Goal: Download file/media

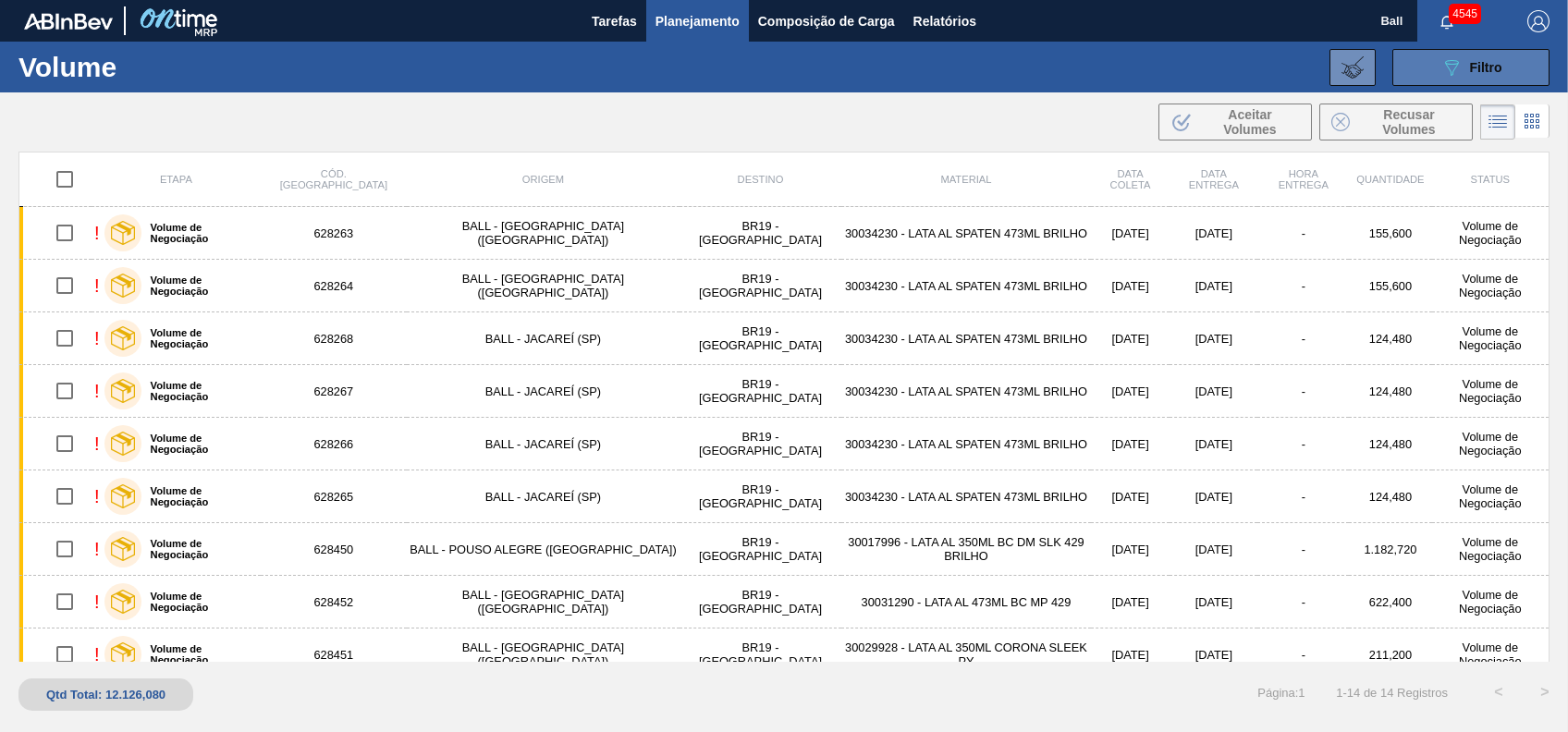
click at [1484, 63] on span "Filtro" at bounding box center [1486, 66] width 32 height 15
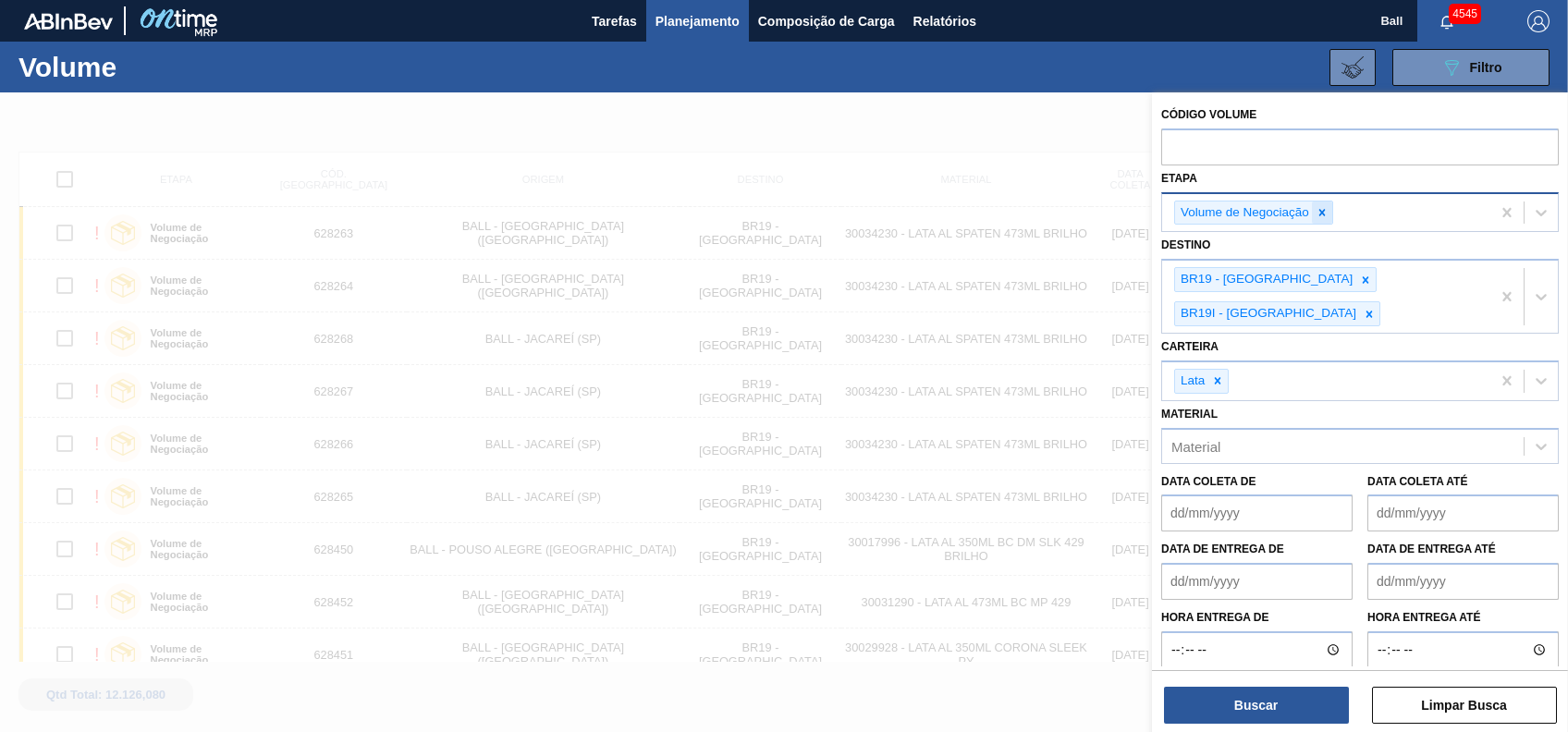
click at [1324, 216] on icon at bounding box center [1322, 212] width 13 height 13
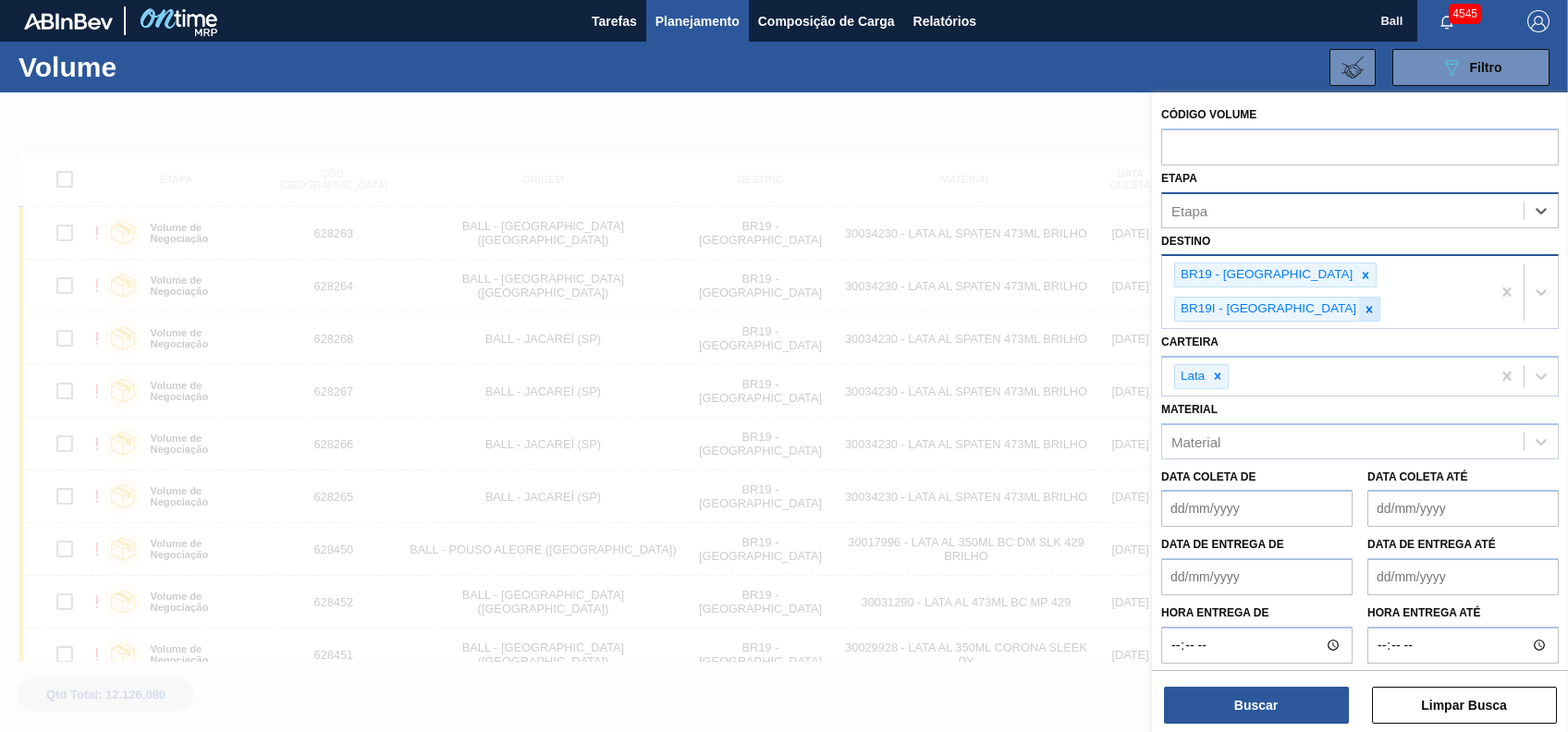
click at [1375, 303] on icon at bounding box center [1369, 309] width 13 height 13
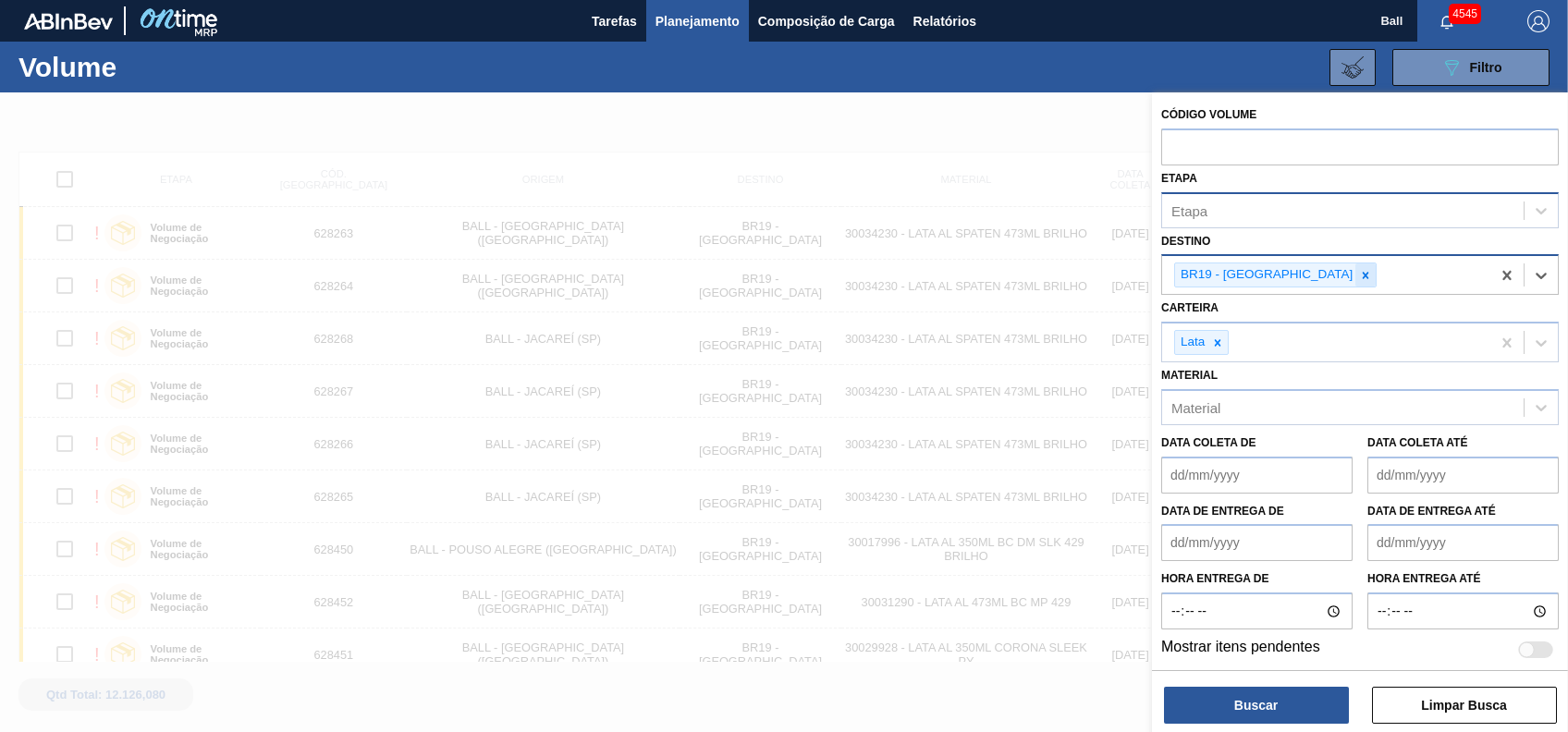
click at [1359, 275] on icon at bounding box center [1365, 275] width 13 height 13
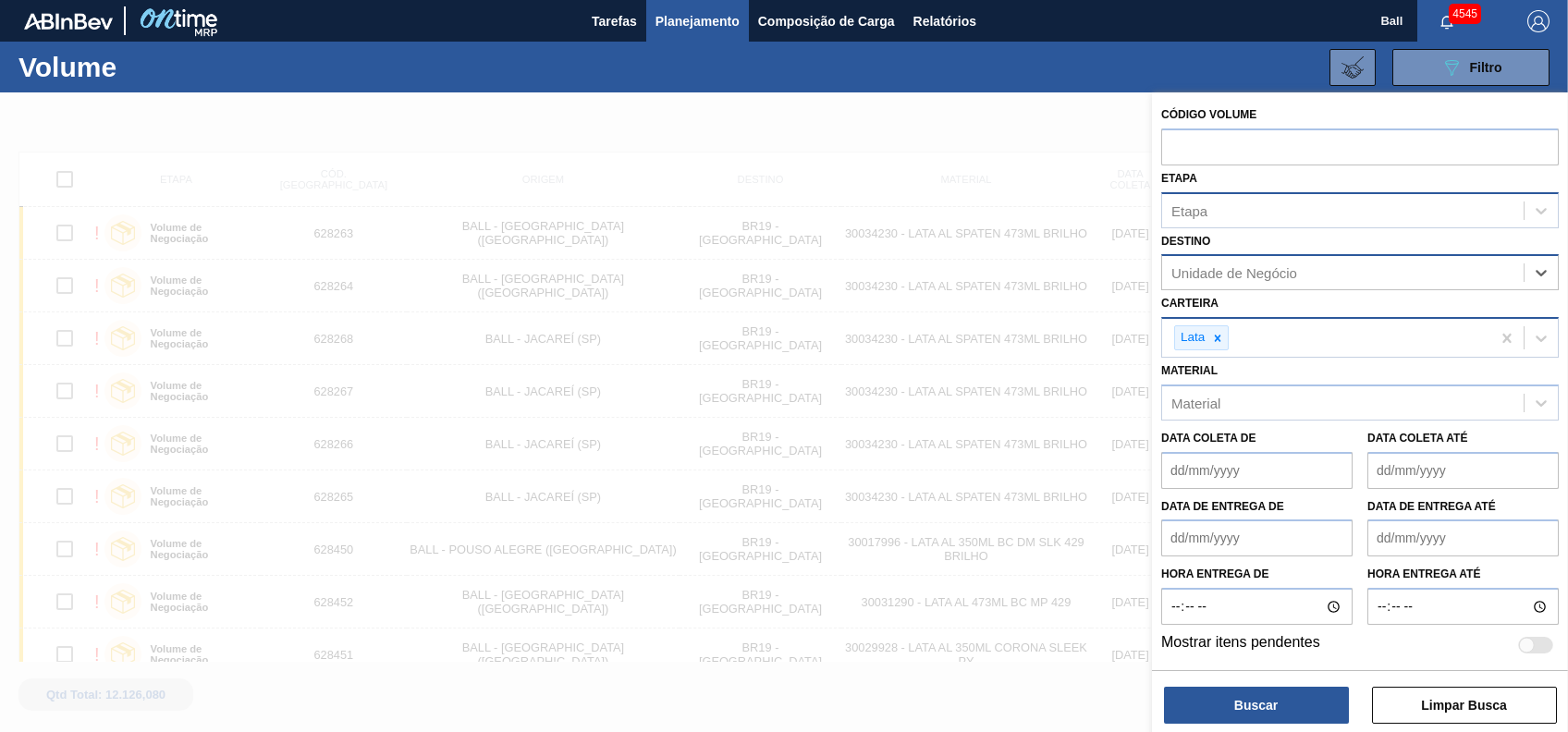
click at [1305, 343] on div "Lata" at bounding box center [1327, 337] width 328 height 38
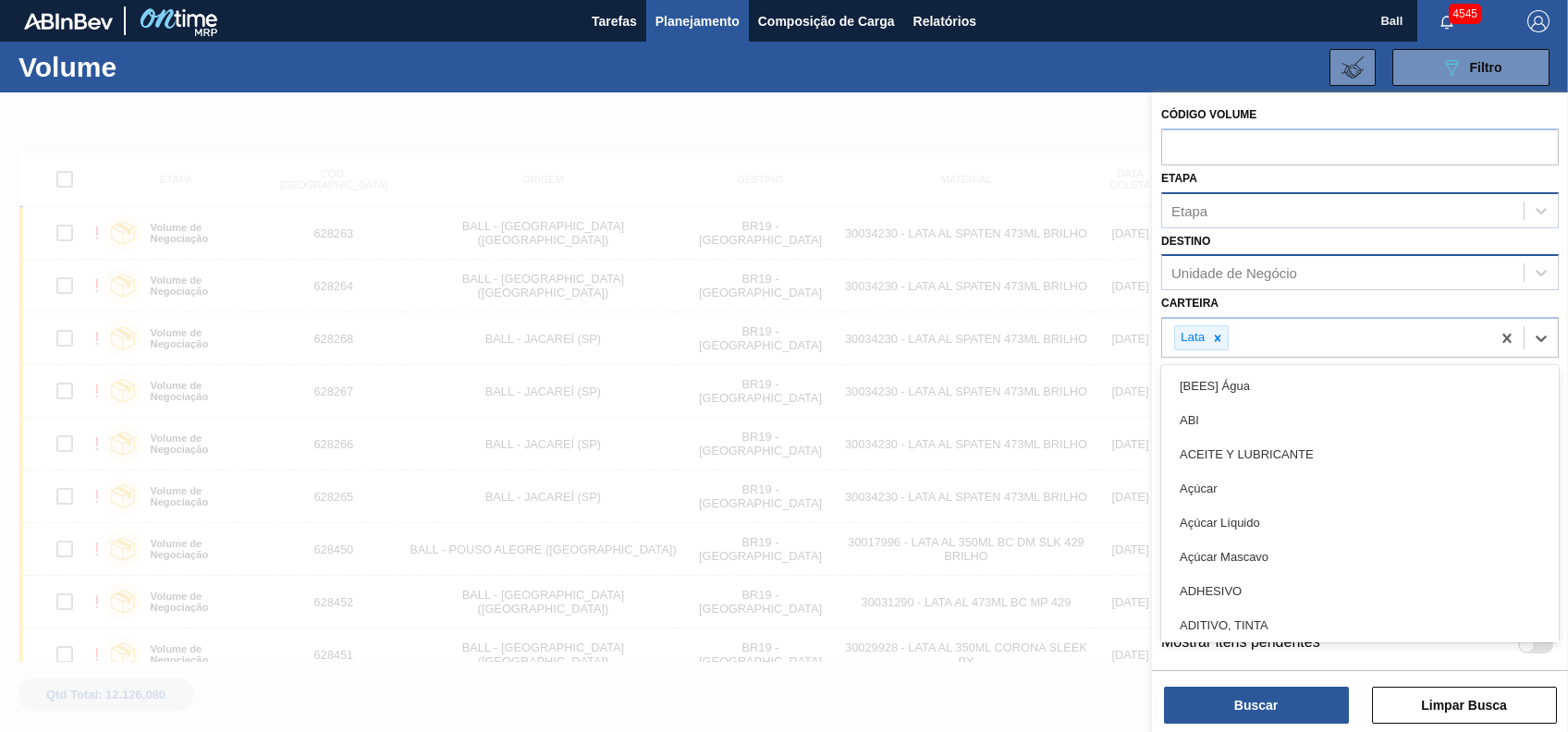
click at [1014, 88] on div "089F7B8B-B2A5-4AFE-B5C0-19BA573D28AC Filtro Código Volume Etapa Etapa Destino U…" at bounding box center [924, 67] width 1269 height 56
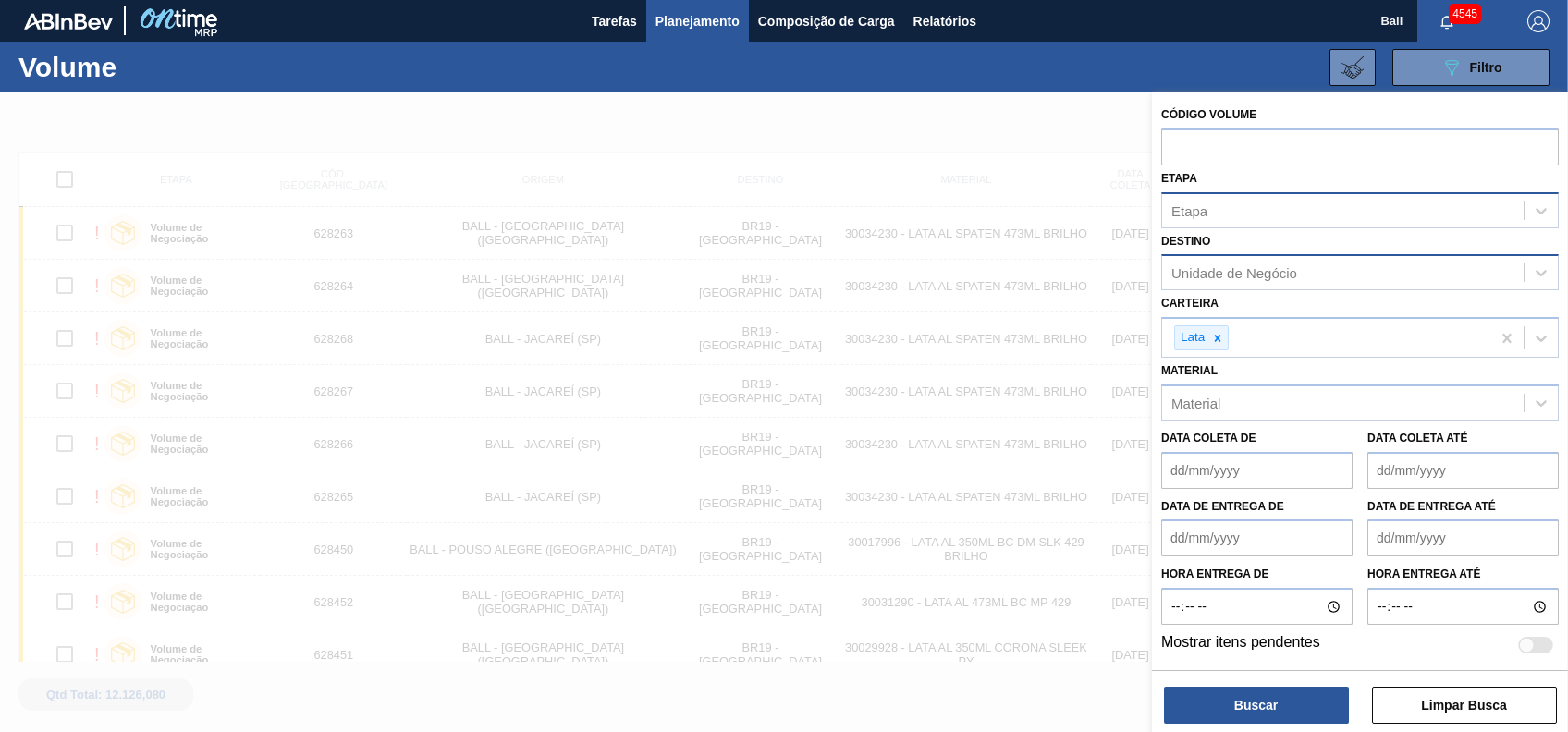
click at [1278, 481] on de "Data coleta de" at bounding box center [1257, 470] width 192 height 37
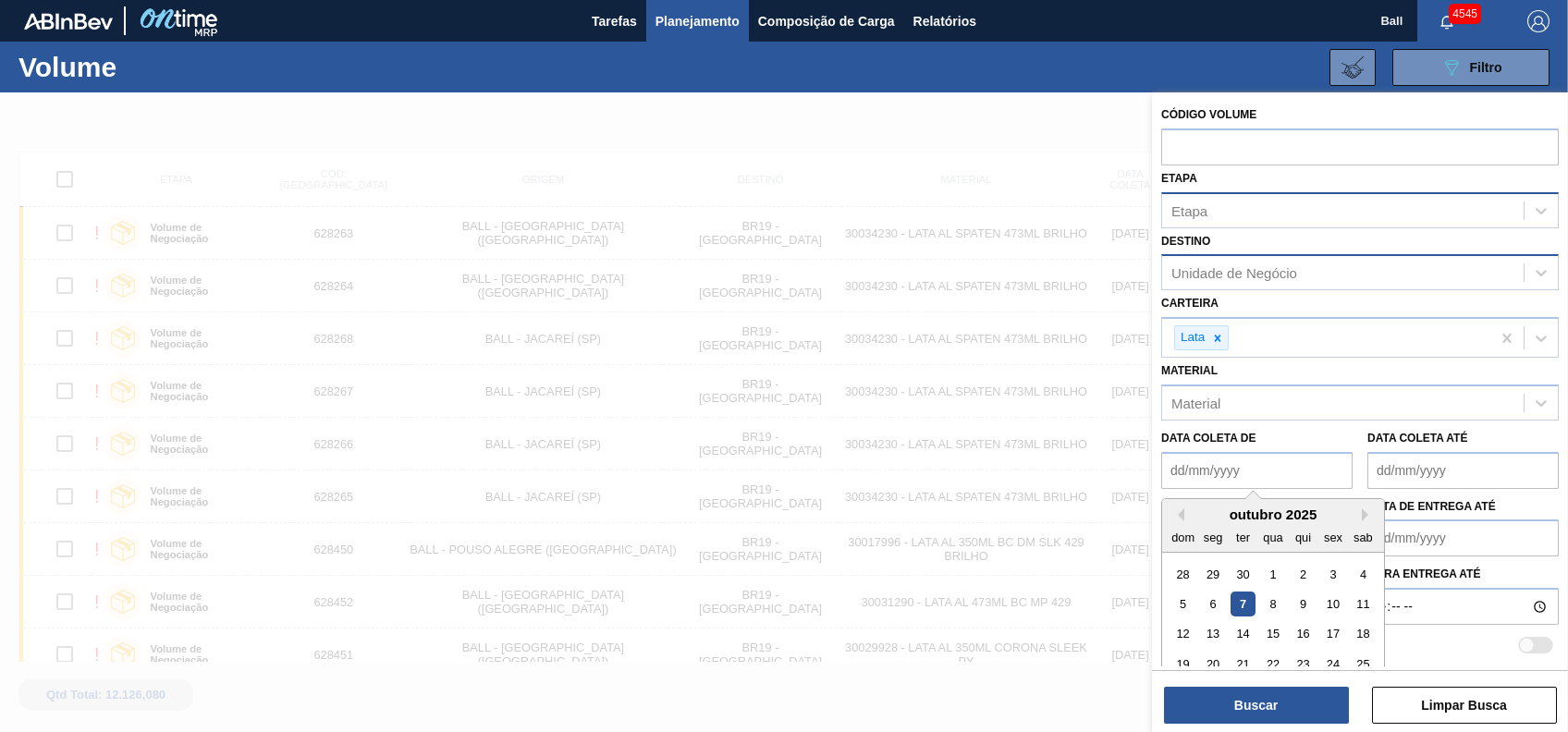
click at [1307, 462] on de "Data coleta de" at bounding box center [1257, 470] width 192 height 37
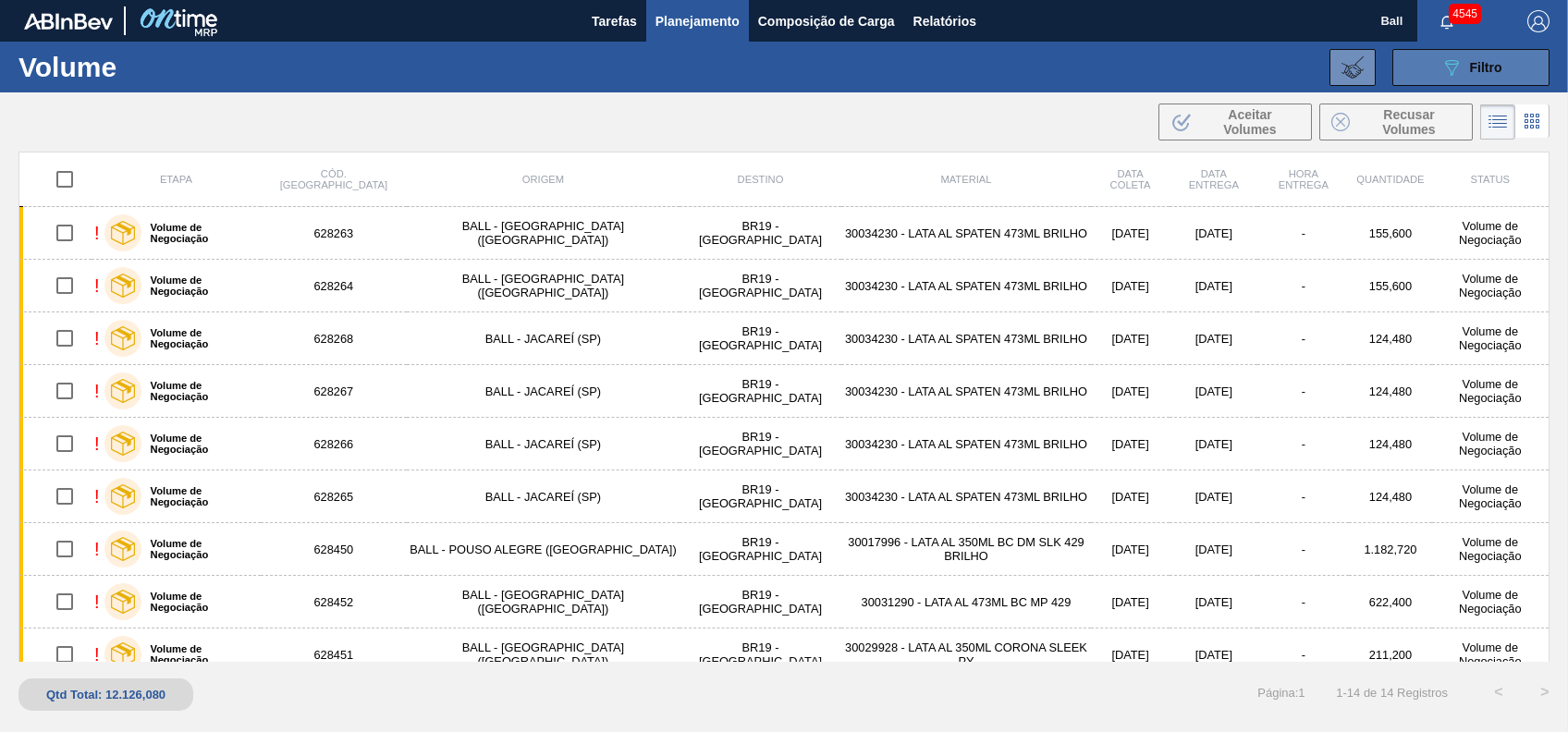
click at [1484, 76] on div "089F7B8B-B2A5-4AFE-B5C0-19BA573D28AC Filtro" at bounding box center [1470, 67] width 62 height 22
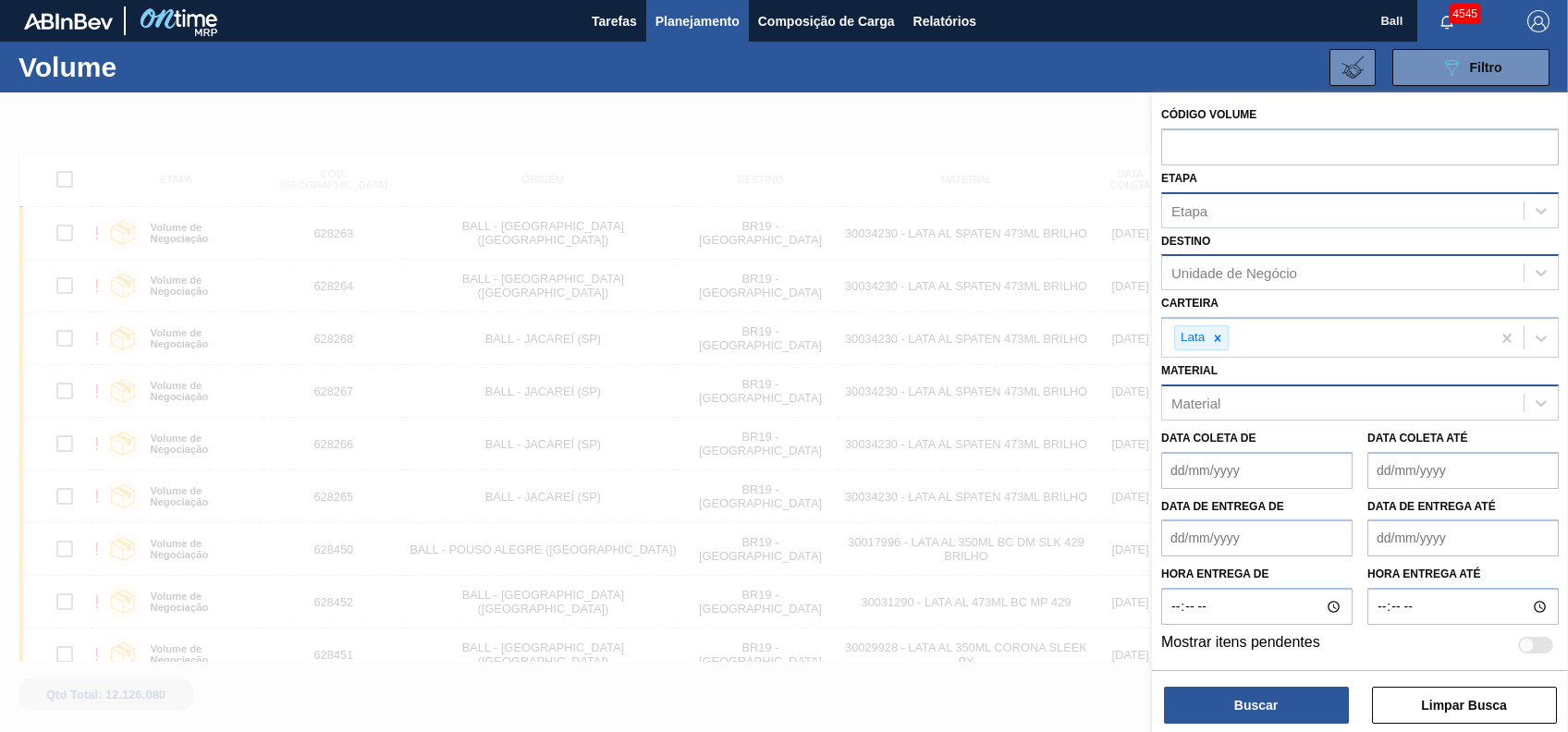
click at [1319, 391] on div "Material" at bounding box center [1343, 402] width 362 height 26
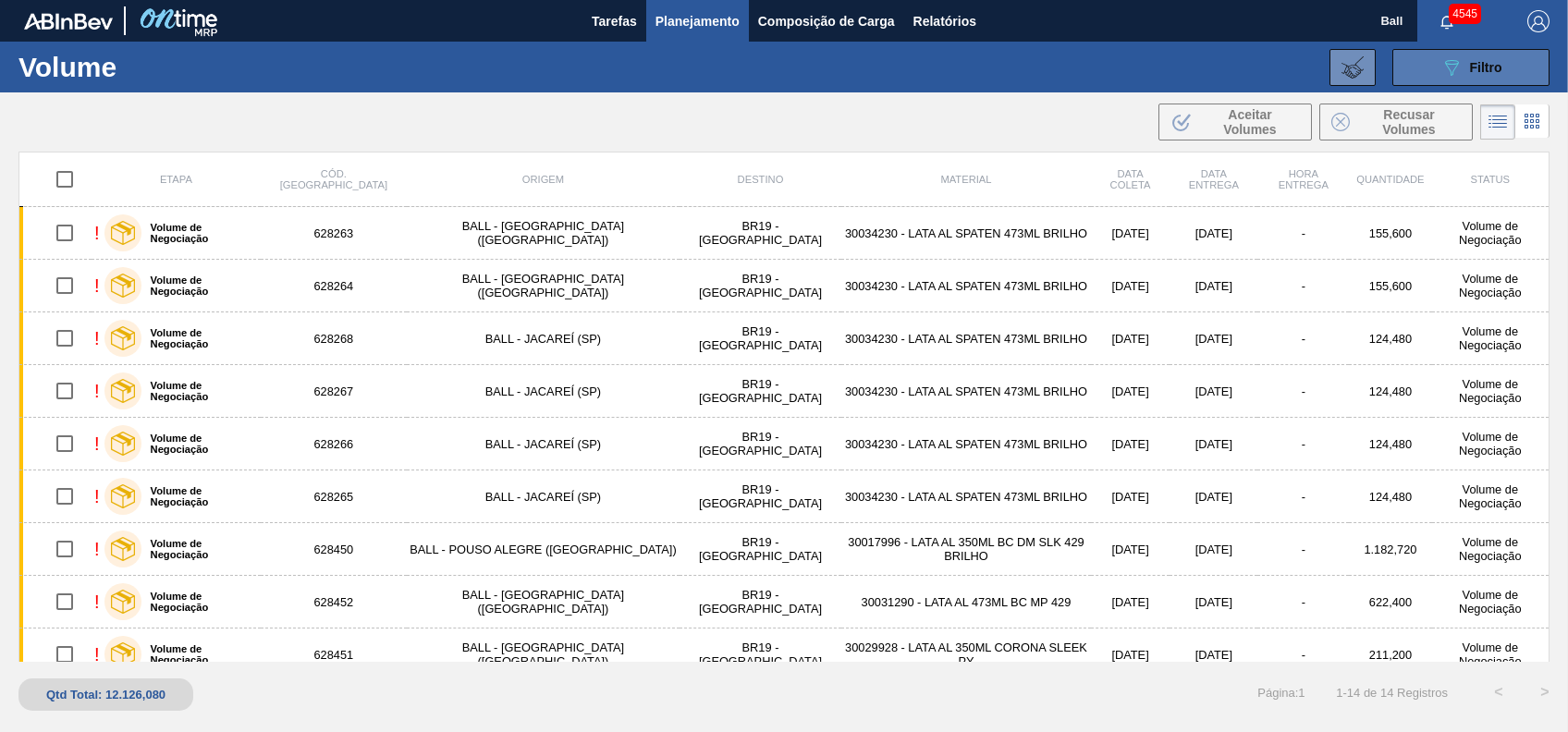
click at [1498, 62] on span "Filtro" at bounding box center [1486, 66] width 32 height 15
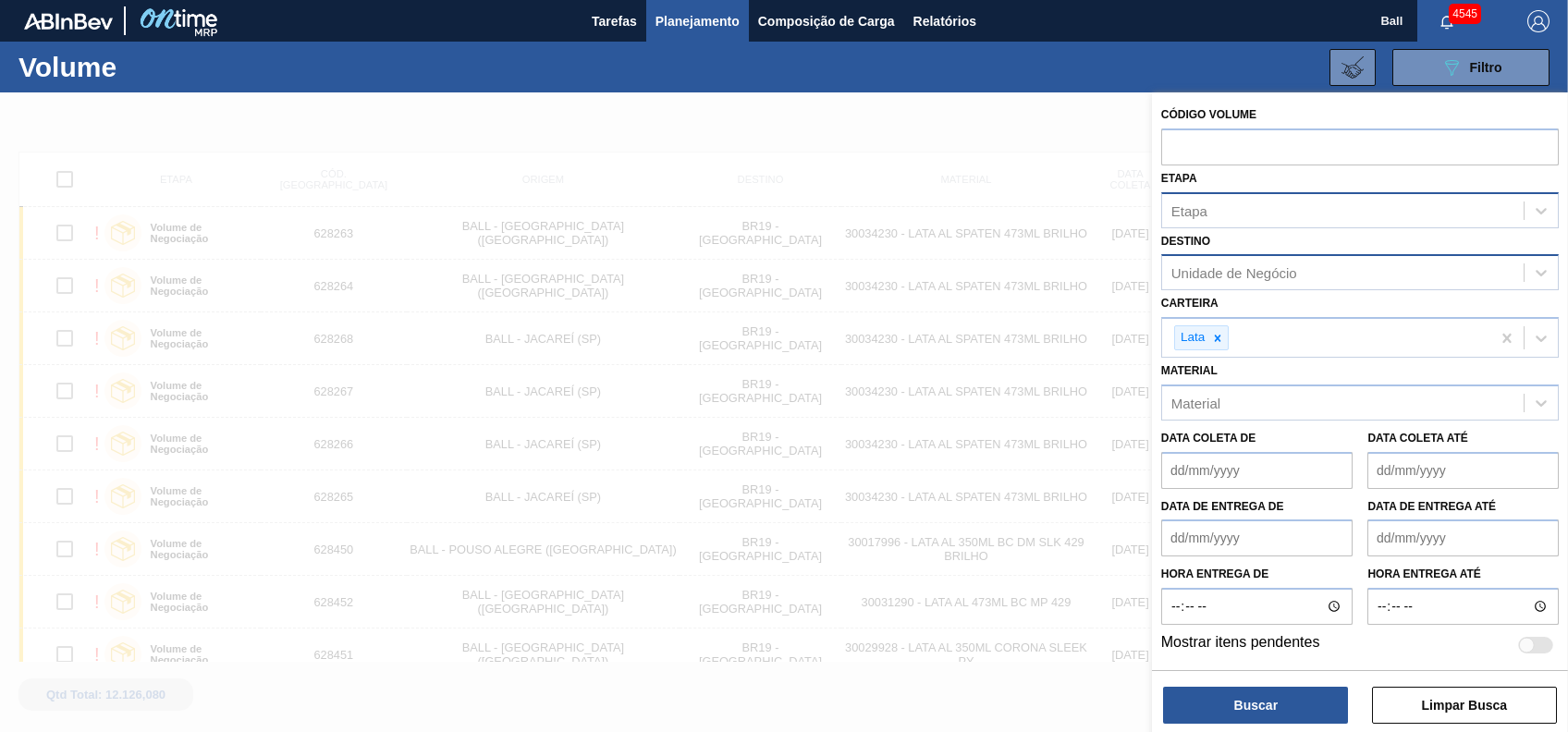
click at [902, 728] on div at bounding box center [784, 458] width 1568 height 732
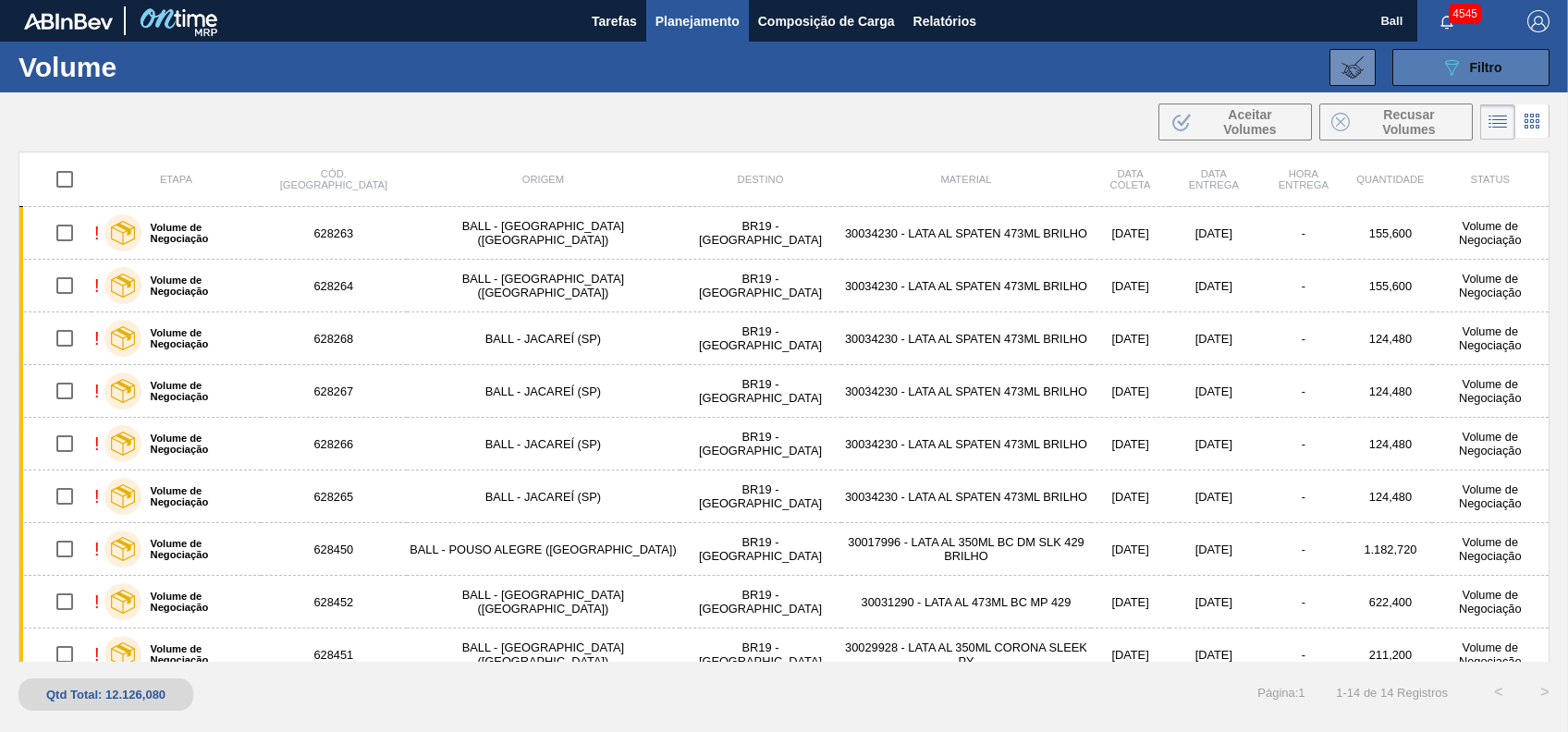
click at [1443, 60] on icon "089F7B8B-B2A5-4AFE-B5C0-19BA573D28AC" at bounding box center [1451, 67] width 22 height 22
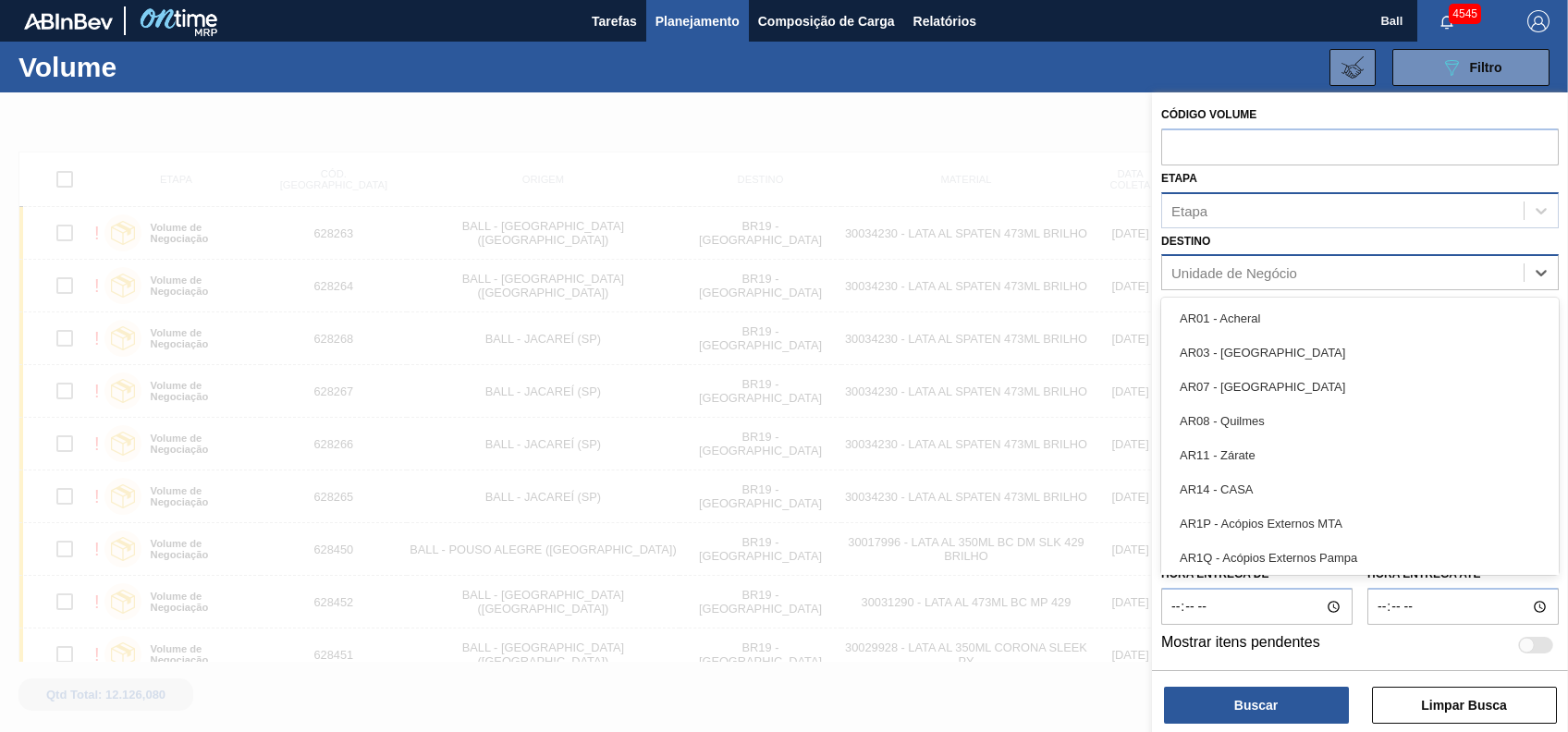
click at [1267, 256] on div "Unidade de Negócio" at bounding box center [1360, 272] width 398 height 36
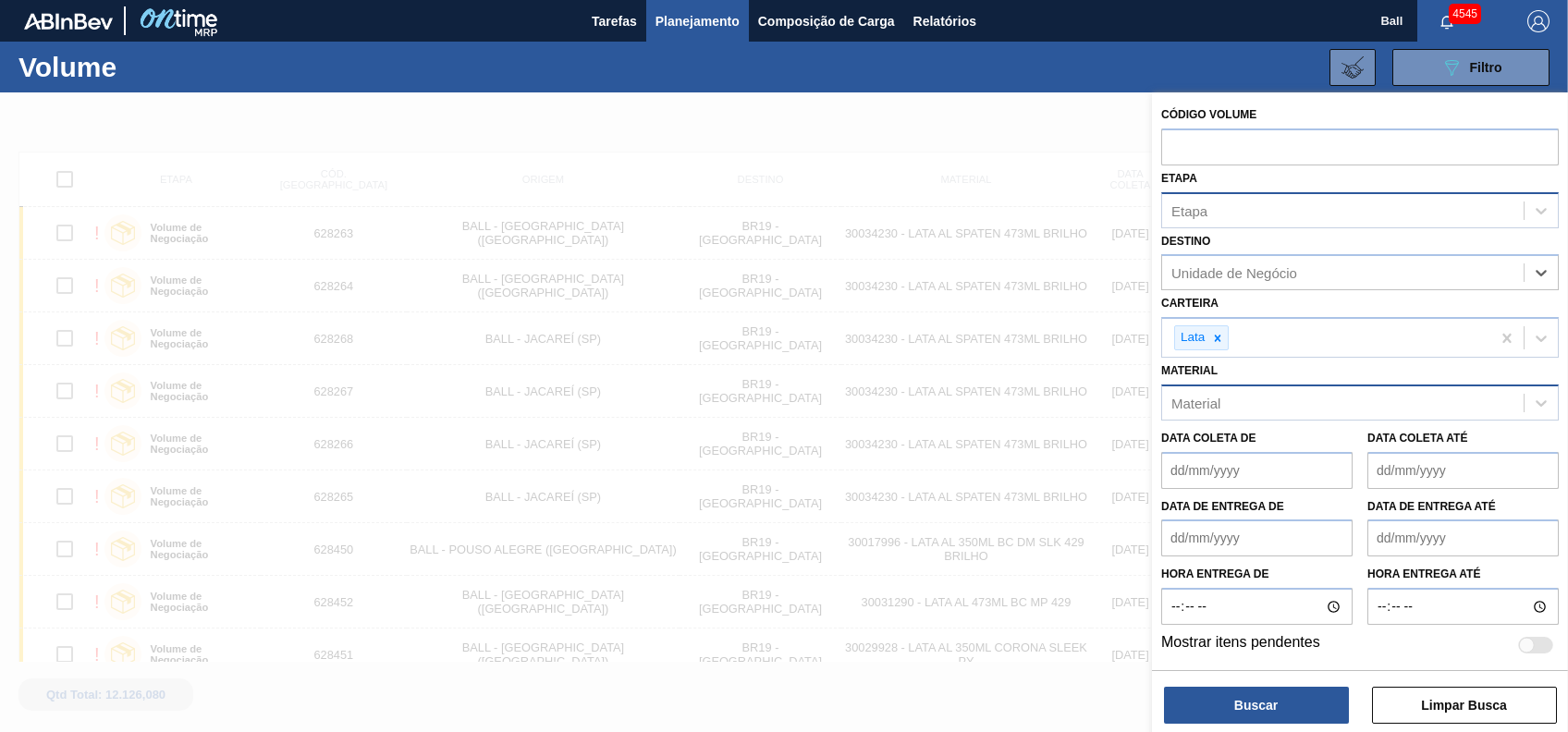
click at [1352, 404] on div "Material" at bounding box center [1343, 402] width 362 height 26
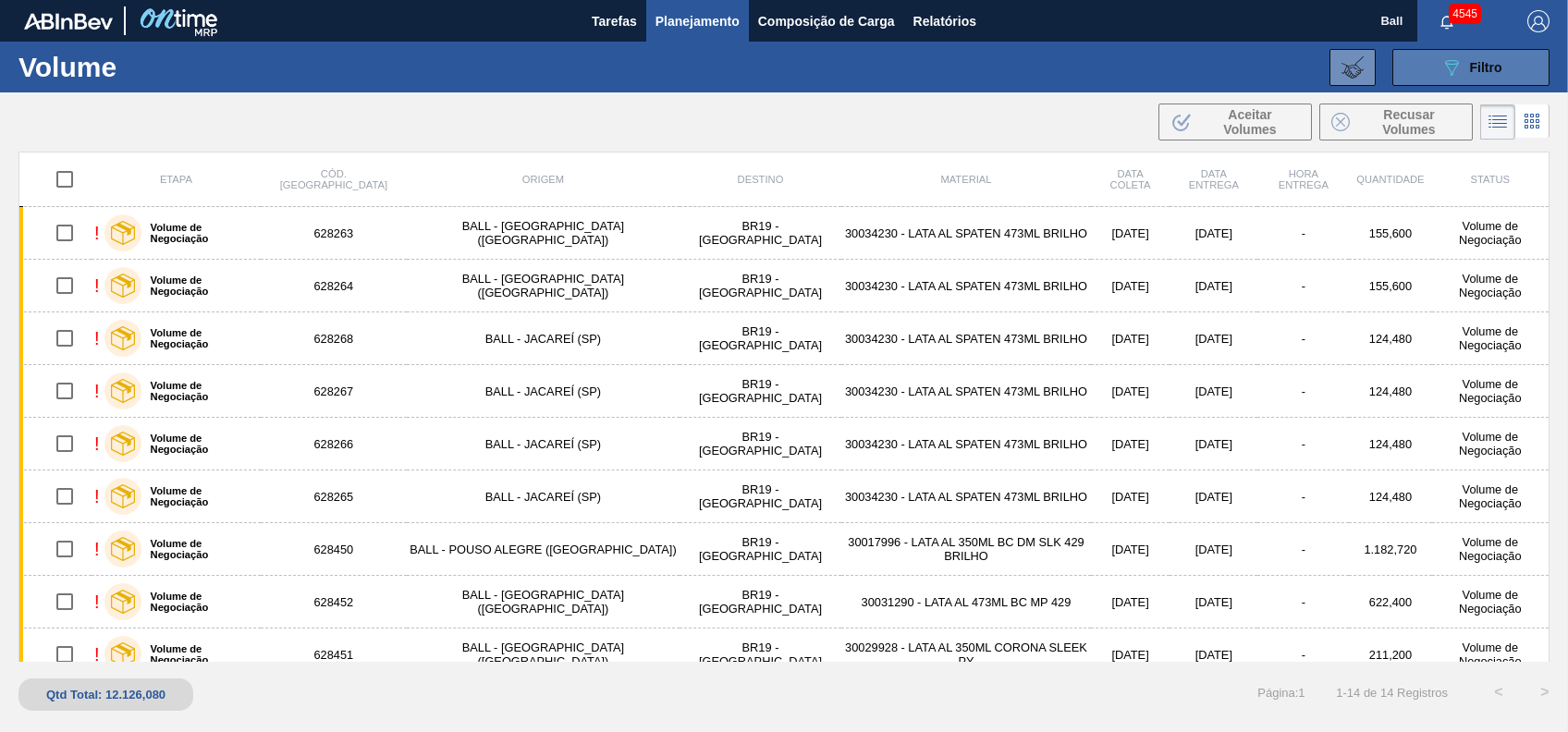
click at [1516, 63] on button "089F7B8B-B2A5-4AFE-B5C0-19BA573D28AC Filtro" at bounding box center [1470, 67] width 157 height 37
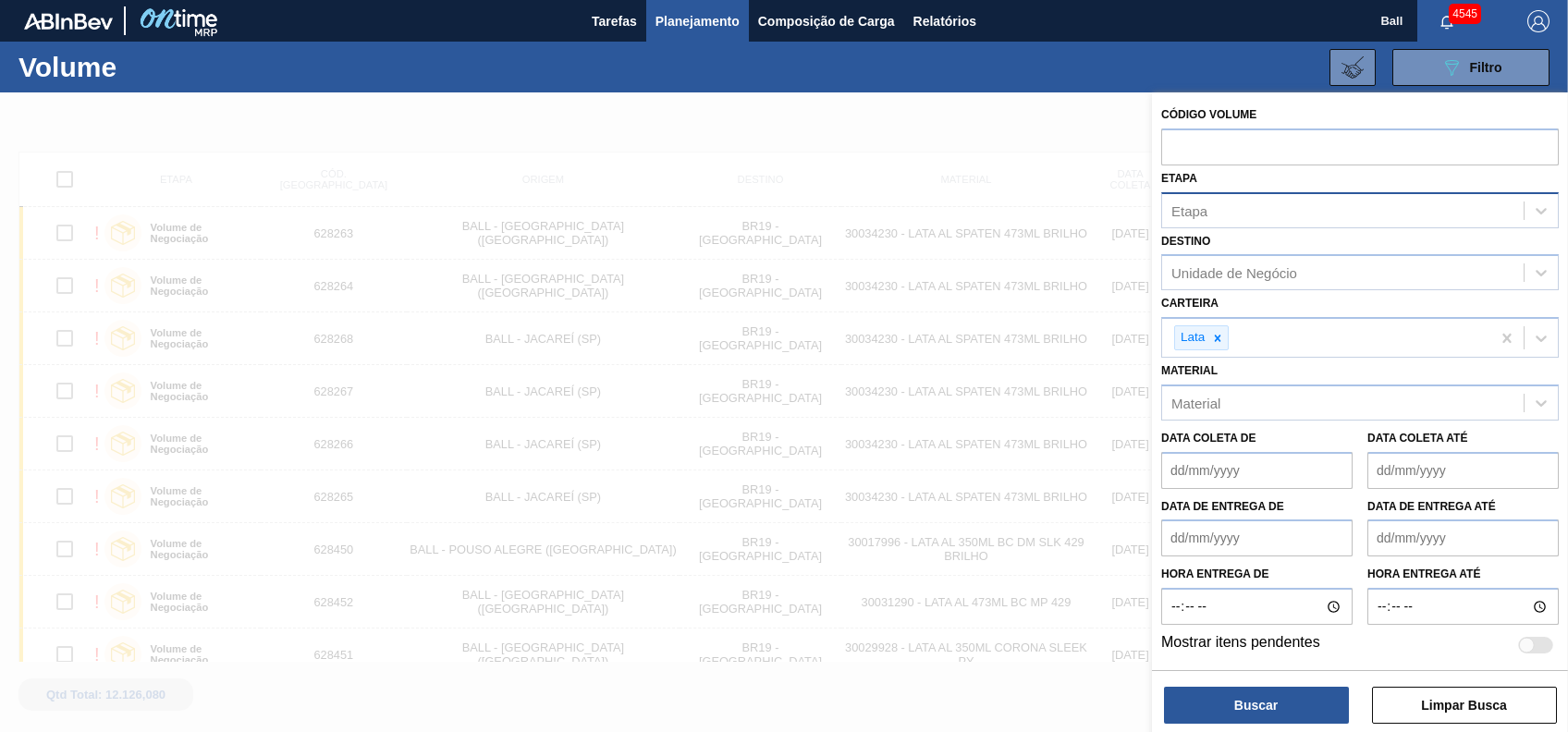
click at [1324, 198] on div "Etapa" at bounding box center [1343, 209] width 362 height 26
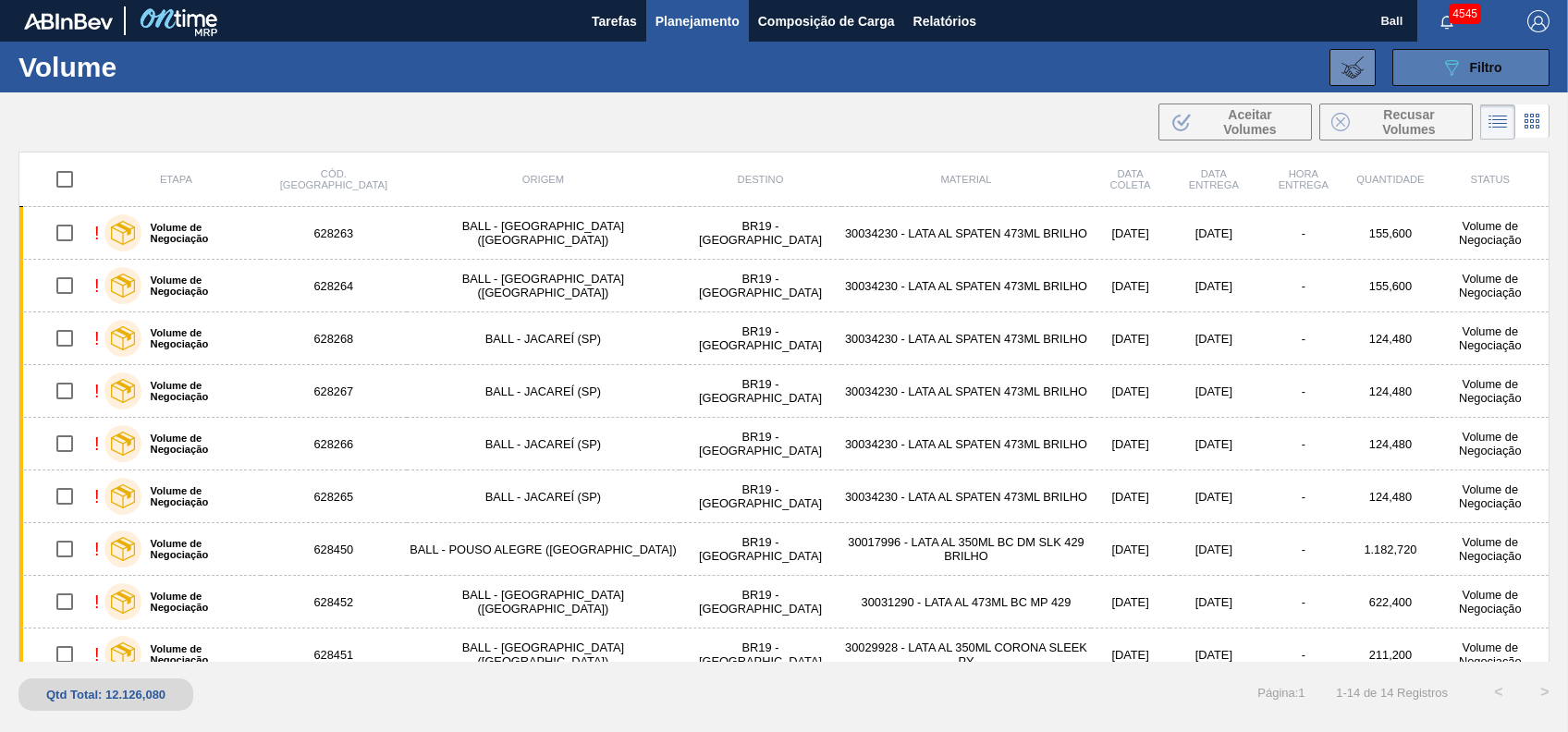
click at [1473, 73] on span "Filtro" at bounding box center [1486, 66] width 32 height 15
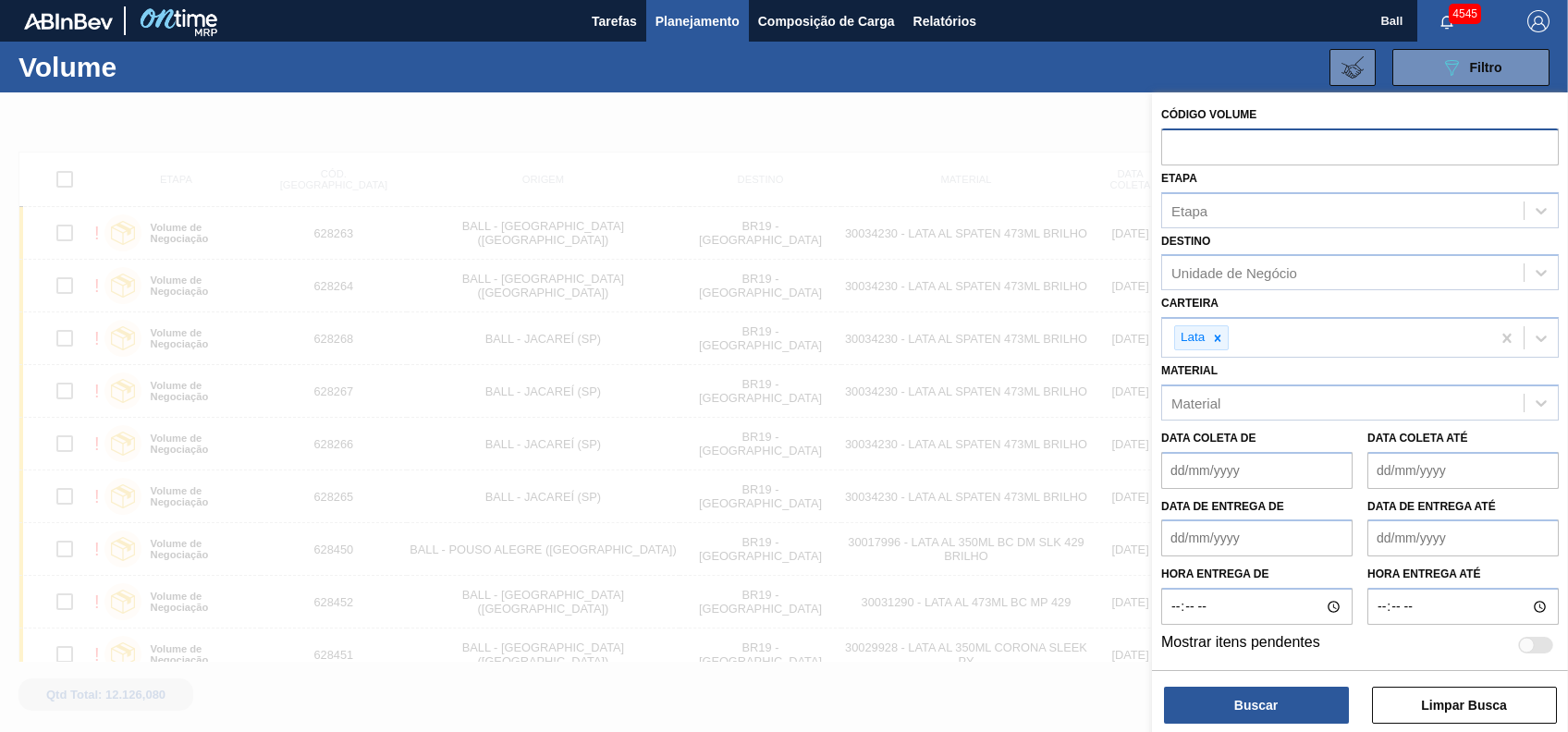
click at [1232, 135] on input "text" at bounding box center [1360, 146] width 398 height 35
click at [1312, 404] on div "Material" at bounding box center [1343, 402] width 362 height 26
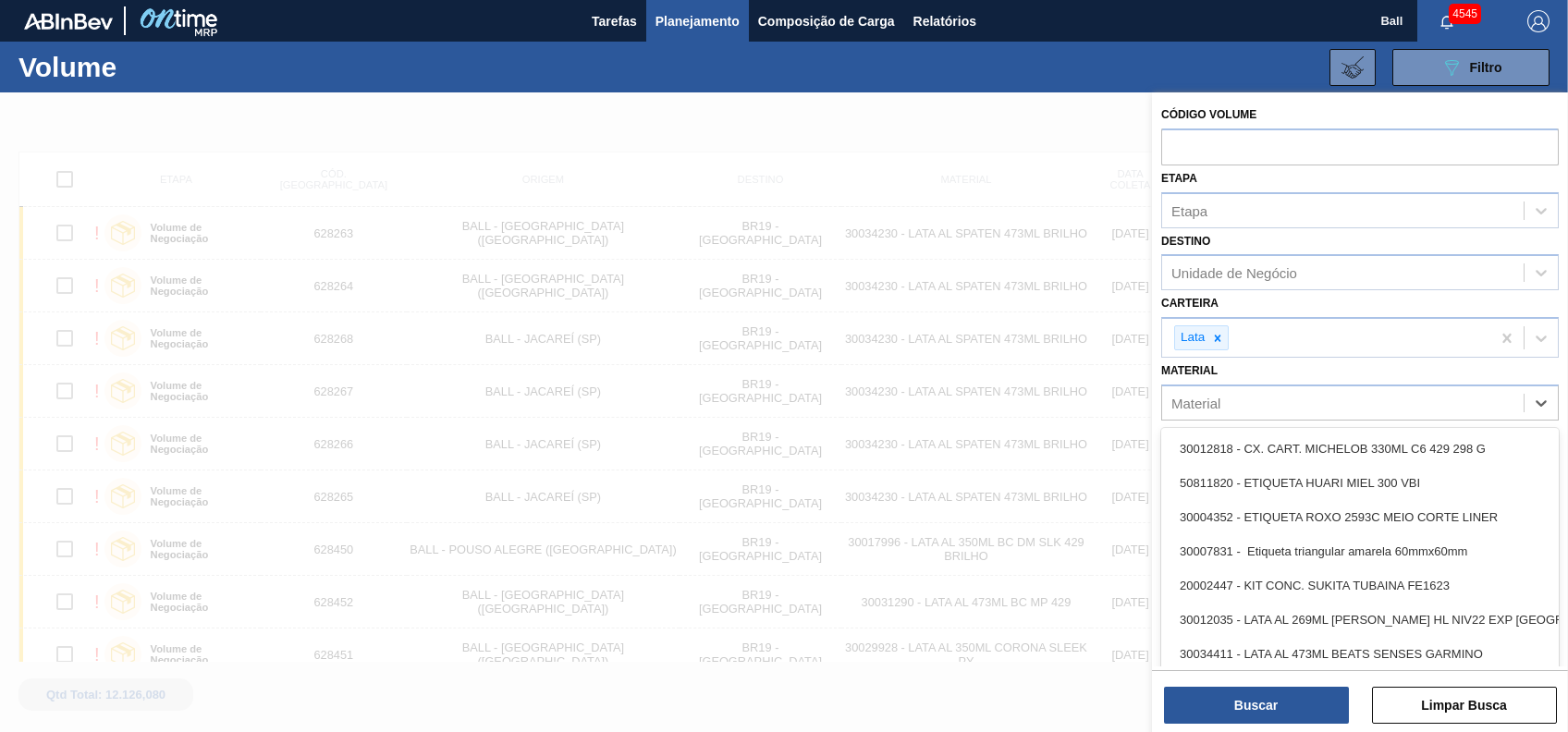
click at [1415, 280] on div "Unidade de Negócio" at bounding box center [1343, 273] width 362 height 26
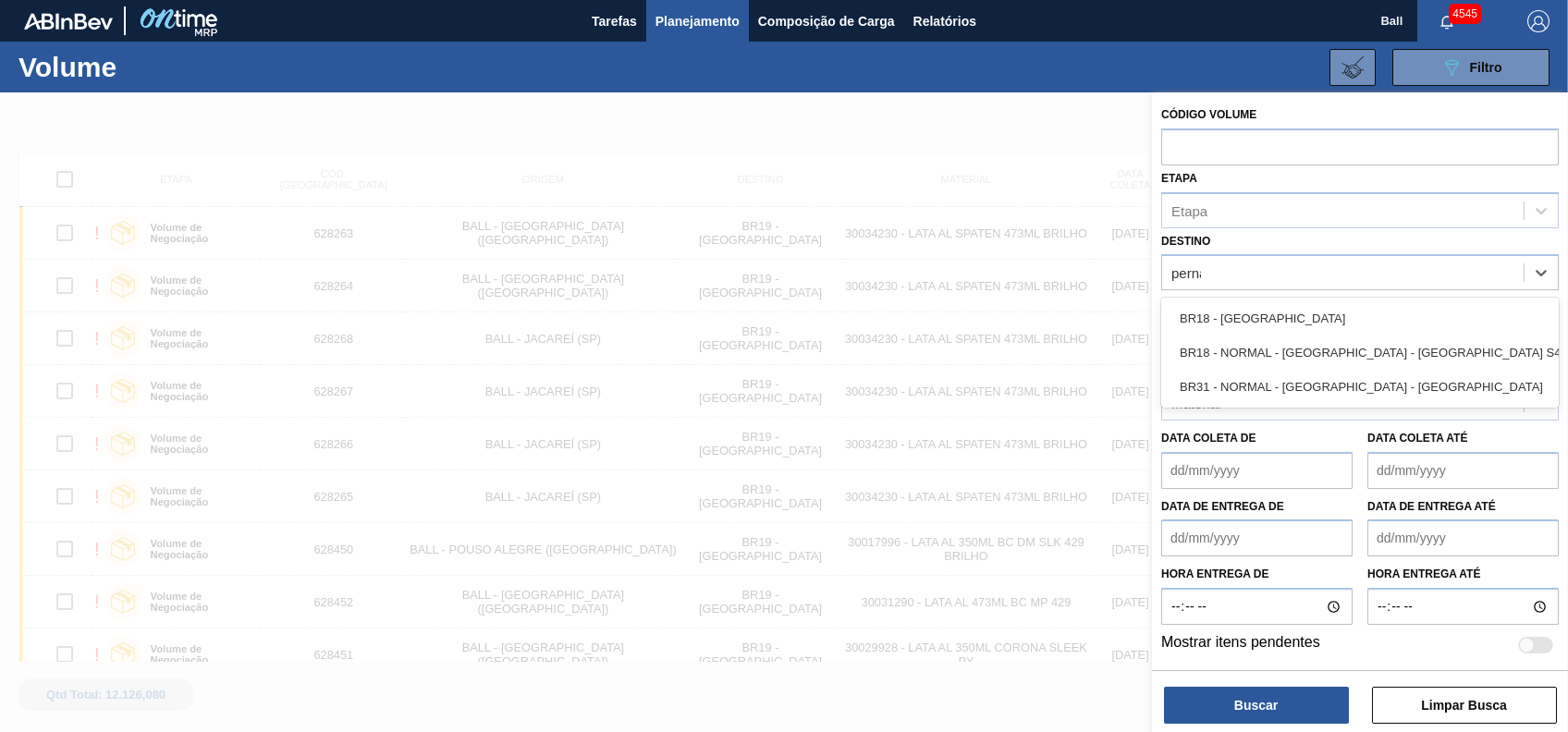
type input "pernam"
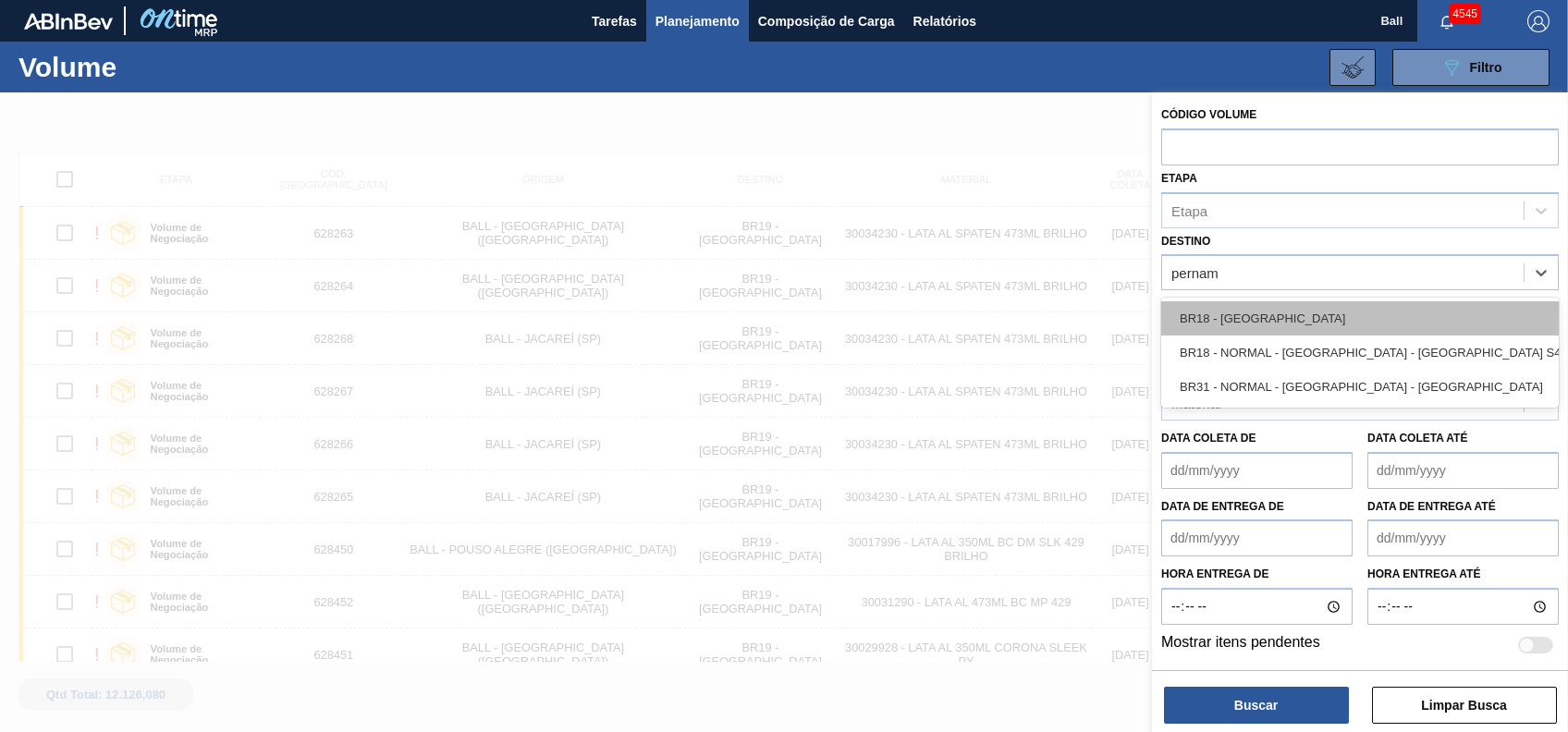
click at [1310, 333] on div "BR18 - Pernambuco" at bounding box center [1360, 318] width 398 height 34
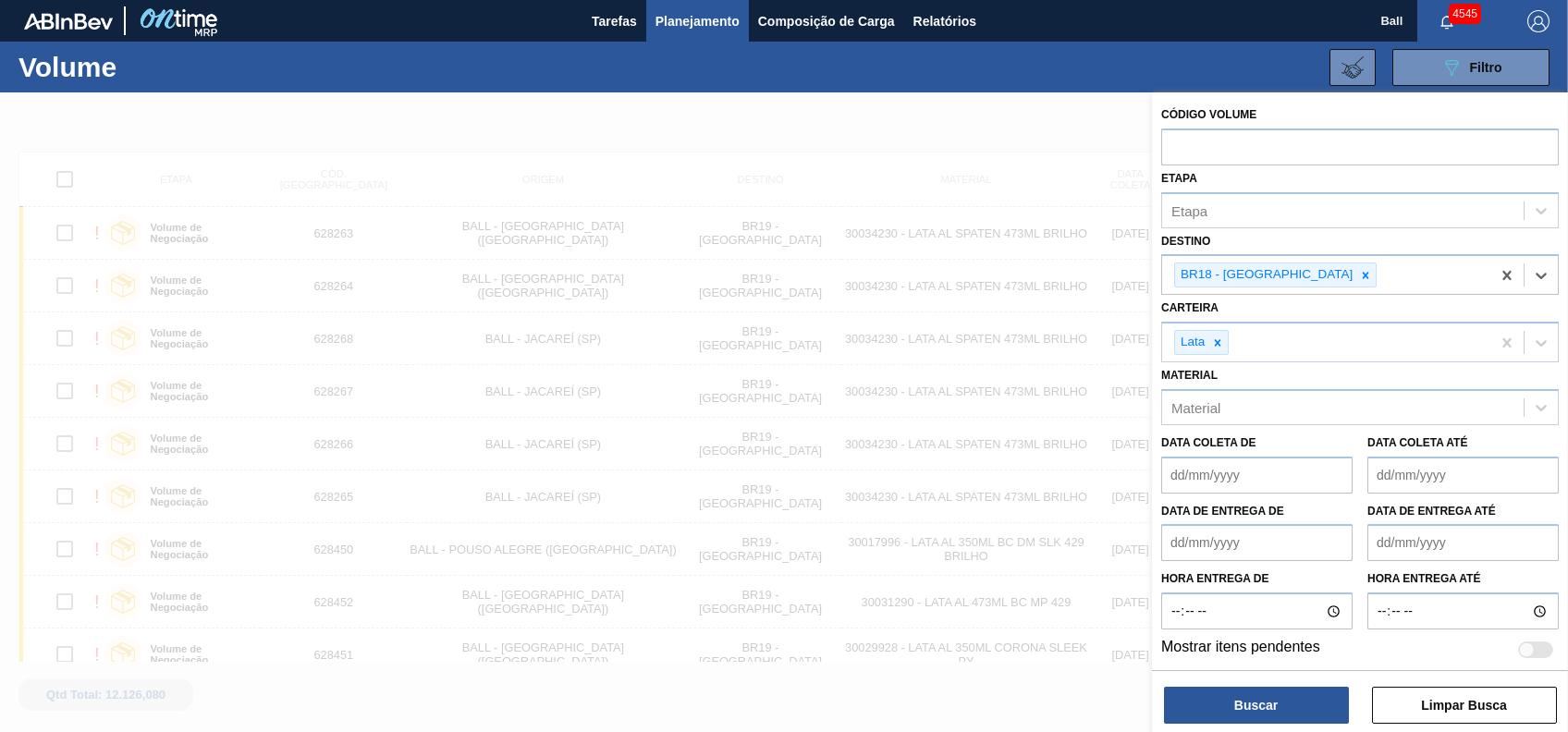
click at [1287, 498] on div "Data de Entrega de" at bounding box center [1257, 530] width 192 height 64
click at [1281, 536] on de "Data de Entrega de" at bounding box center [1257, 542] width 192 height 37
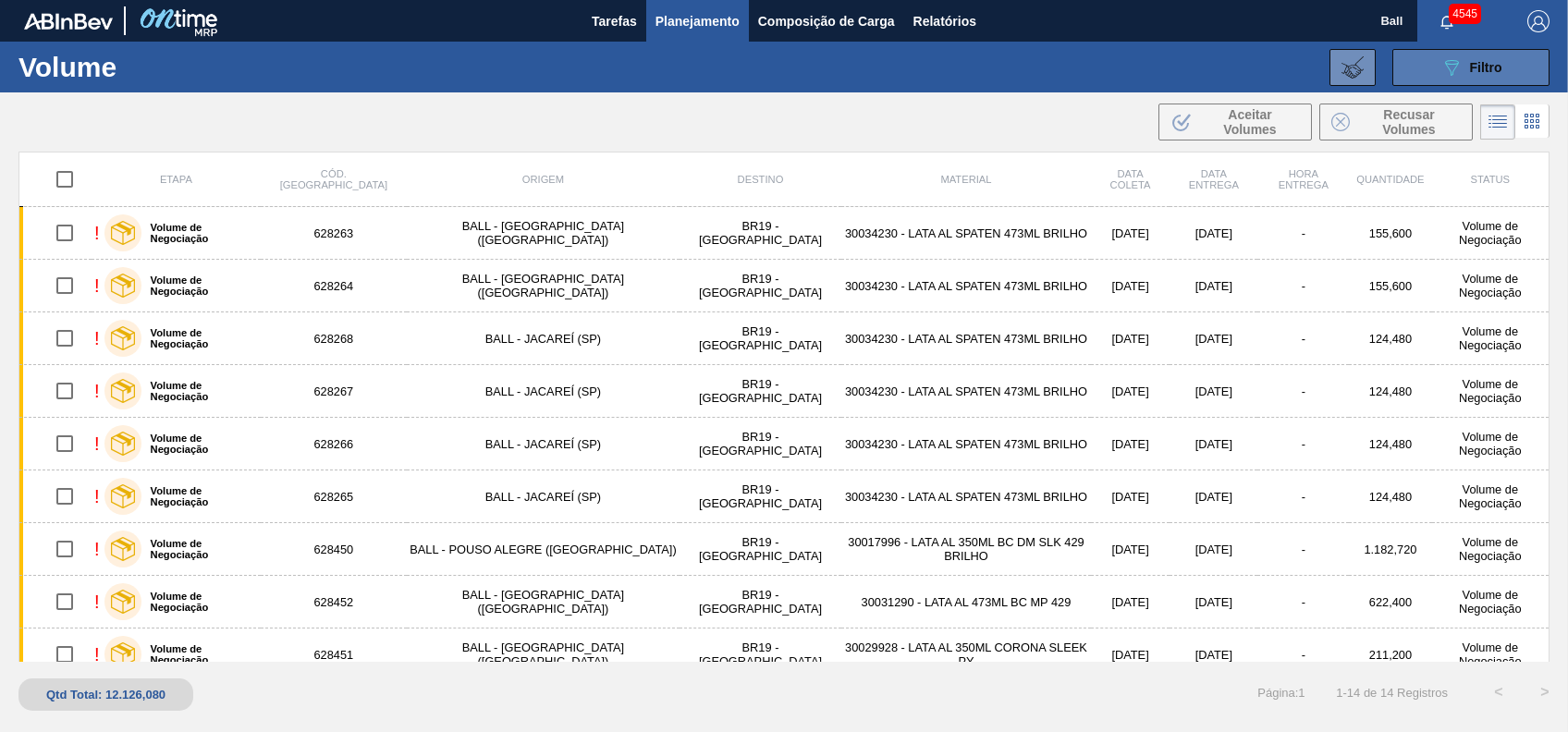
click at [1483, 60] on span "Filtro" at bounding box center [1486, 66] width 32 height 15
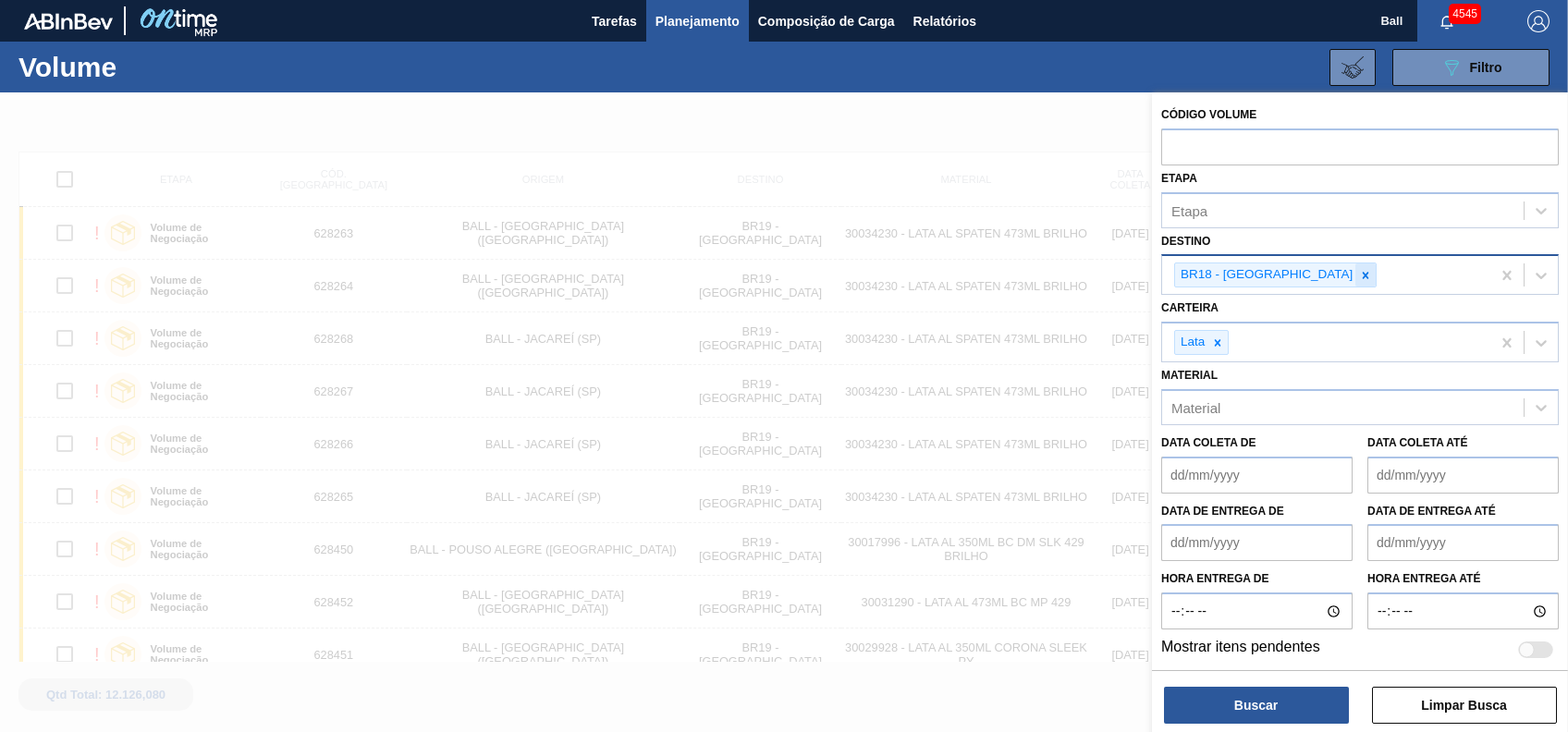
click at [1359, 274] on icon at bounding box center [1365, 275] width 13 height 13
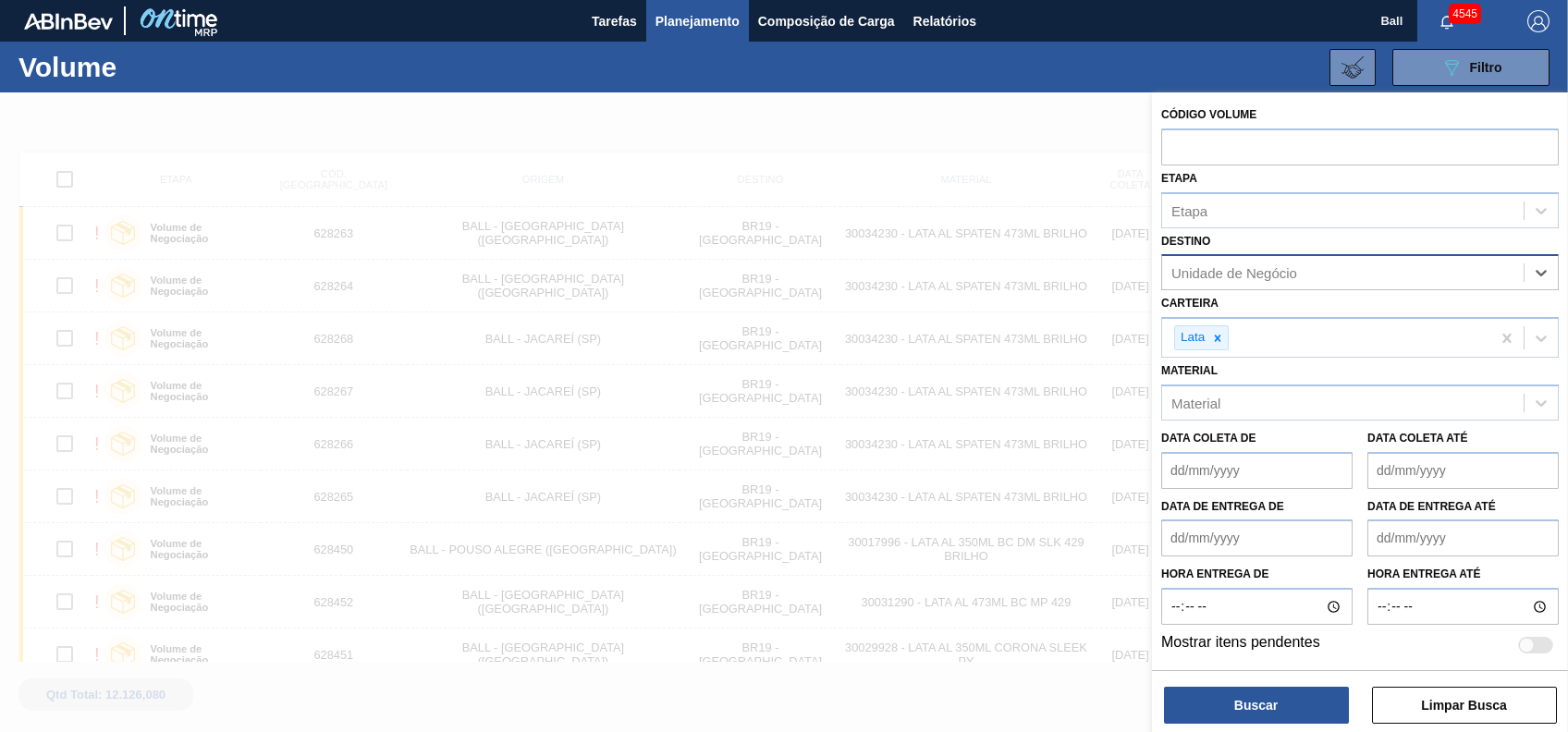
click at [1304, 274] on div "Unidade de Negócio" at bounding box center [1343, 273] width 362 height 26
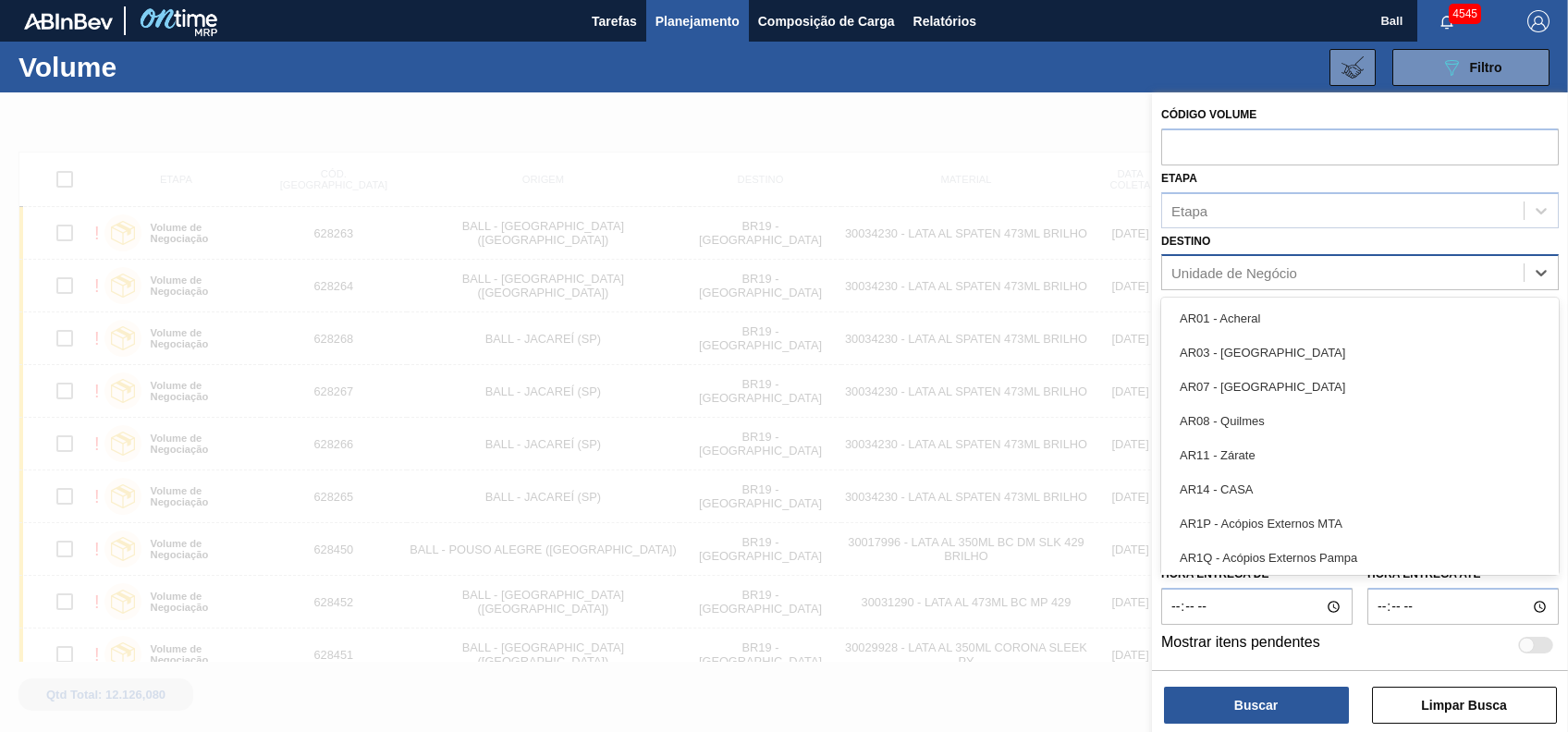
click at [782, 170] on div at bounding box center [784, 458] width 1568 height 732
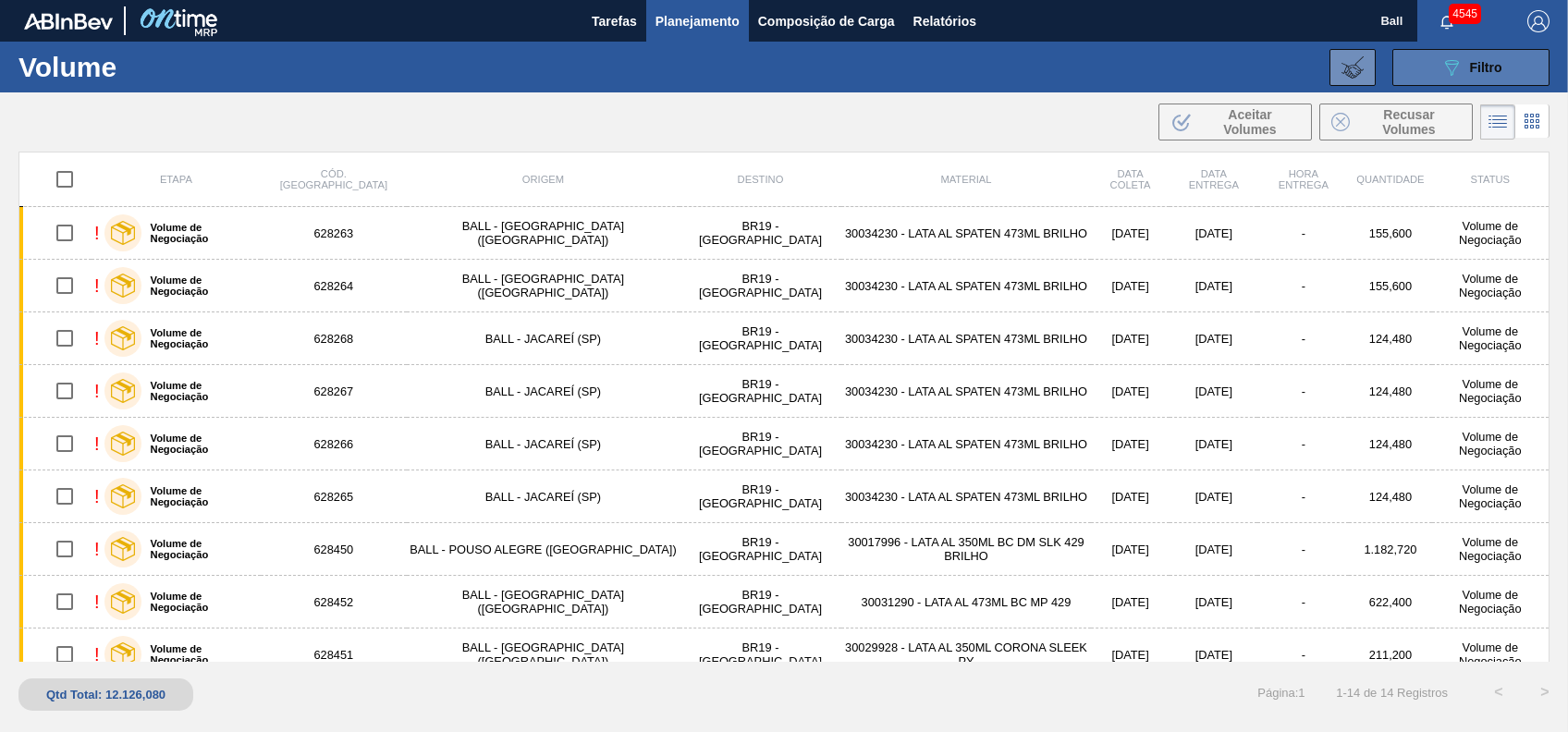
click at [1459, 63] on icon "089F7B8B-B2A5-4AFE-B5C0-19BA573D28AC" at bounding box center [1451, 67] width 22 height 22
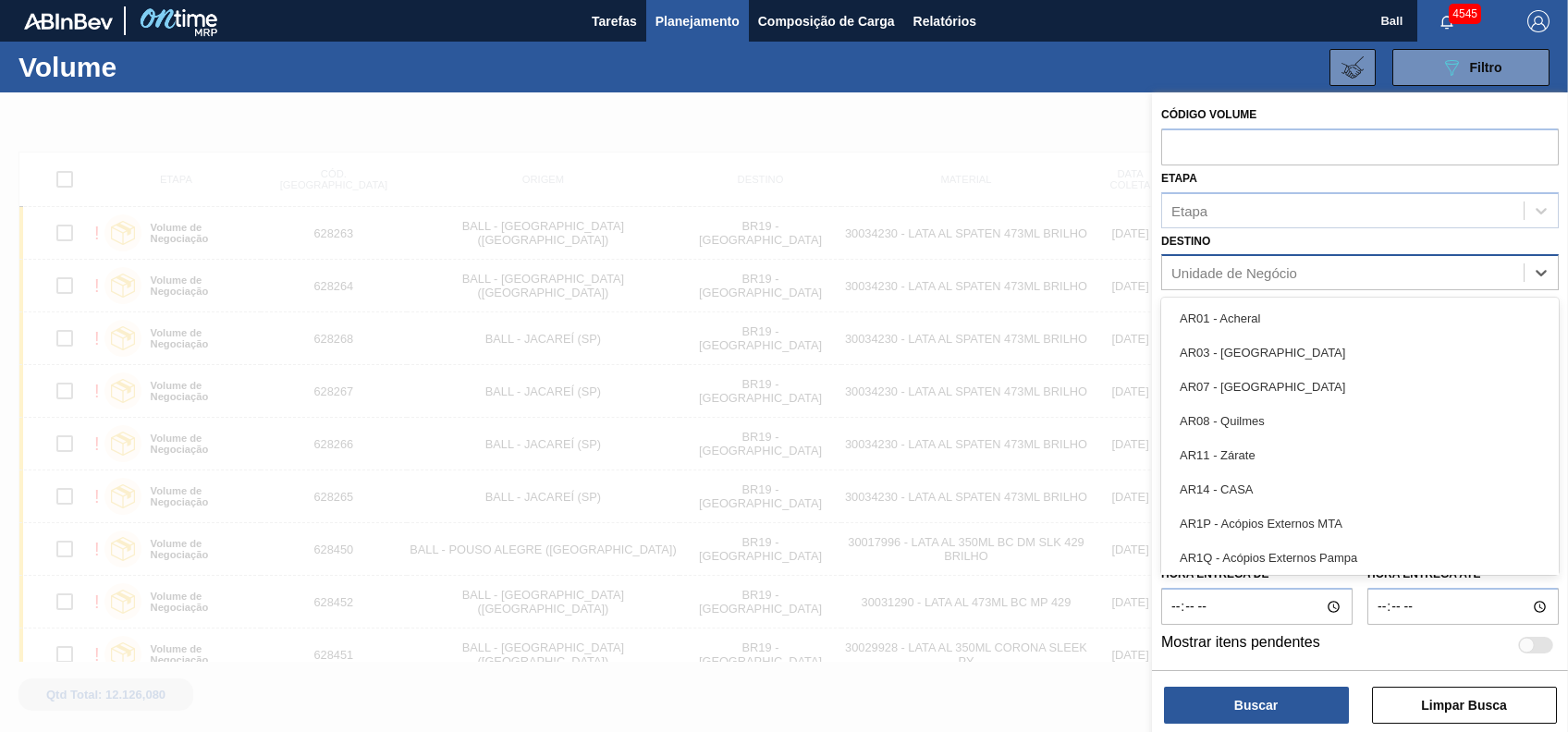
click at [1380, 280] on div "Unidade de Negócio" at bounding box center [1343, 273] width 362 height 26
type input "per"
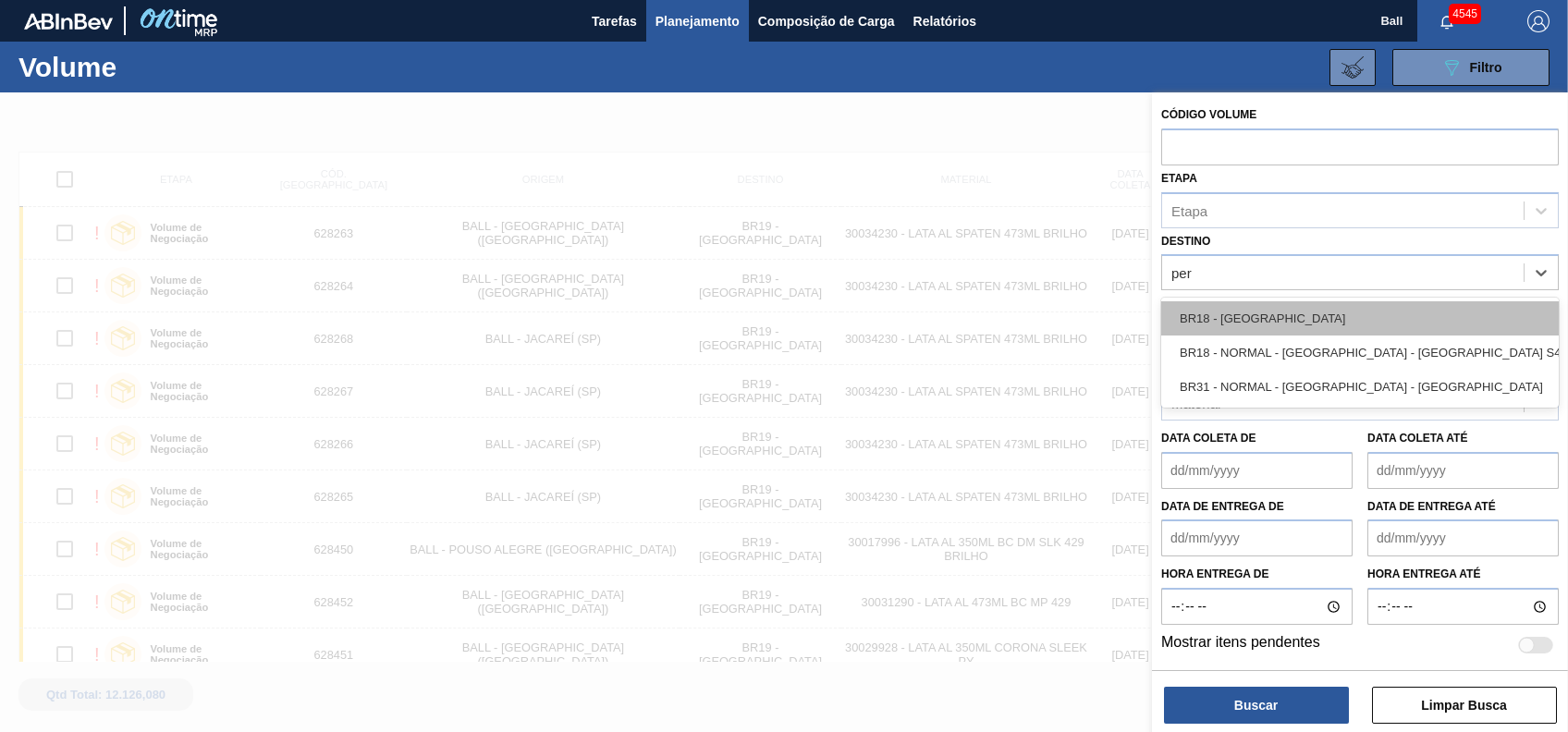
click at [1317, 325] on div "BR18 - Pernambuco" at bounding box center [1360, 318] width 398 height 34
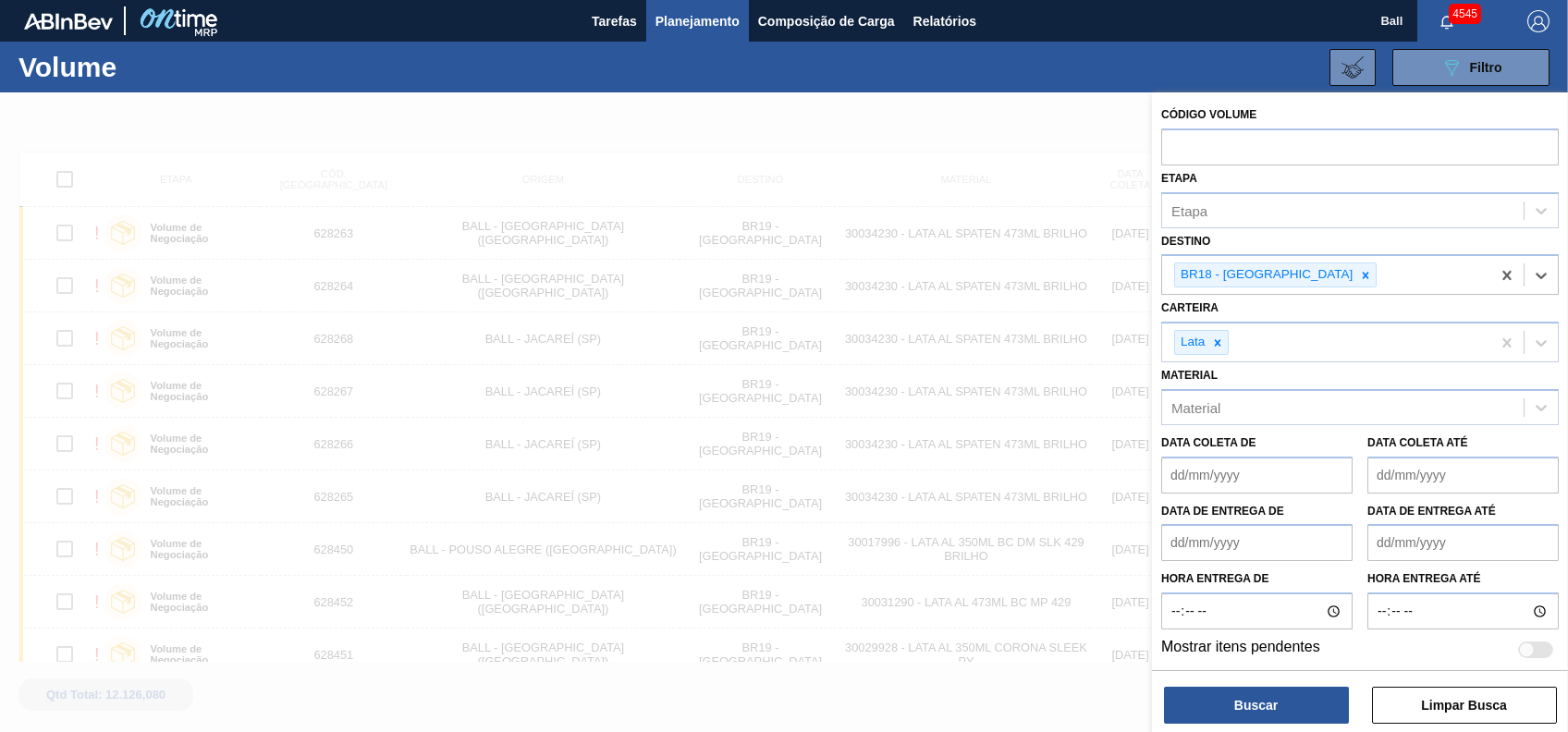
click at [1253, 470] on de "Data coleta de" at bounding box center [1257, 475] width 192 height 37
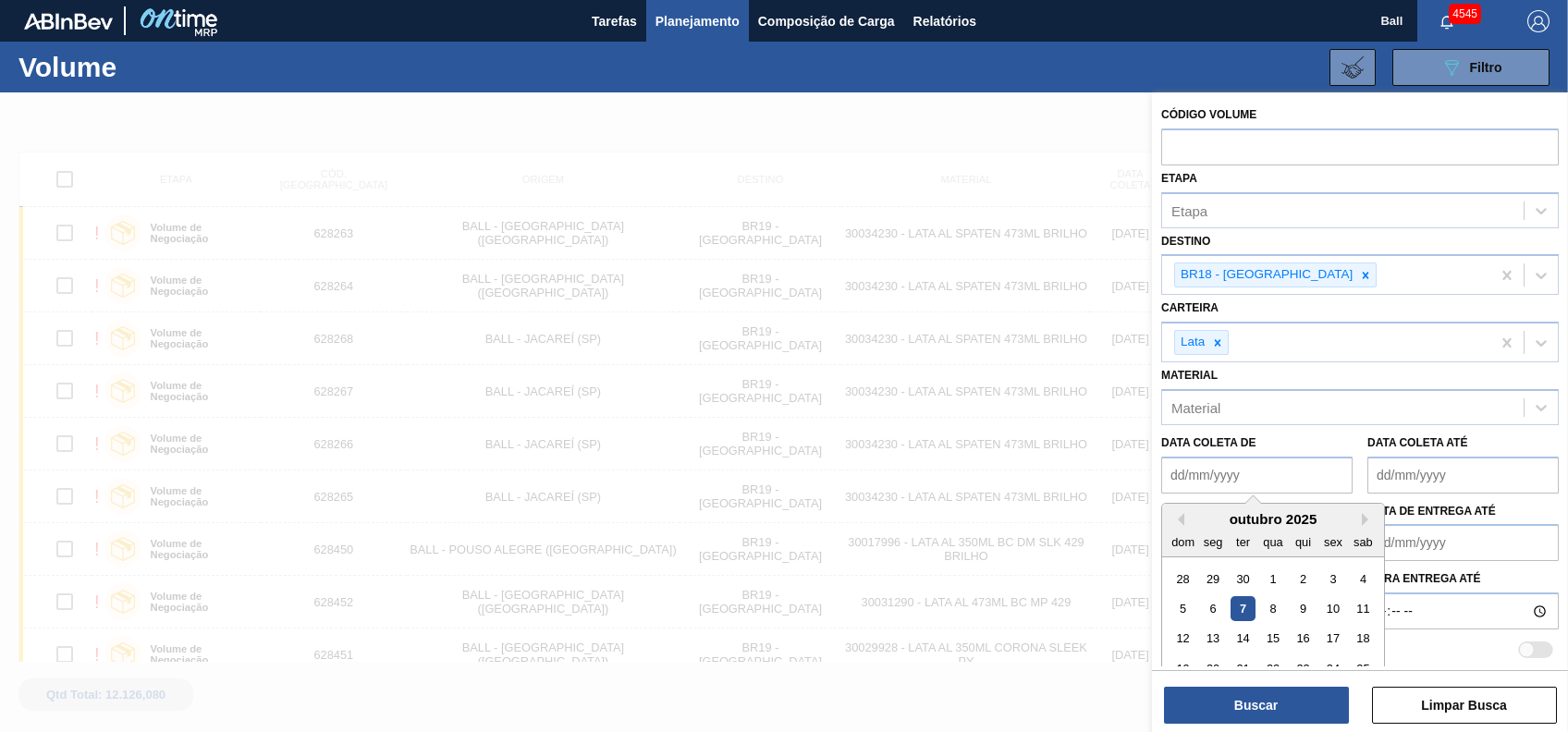
click at [1246, 615] on div "7" at bounding box center [1243, 609] width 25 height 25
type de "07/10/2025"
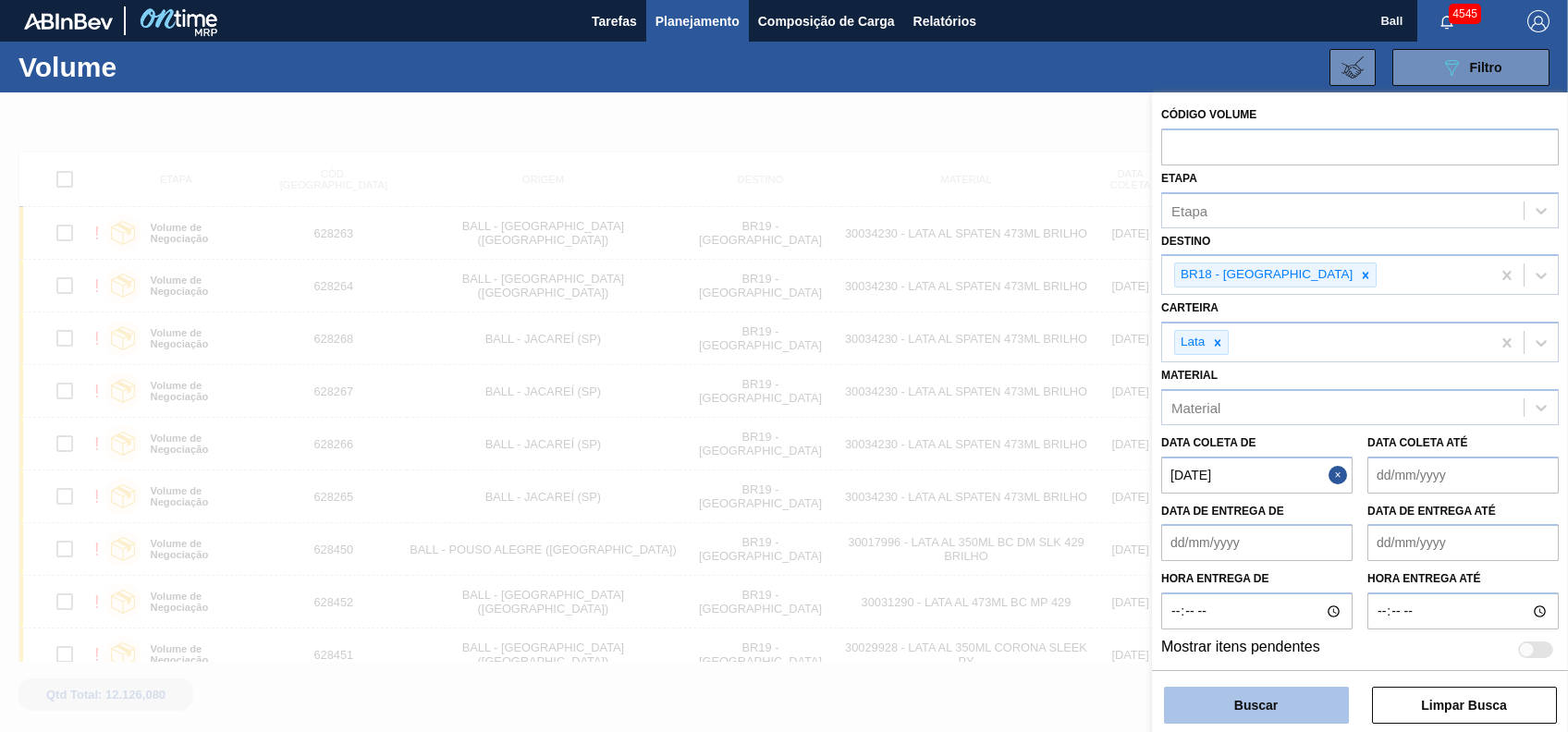
click at [1281, 700] on button "Buscar" at bounding box center [1256, 706] width 185 height 37
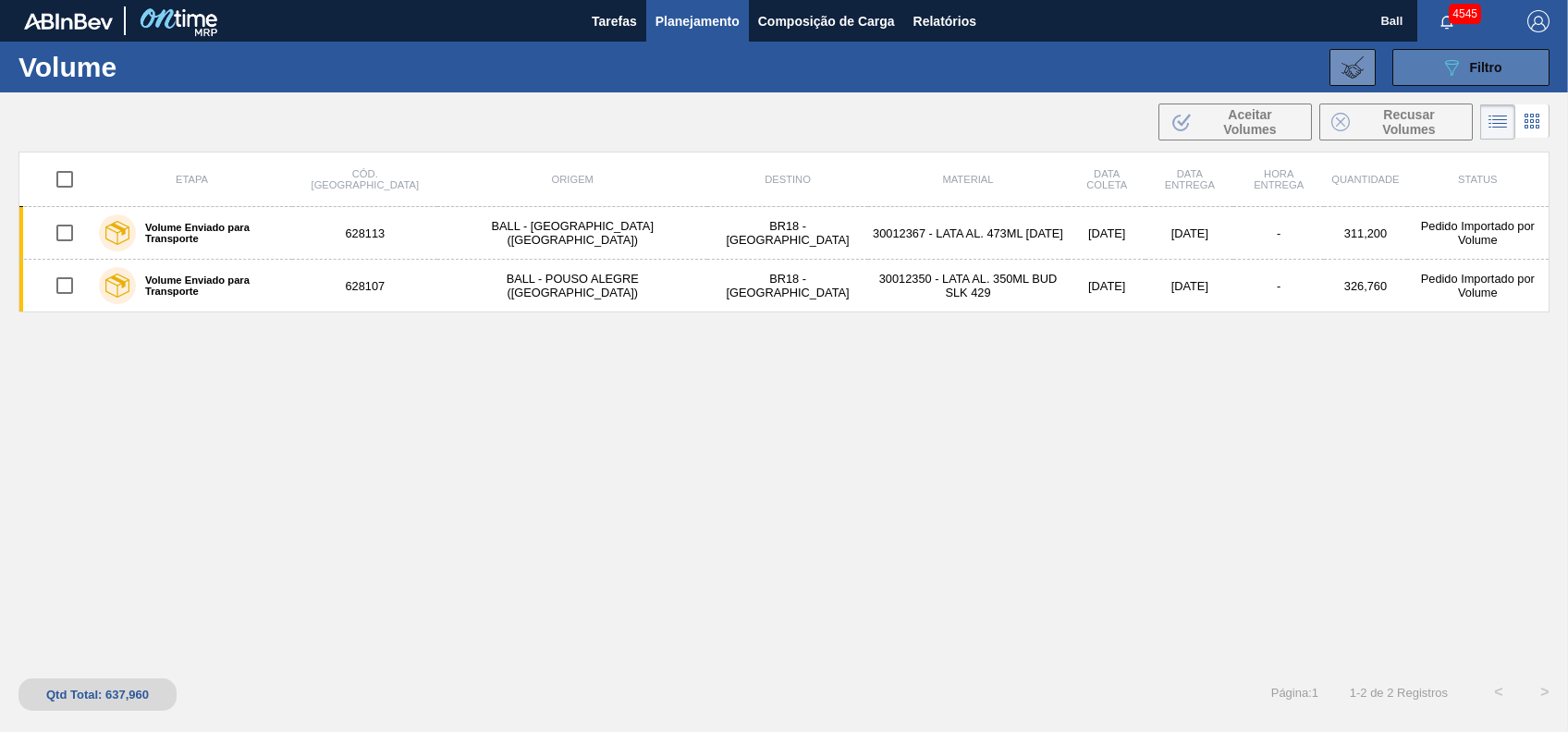
click at [1505, 54] on button "089F7B8B-B2A5-4AFE-B5C0-19BA573D28AC Filtro" at bounding box center [1470, 67] width 157 height 37
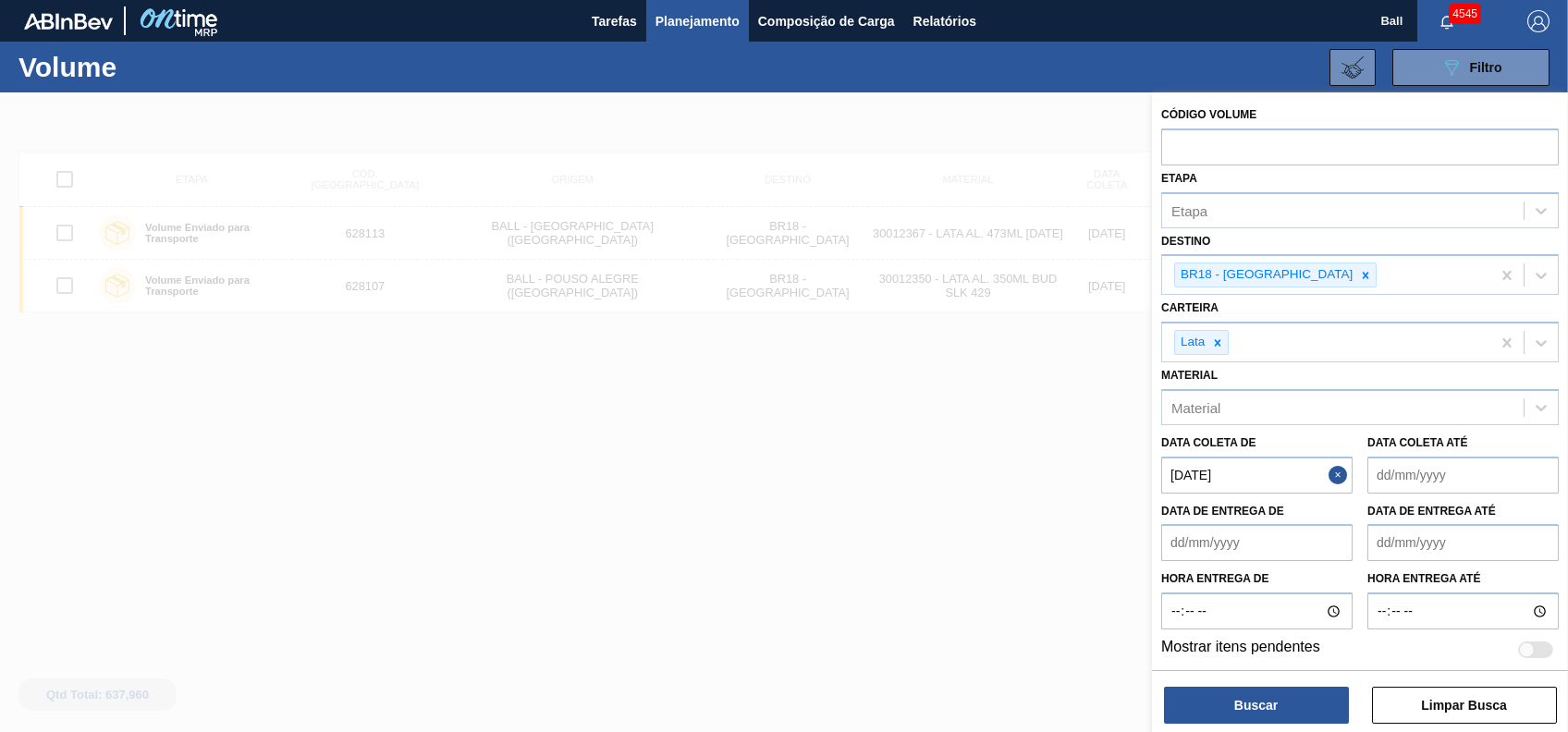
click at [420, 451] on div at bounding box center [784, 458] width 1568 height 732
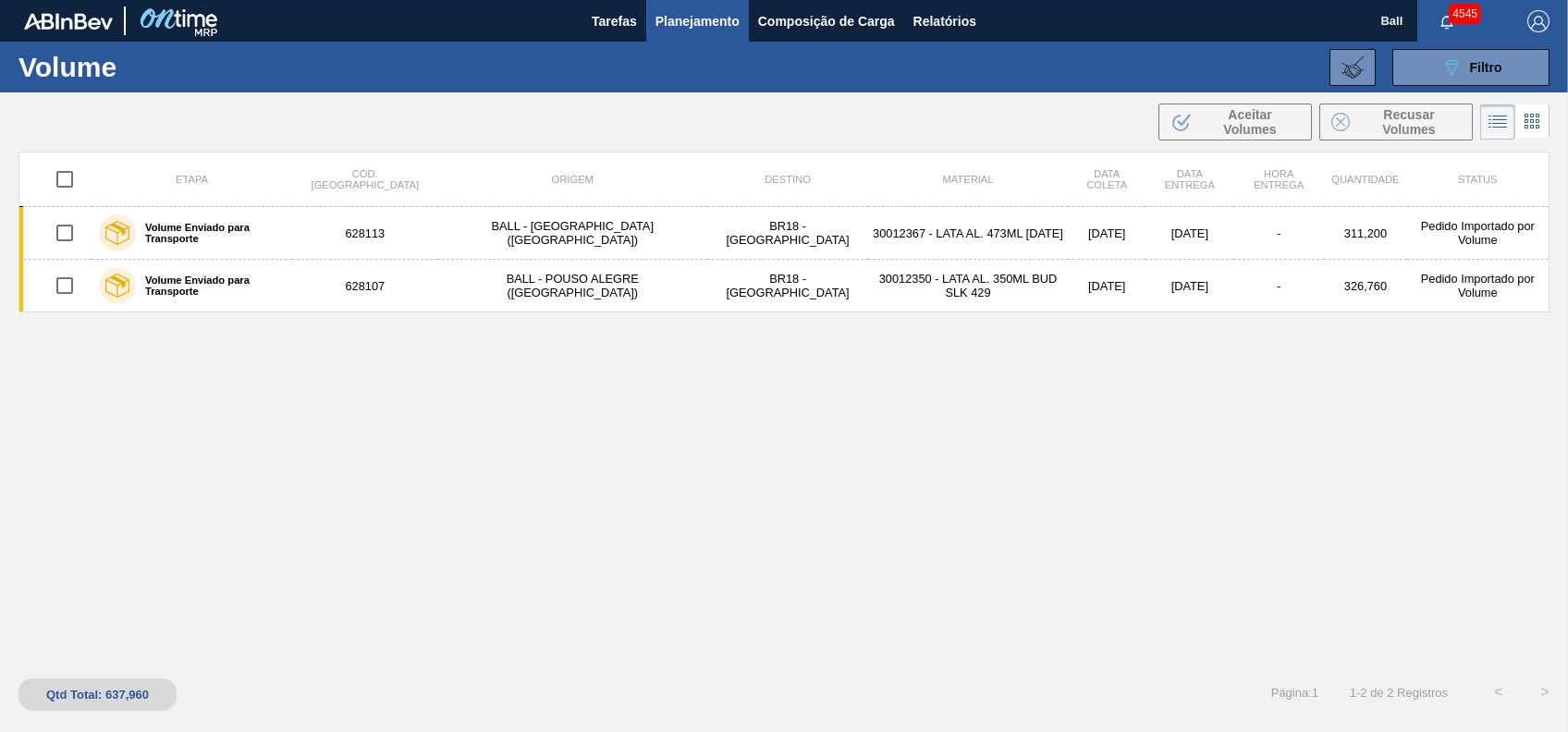
click at [732, 21] on span "Planejamento" at bounding box center [697, 21] width 84 height 22
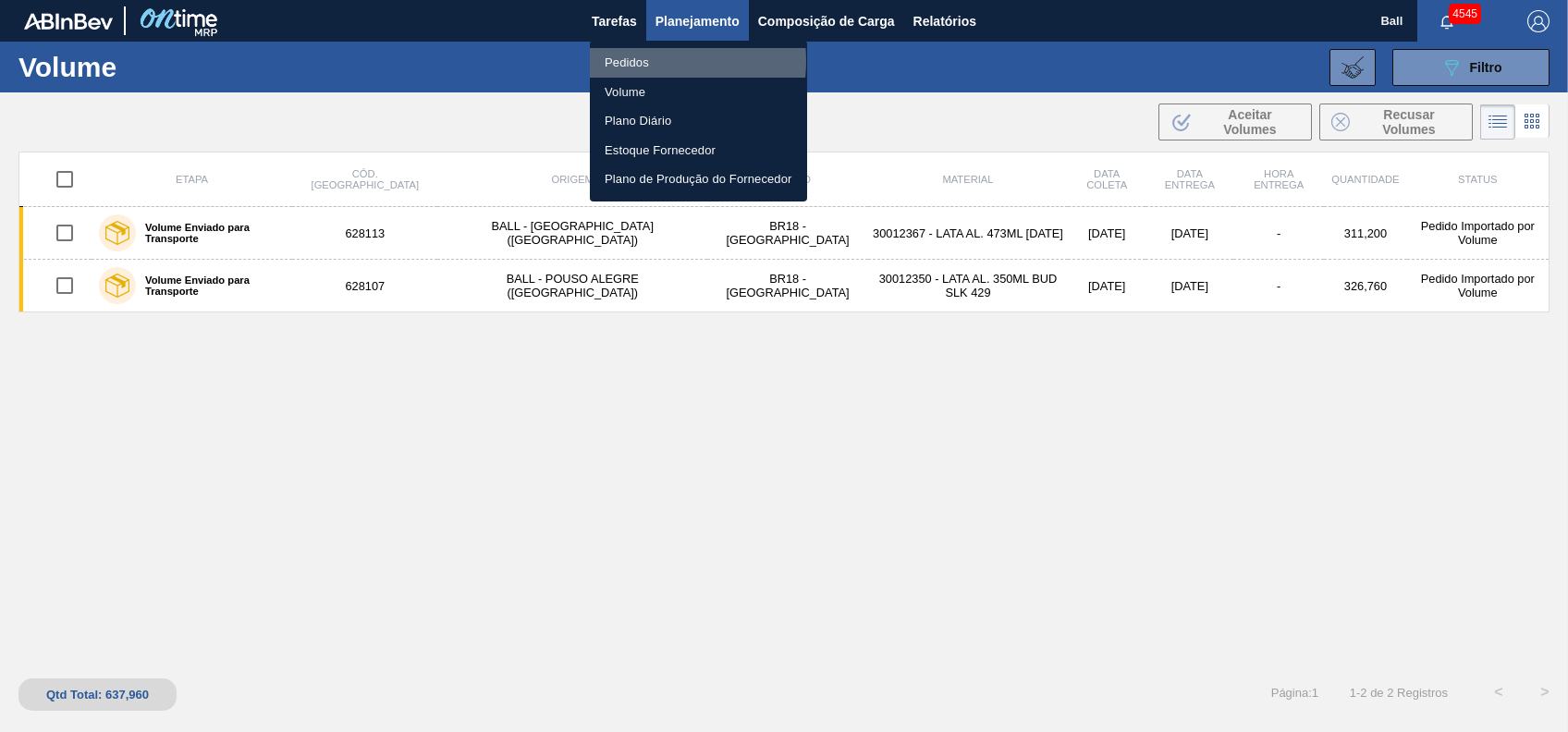
click at [643, 61] on li "Pedidos" at bounding box center [698, 63] width 217 height 29
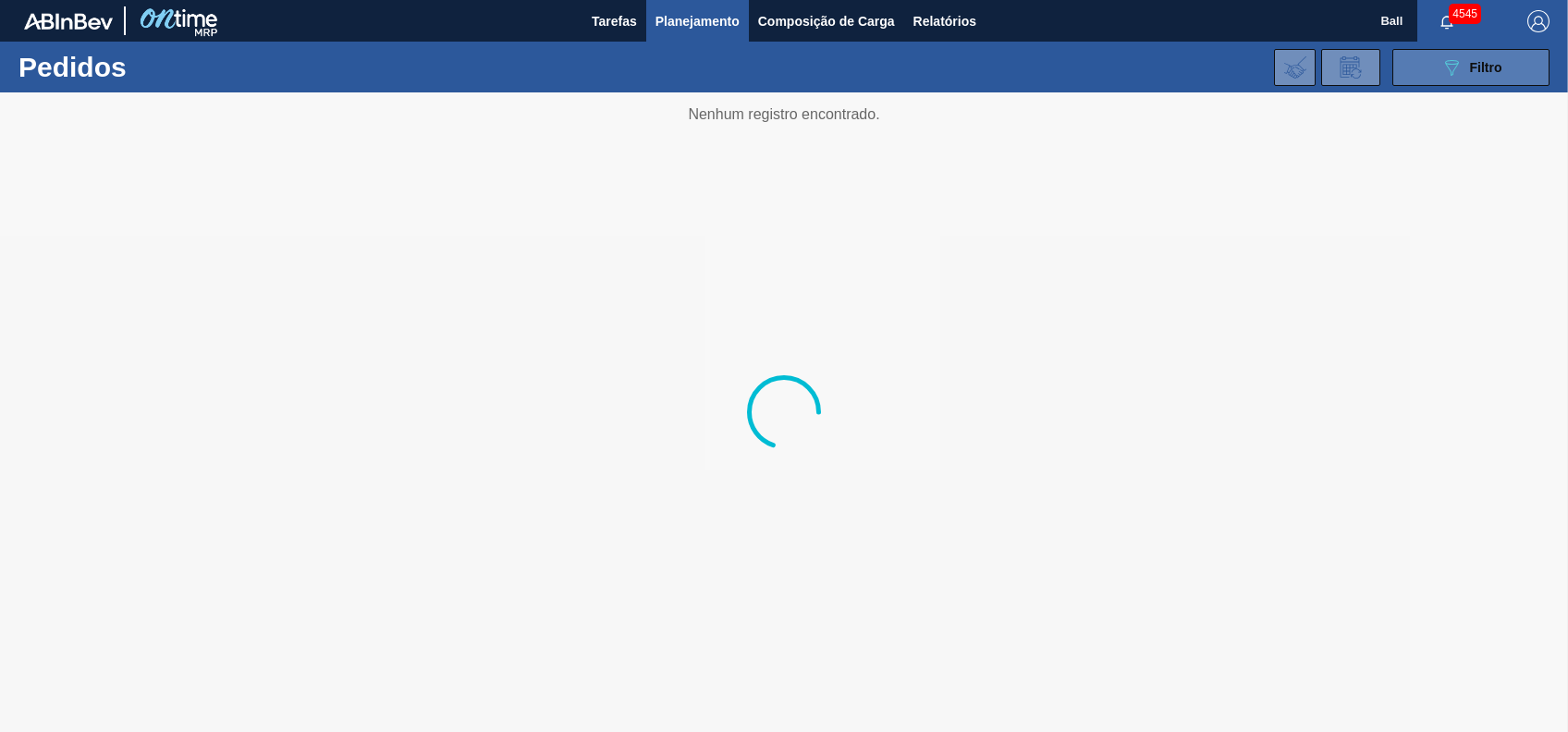
click at [1467, 81] on button "089F7B8B-B2A5-4AFE-B5C0-19BA573D28AC Filtro" at bounding box center [1470, 67] width 157 height 37
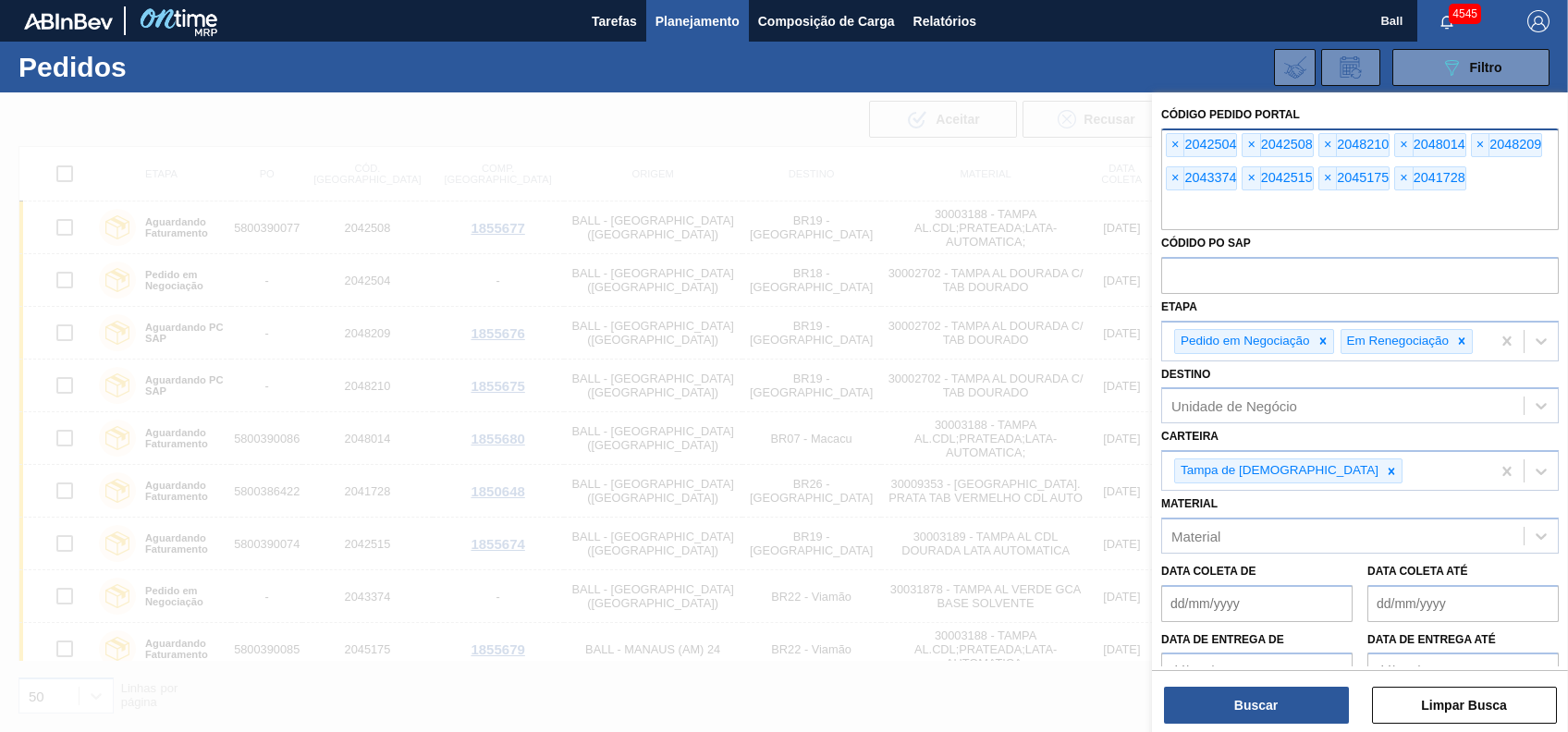
click at [1493, 178] on div "× 2042504 × 2042508 × 2048210 × 2048014 × 2048209 × 2043374 × 2042515 × 2045175…" at bounding box center [1360, 179] width 398 height 102
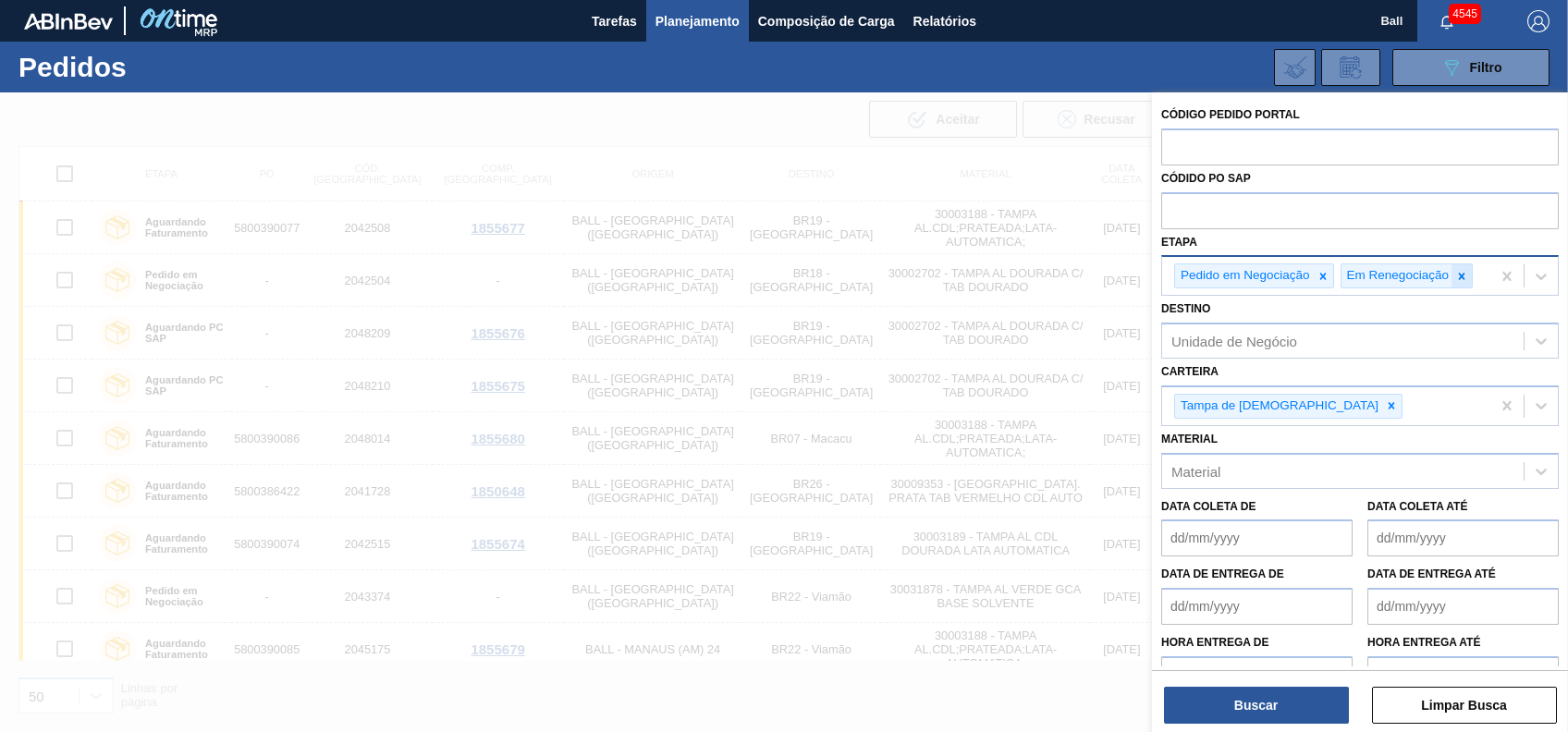
click at [1462, 274] on icon at bounding box center [1461, 276] width 7 height 7
click at [1319, 274] on icon at bounding box center [1323, 276] width 13 height 13
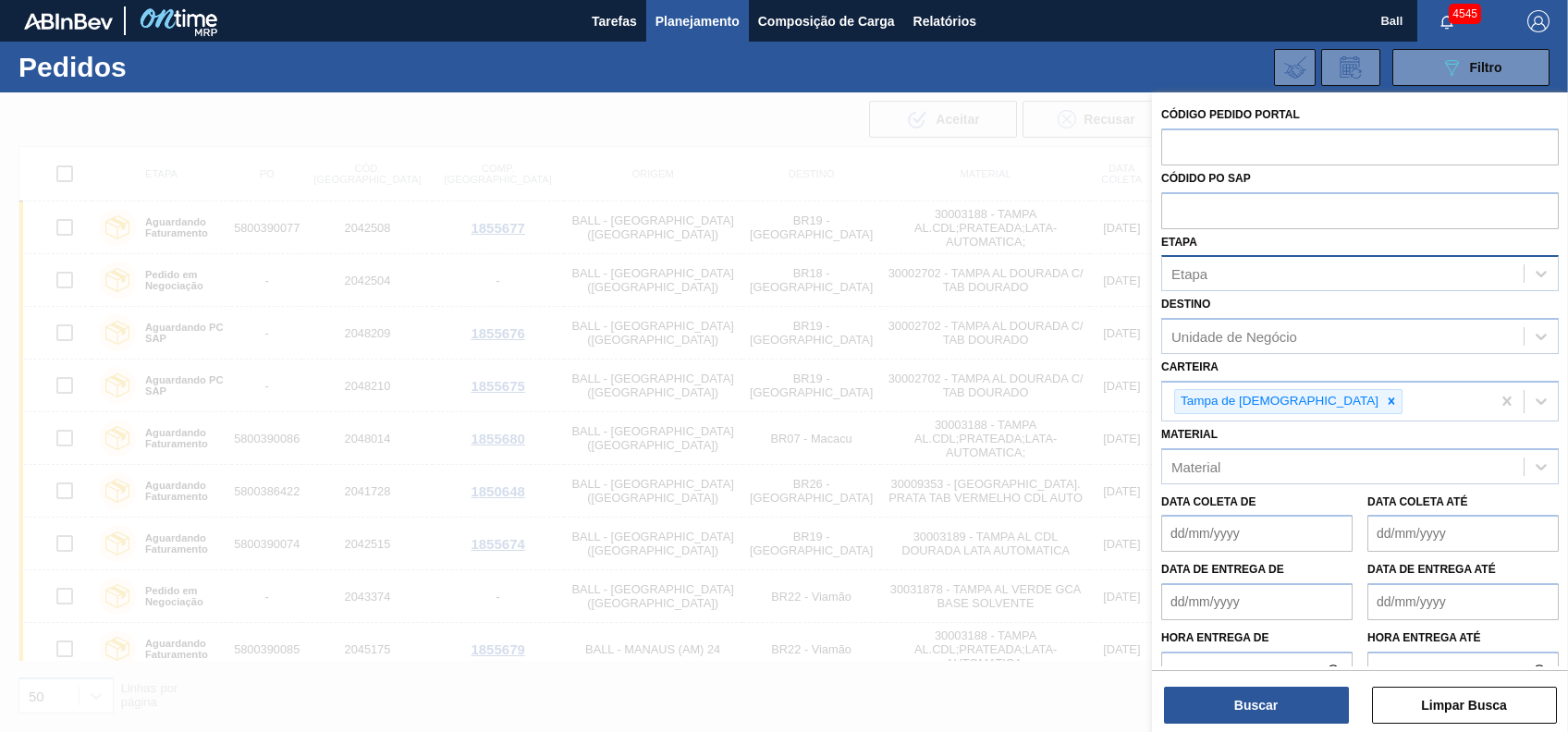
click at [1317, 355] on div "Carteira Tampa de Lata" at bounding box center [1360, 387] width 398 height 67
click at [1315, 340] on div "Unidade de Negócio" at bounding box center [1343, 336] width 362 height 26
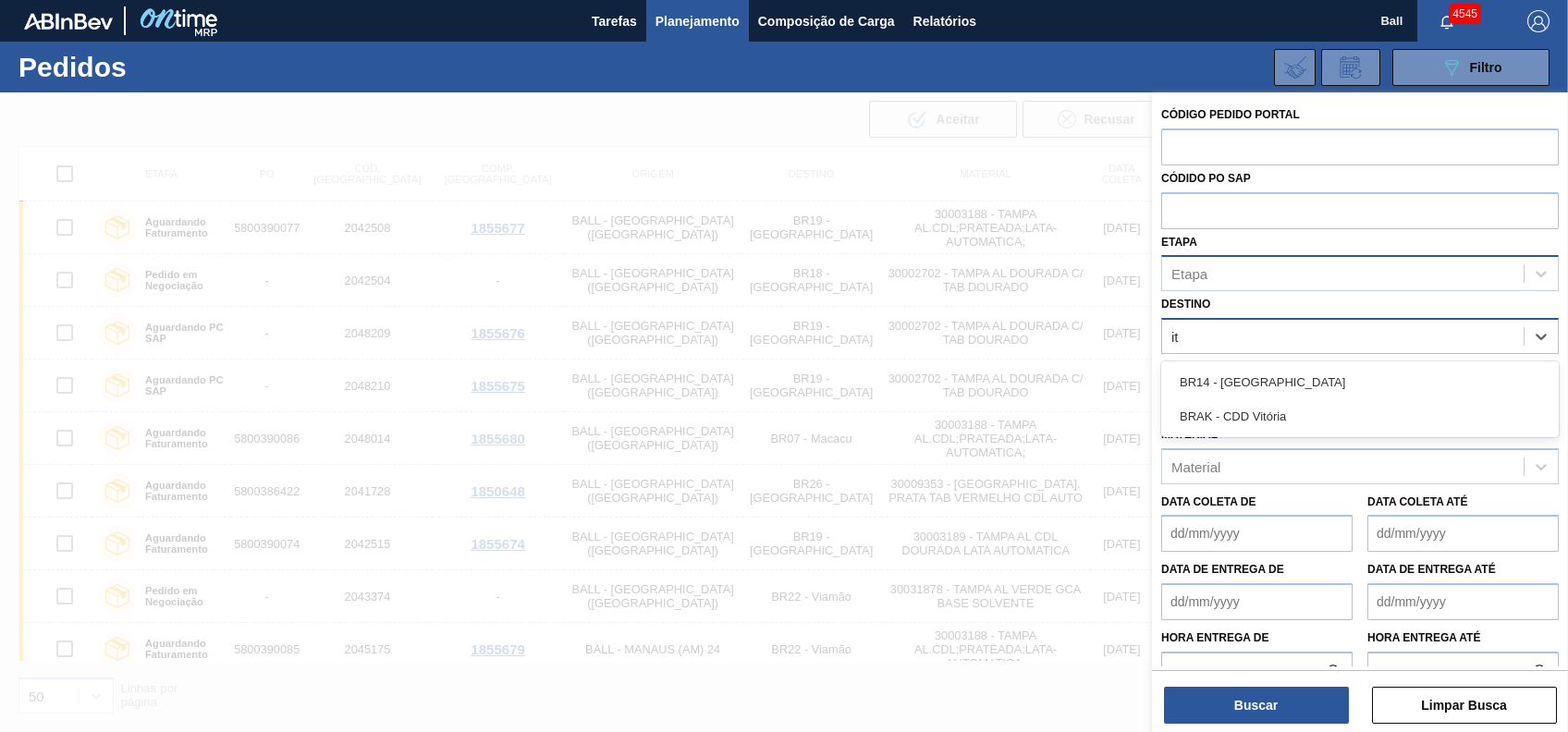
type input "i"
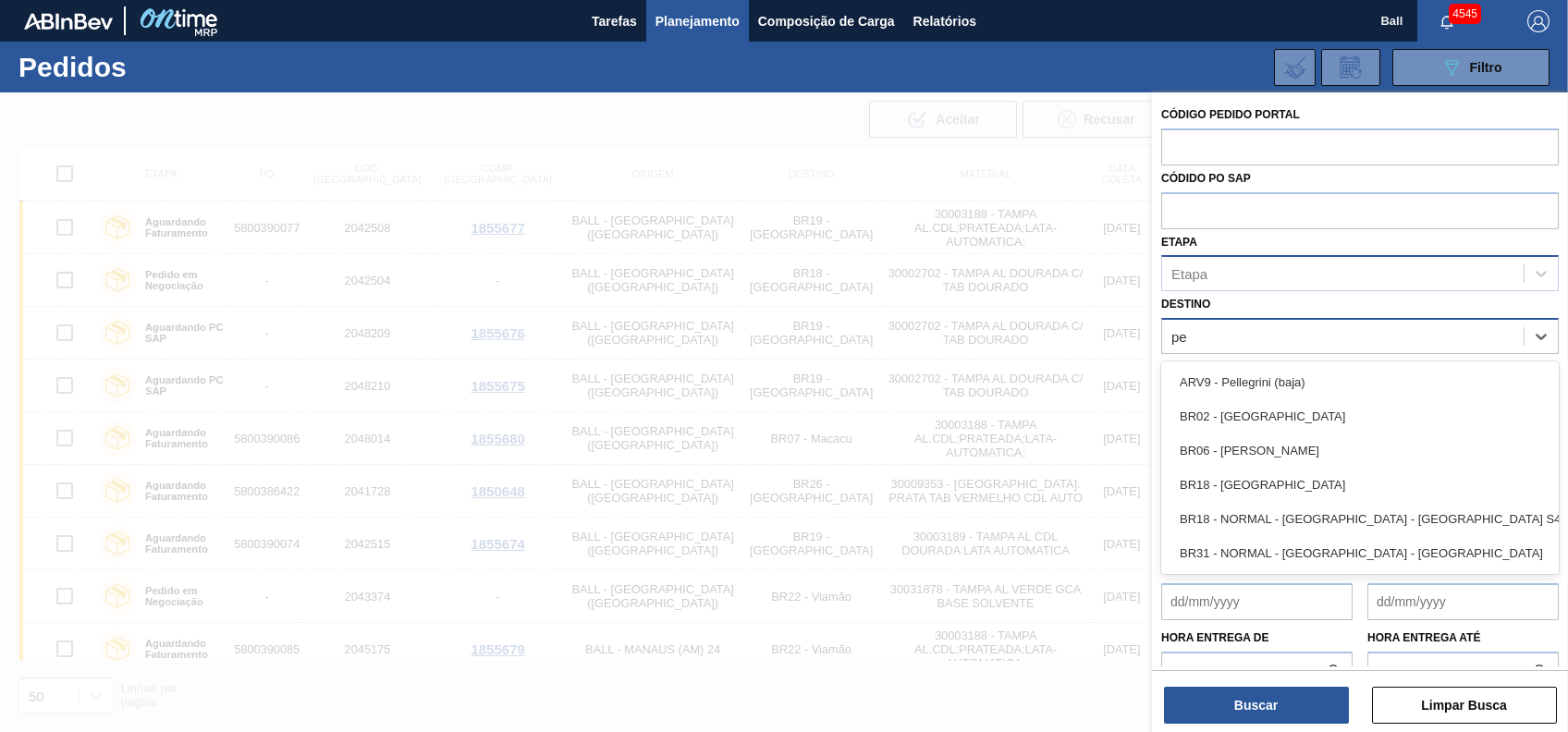
type input "per"
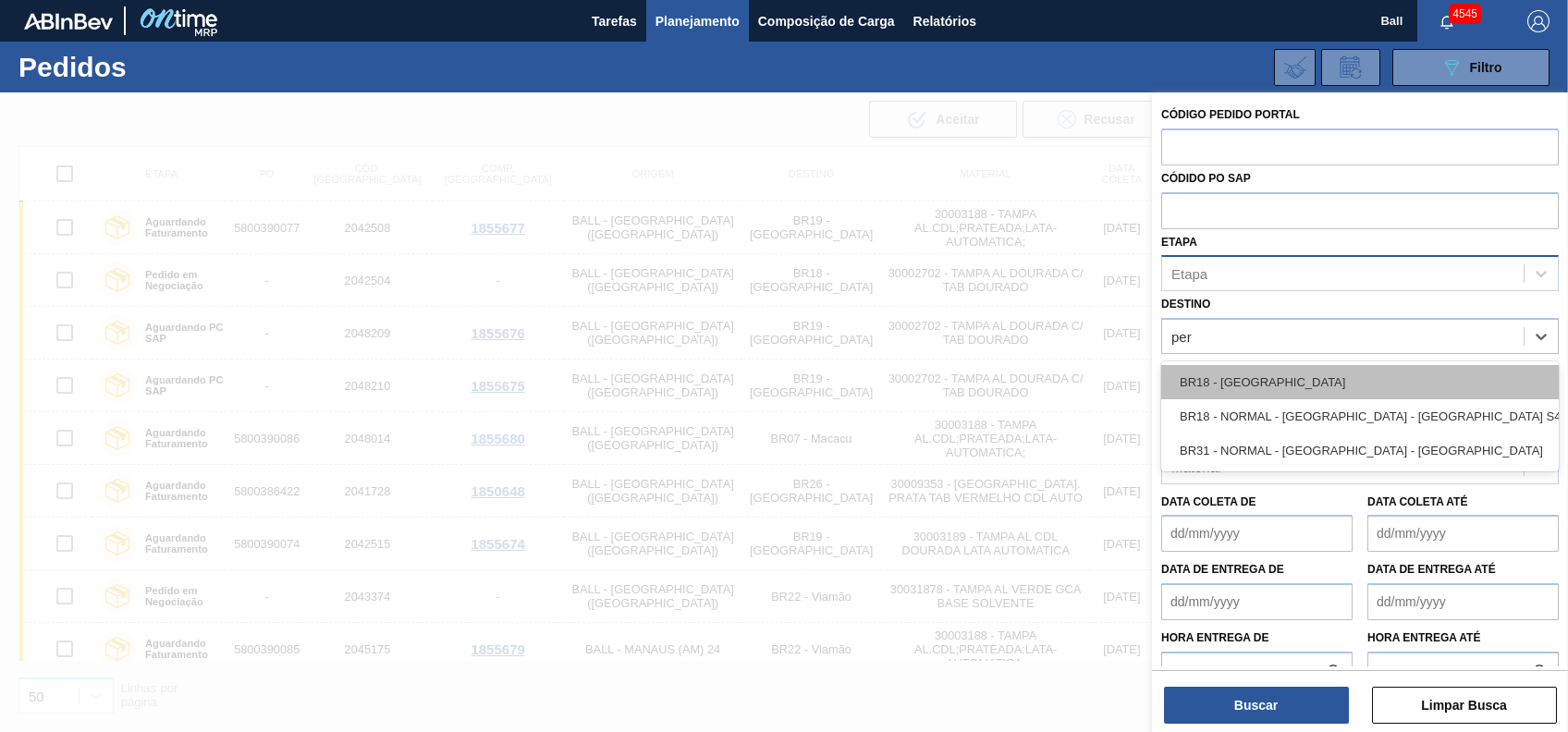
click at [1306, 391] on div "BR18 - Pernambuco" at bounding box center [1360, 382] width 398 height 34
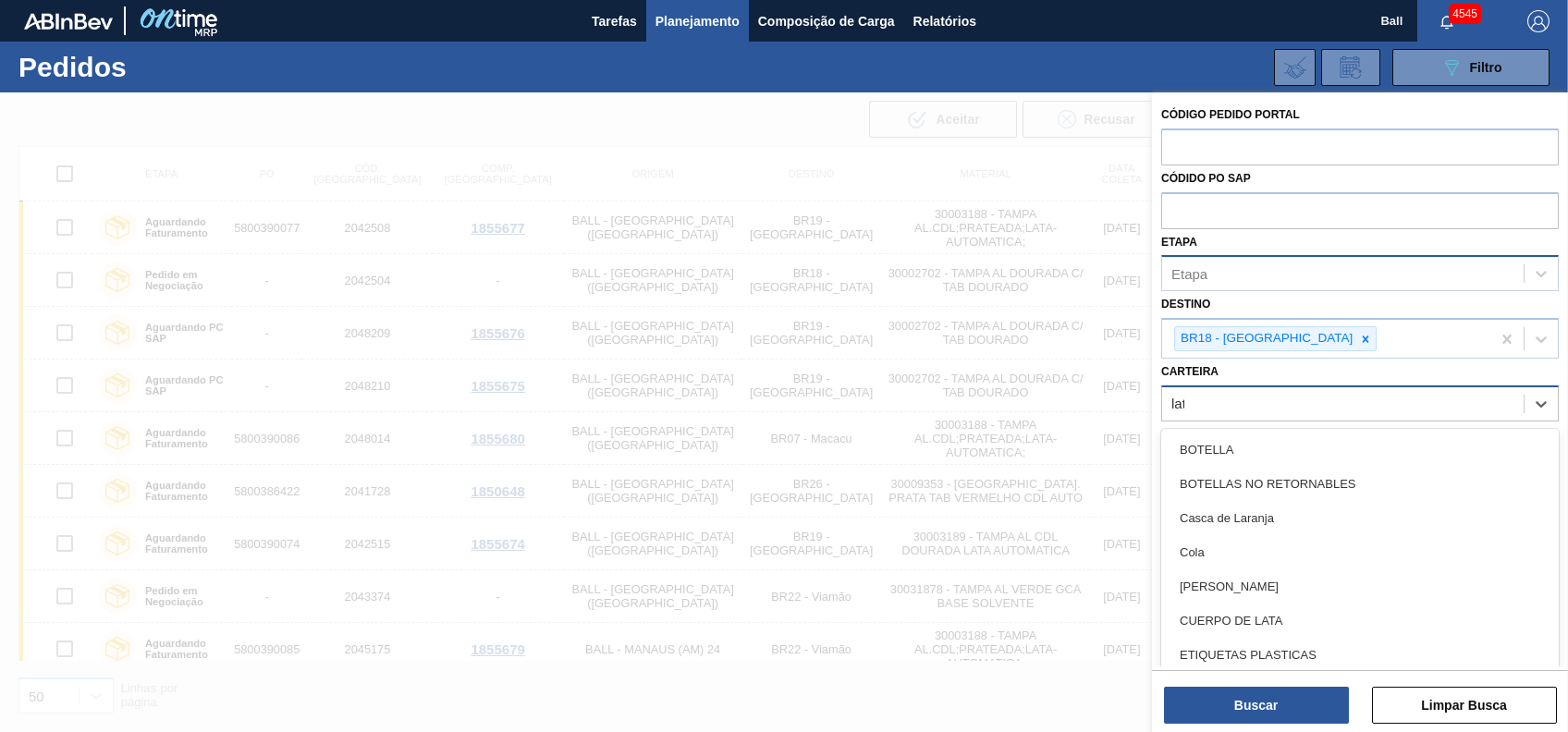
type input "lata"
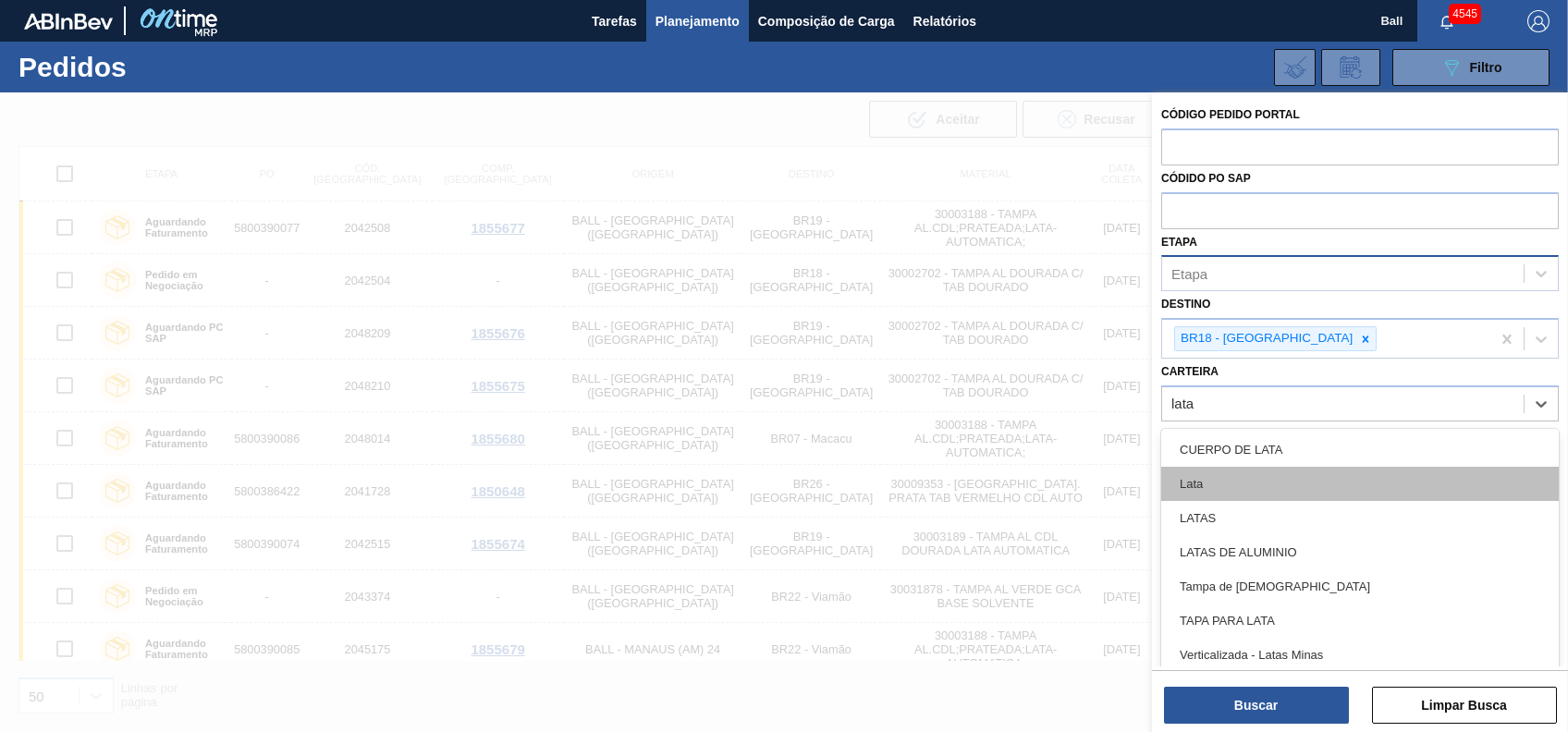
click at [1222, 485] on div "Lata" at bounding box center [1360, 484] width 398 height 34
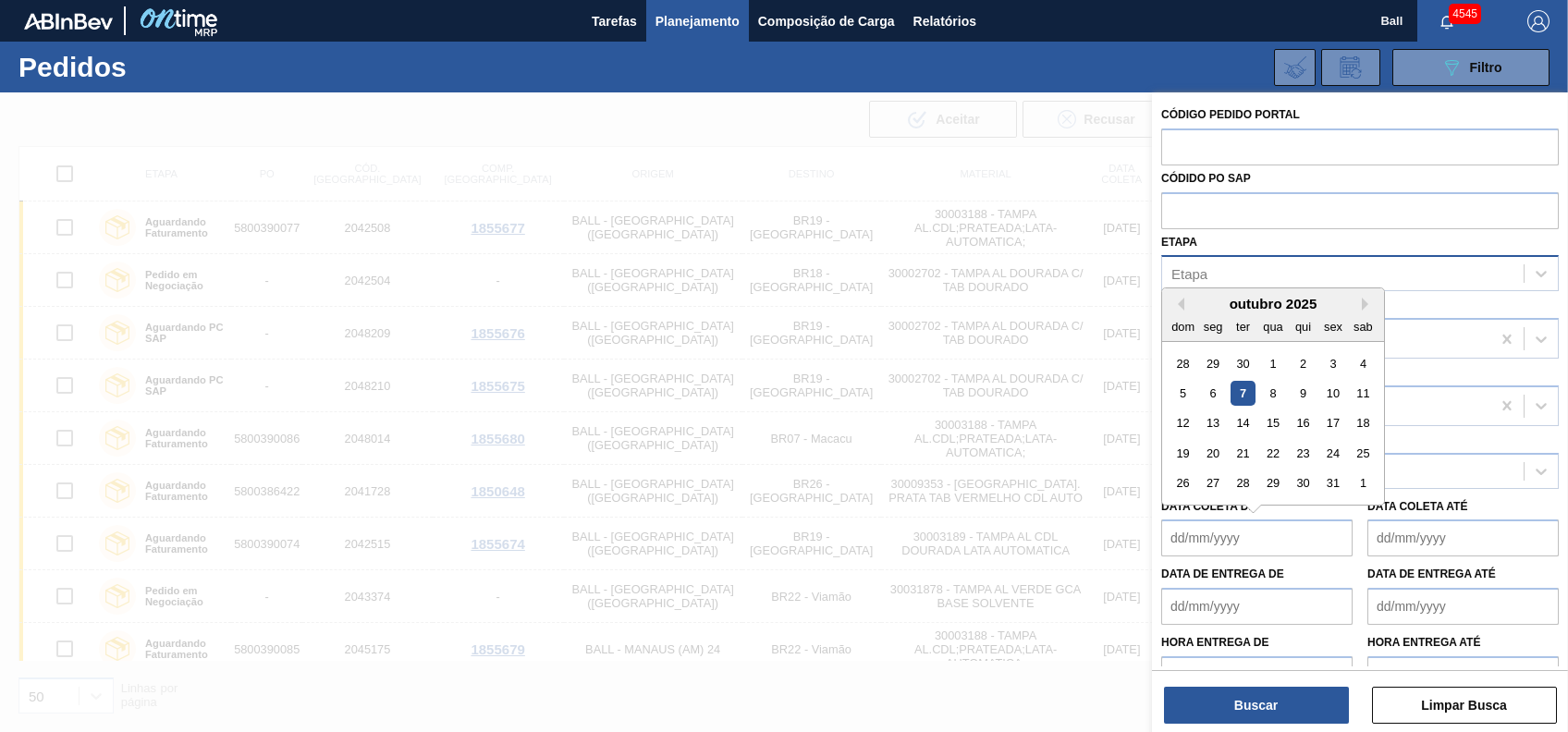
click at [1272, 539] on de "Data coleta de" at bounding box center [1257, 538] width 192 height 37
drag, startPoint x: 1244, startPoint y: 397, endPoint x: 1244, endPoint y: 420, distance: 23.0
click at [1244, 397] on div "7" at bounding box center [1243, 394] width 25 height 25
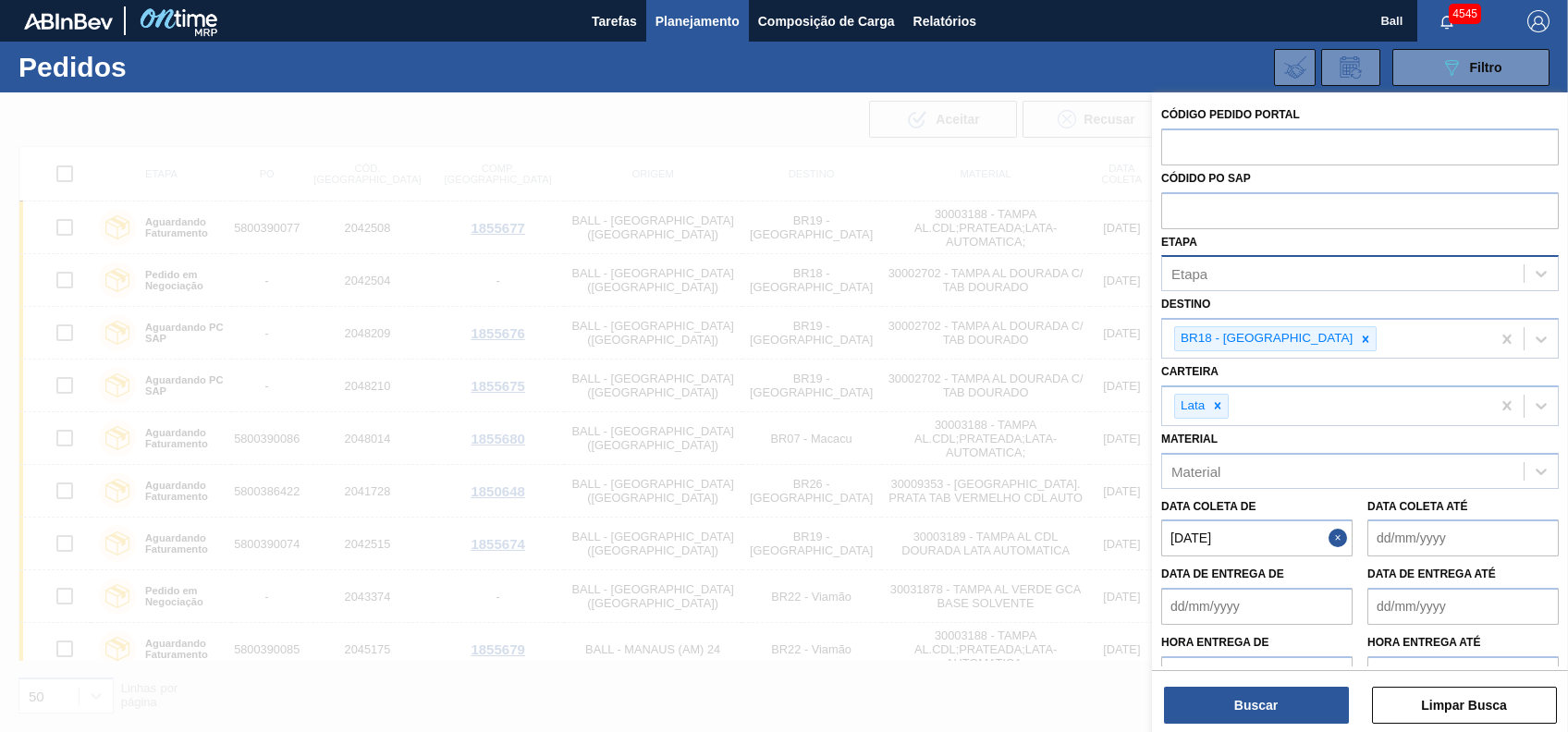
click at [1286, 724] on div "Código Pedido Portal Códido PO SAP Etapa Etapa Destino BR18 - Pernambuco Cartei…" at bounding box center [1360, 414] width 416 height 643
click at [1286, 708] on button "Buscar" at bounding box center [1256, 706] width 185 height 37
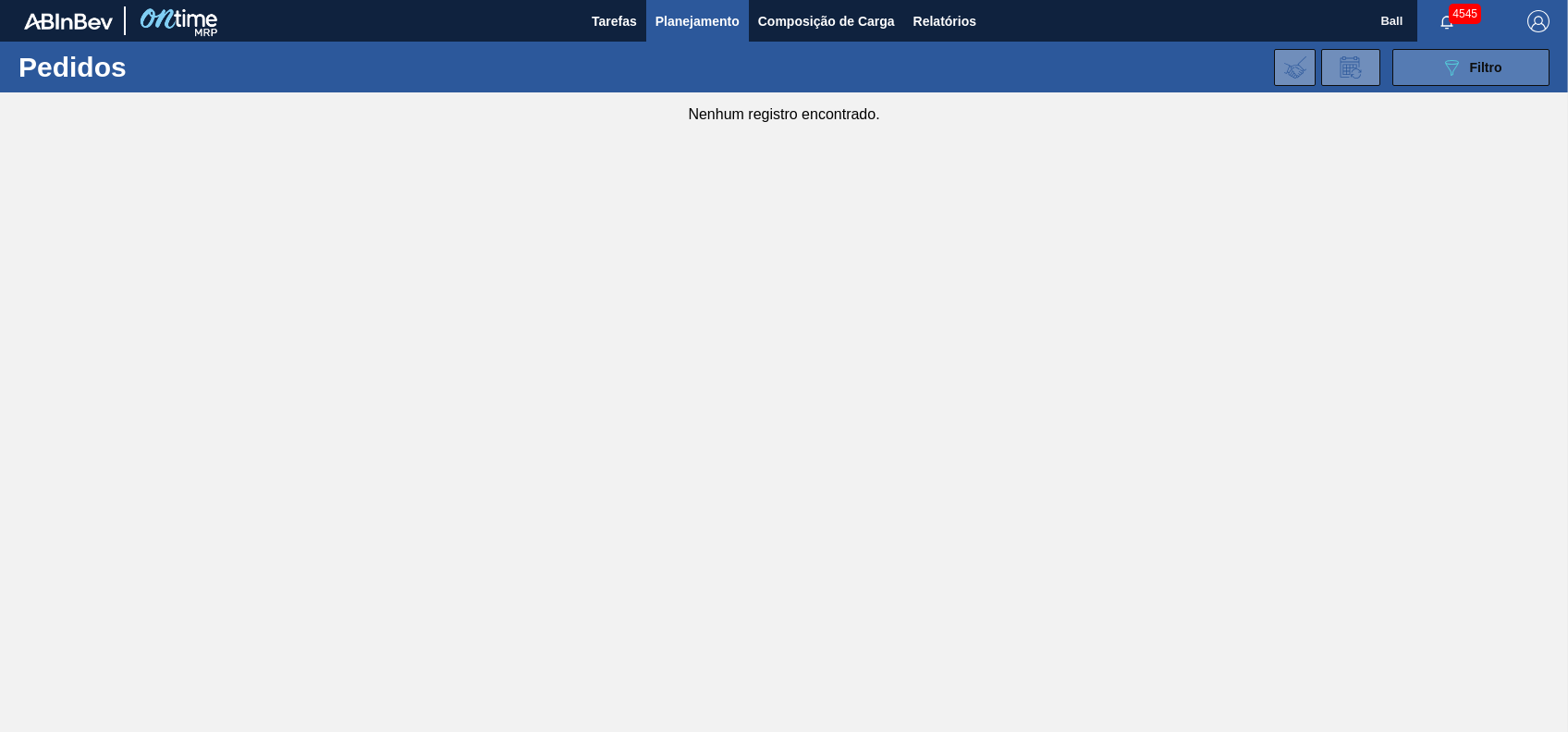
click at [1463, 80] on button "089F7B8B-B2A5-4AFE-B5C0-19BA573D28AC Filtro" at bounding box center [1470, 67] width 157 height 37
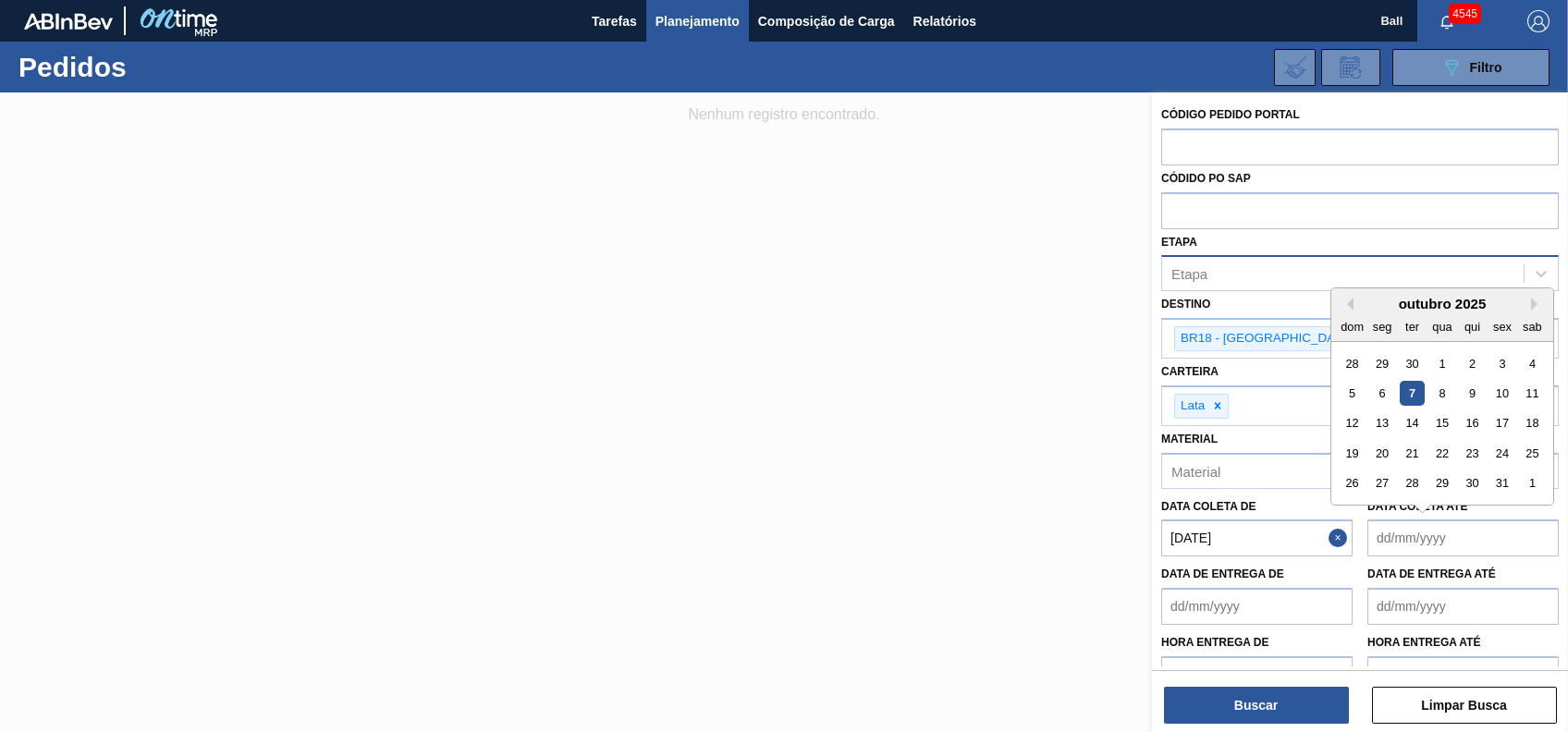
click at [1471, 529] on até "Data coleta até" at bounding box center [1463, 538] width 192 height 37
click at [1310, 530] on de "07/10/2025" at bounding box center [1257, 538] width 192 height 37
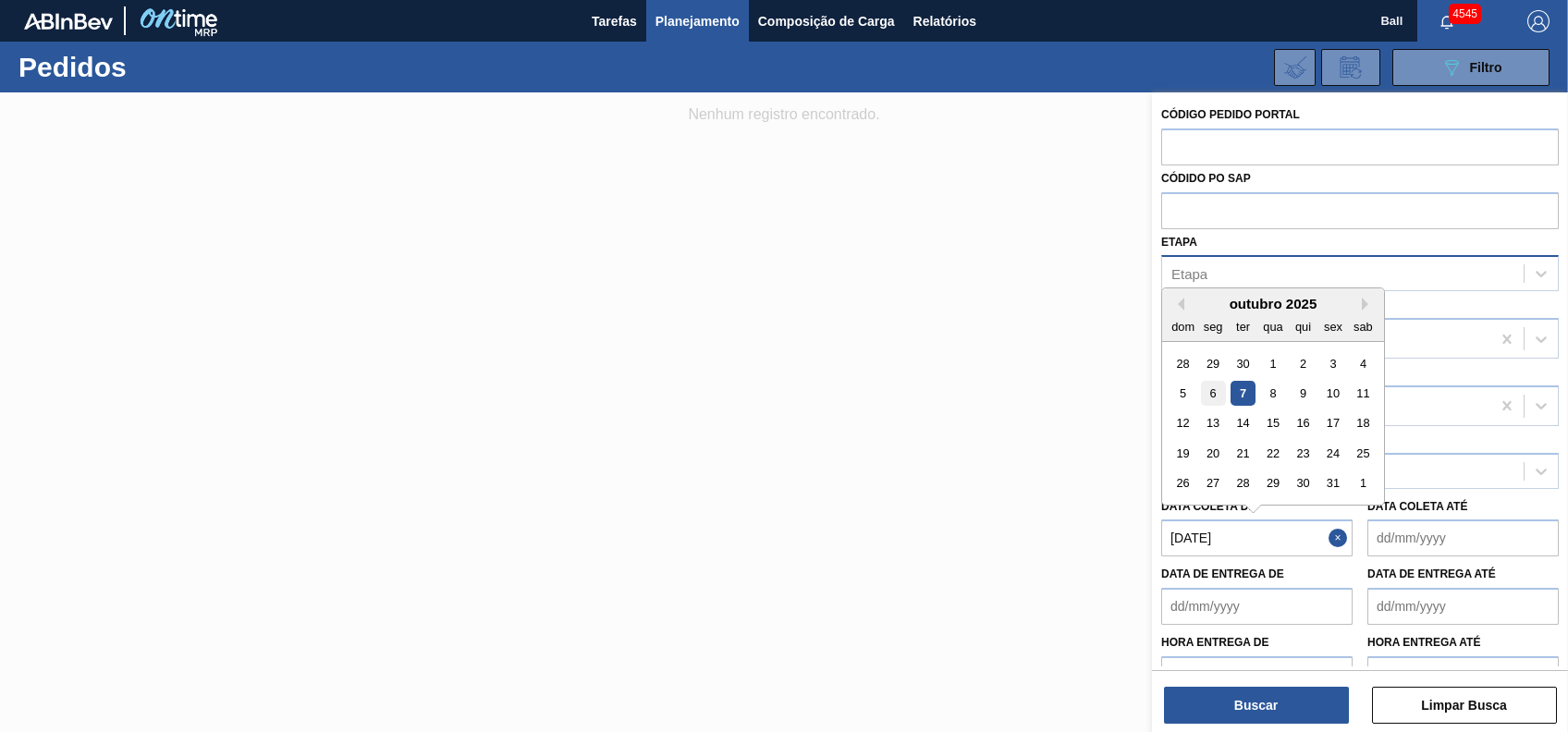
click at [1211, 394] on div "6" at bounding box center [1213, 394] width 25 height 25
type de "06/10/2025"
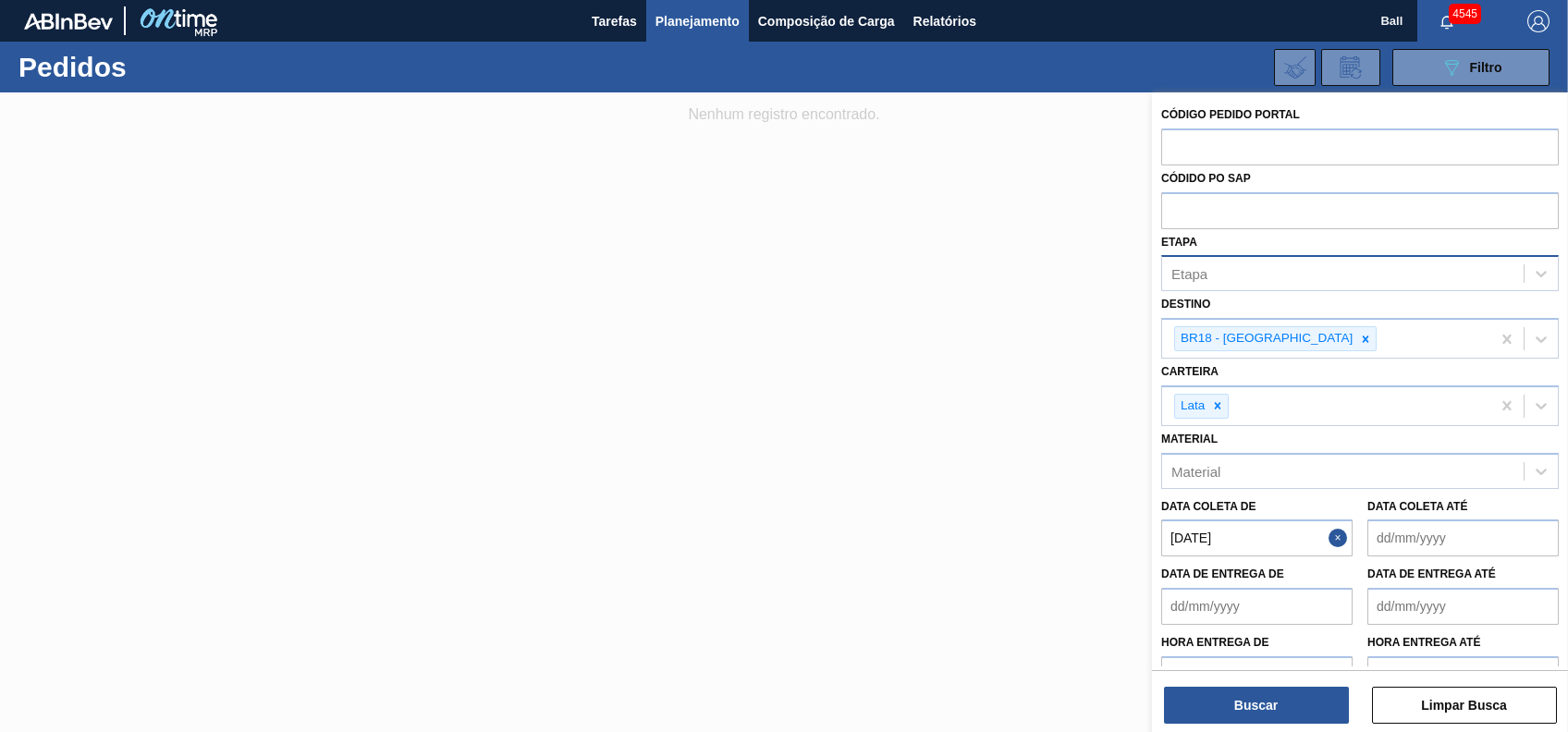
click at [1428, 513] on div "Data coleta até" at bounding box center [1463, 525] width 192 height 64
click at [1435, 528] on até "Data coleta até" at bounding box center [1463, 538] width 192 height 37
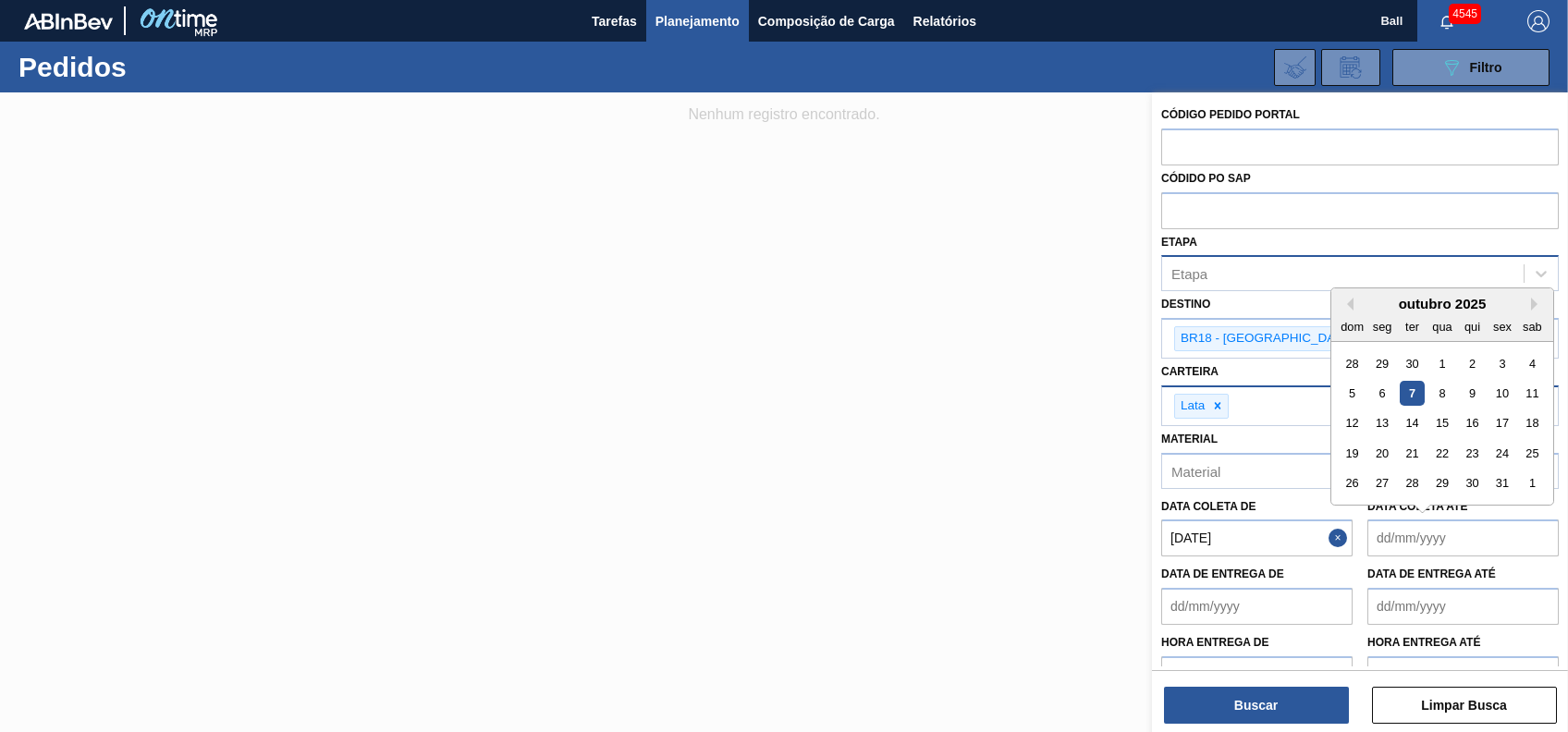
click at [1403, 383] on div "7" at bounding box center [1413, 394] width 25 height 25
type até "07/10/2025"
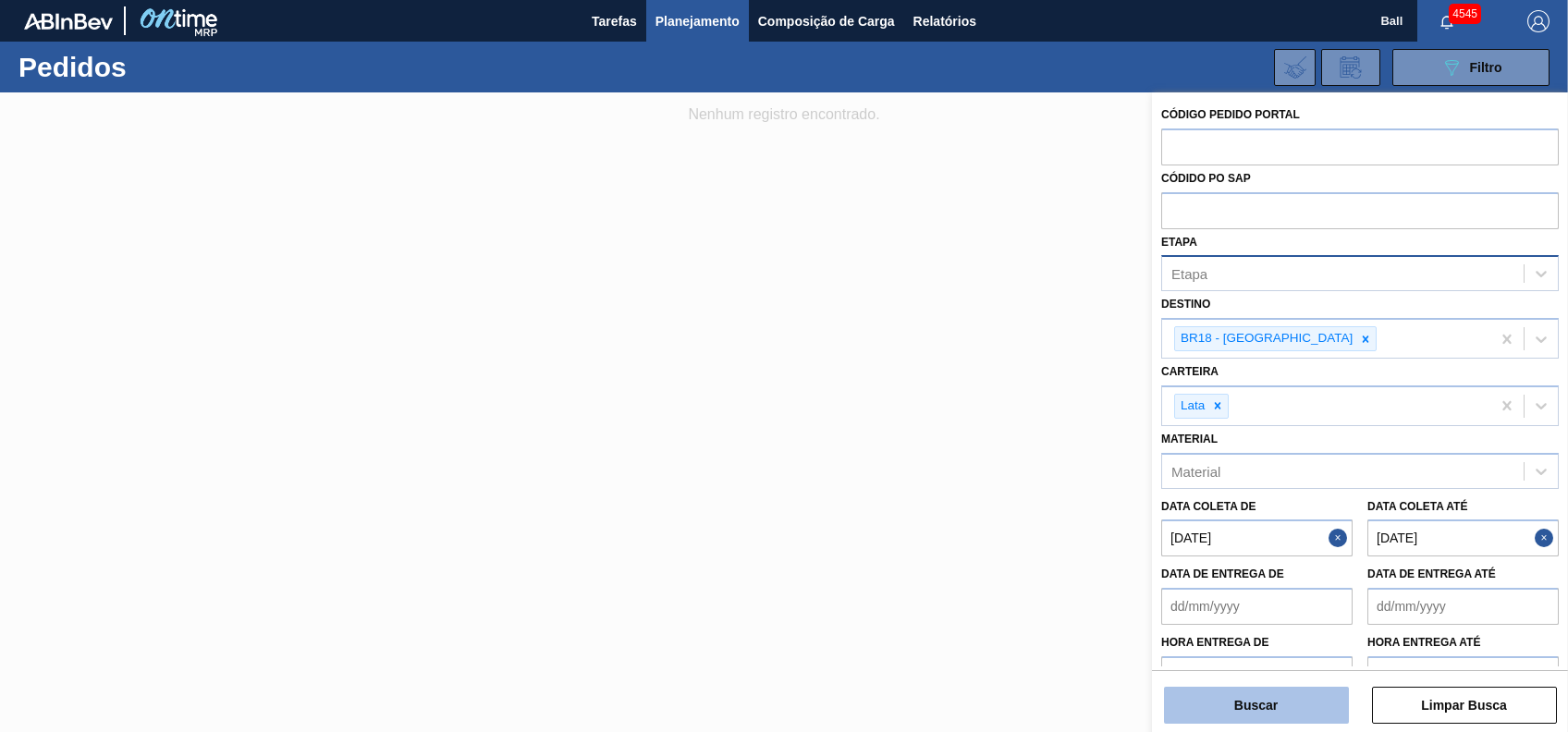
click at [1293, 717] on button "Buscar" at bounding box center [1256, 706] width 185 height 37
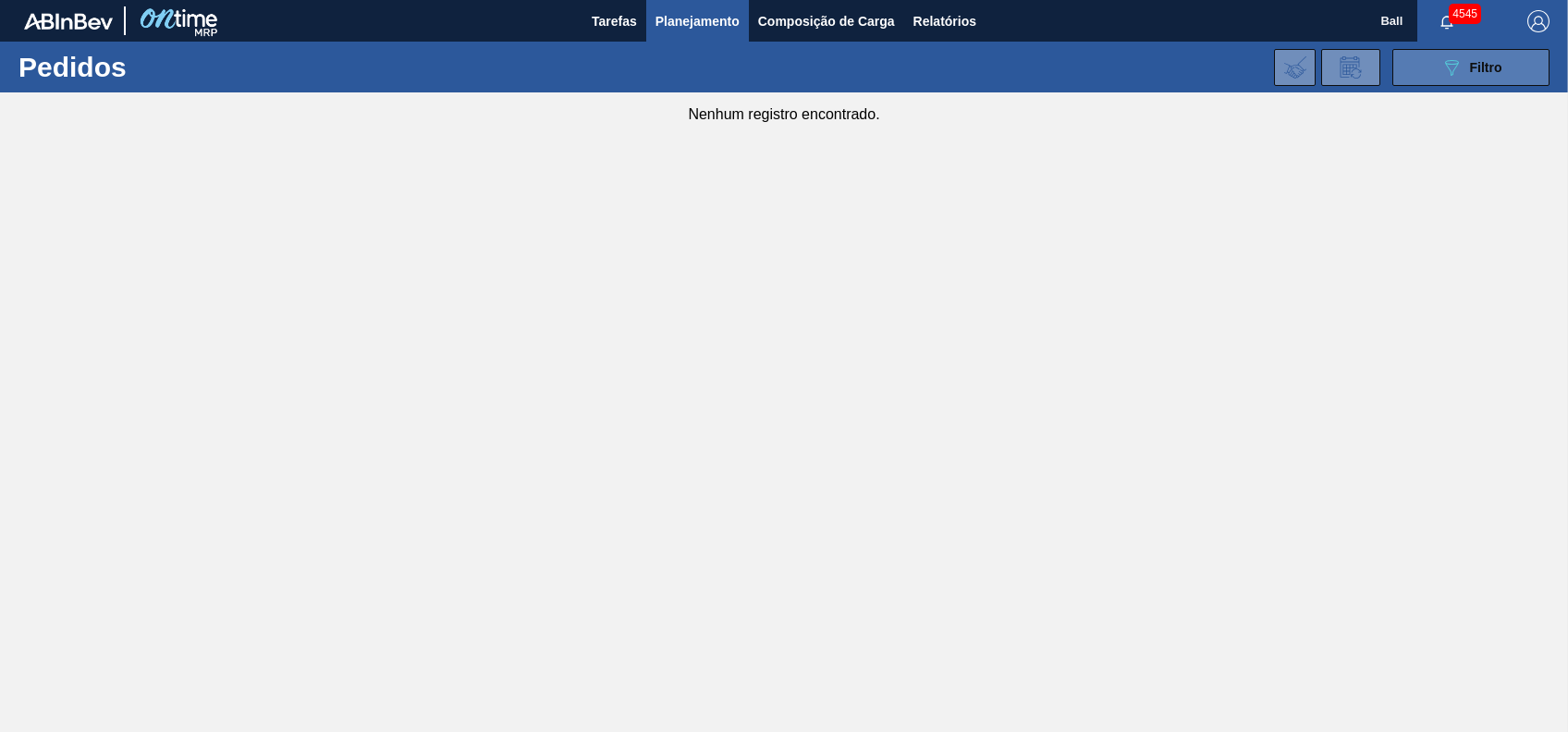
click at [1468, 71] on div "089F7B8B-B2A5-4AFE-B5C0-19BA573D28AC Filtro" at bounding box center [1470, 67] width 62 height 22
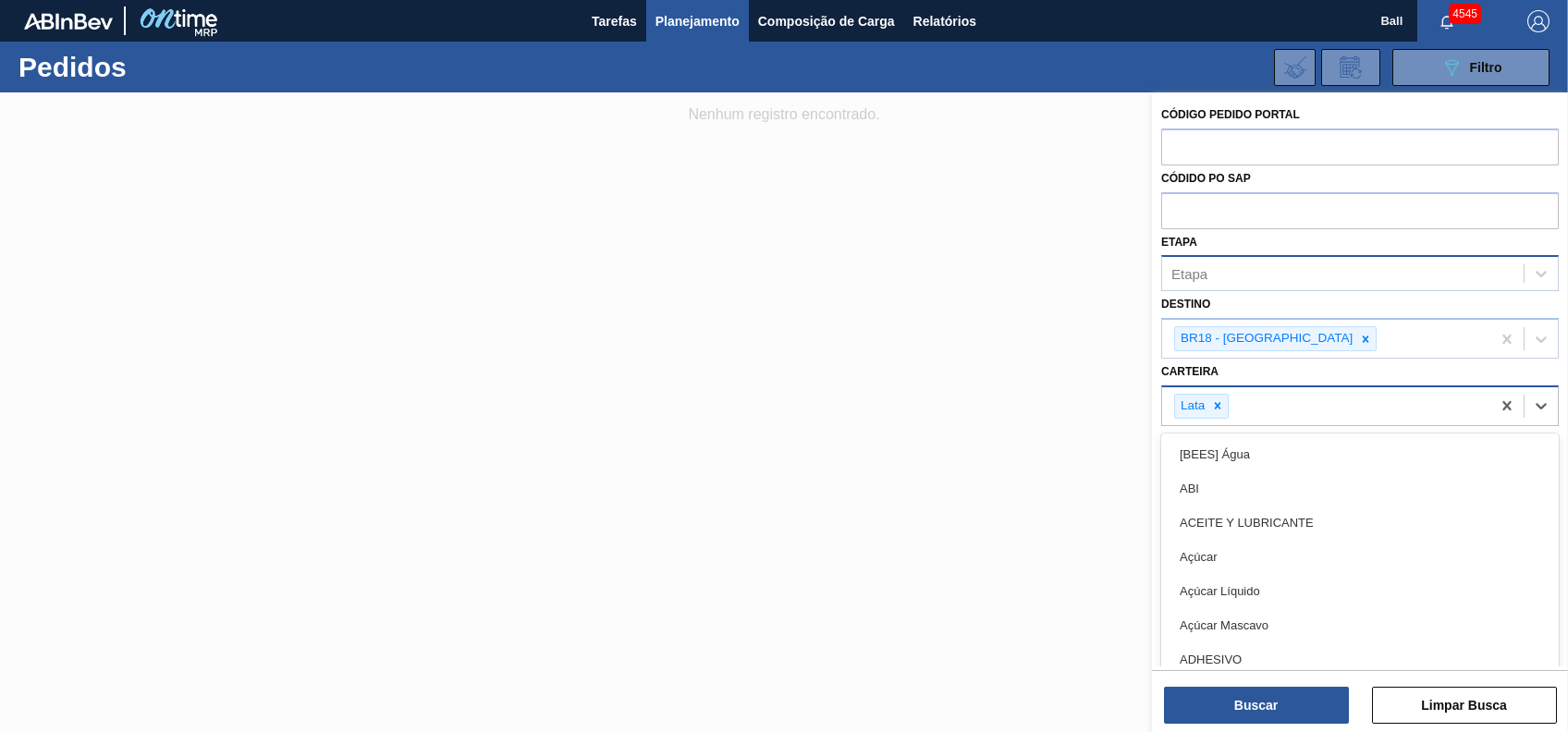
click at [1345, 408] on div "Lata" at bounding box center [1327, 406] width 328 height 38
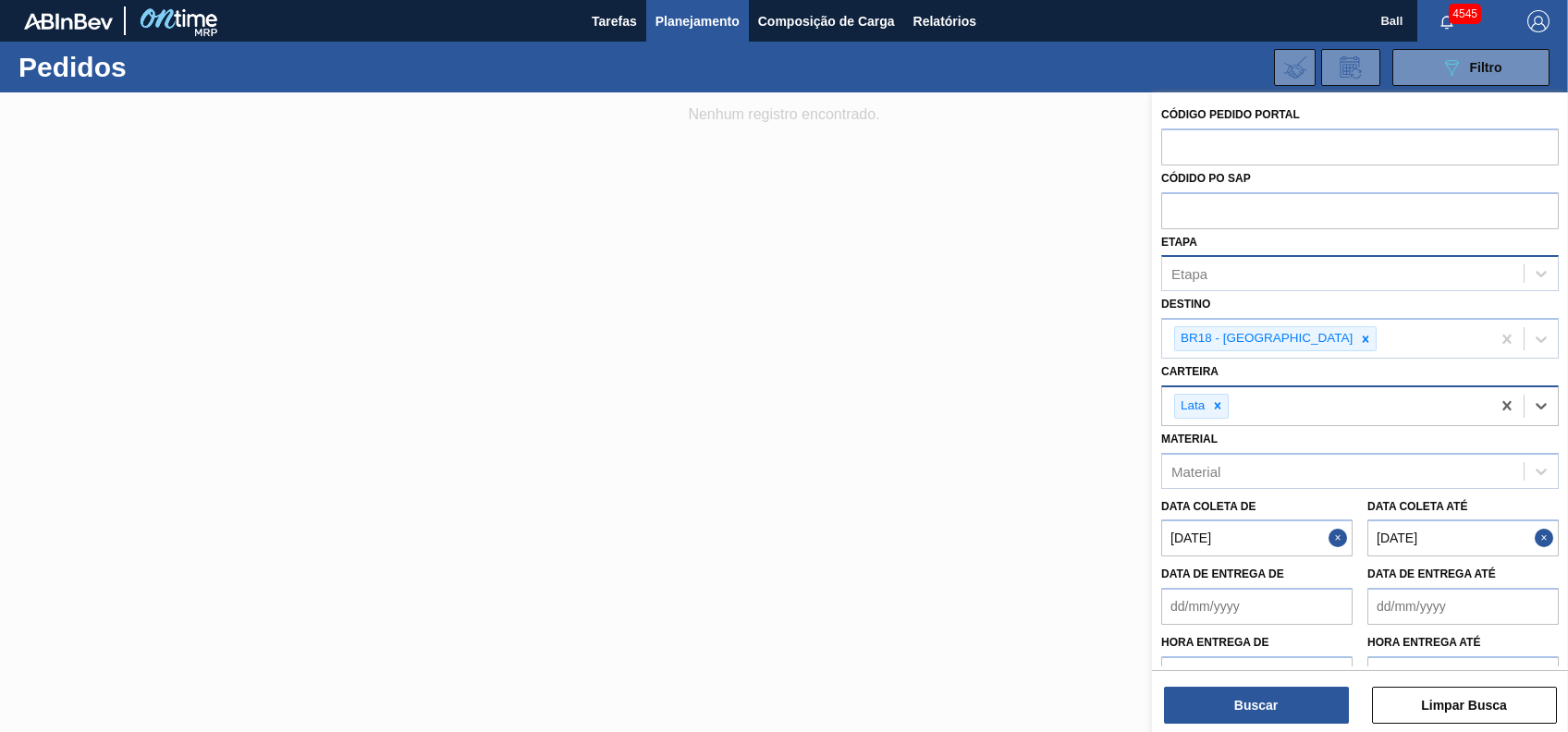
click at [1349, 406] on div "Lata" at bounding box center [1327, 406] width 328 height 38
click at [1256, 699] on button "Buscar" at bounding box center [1256, 706] width 185 height 37
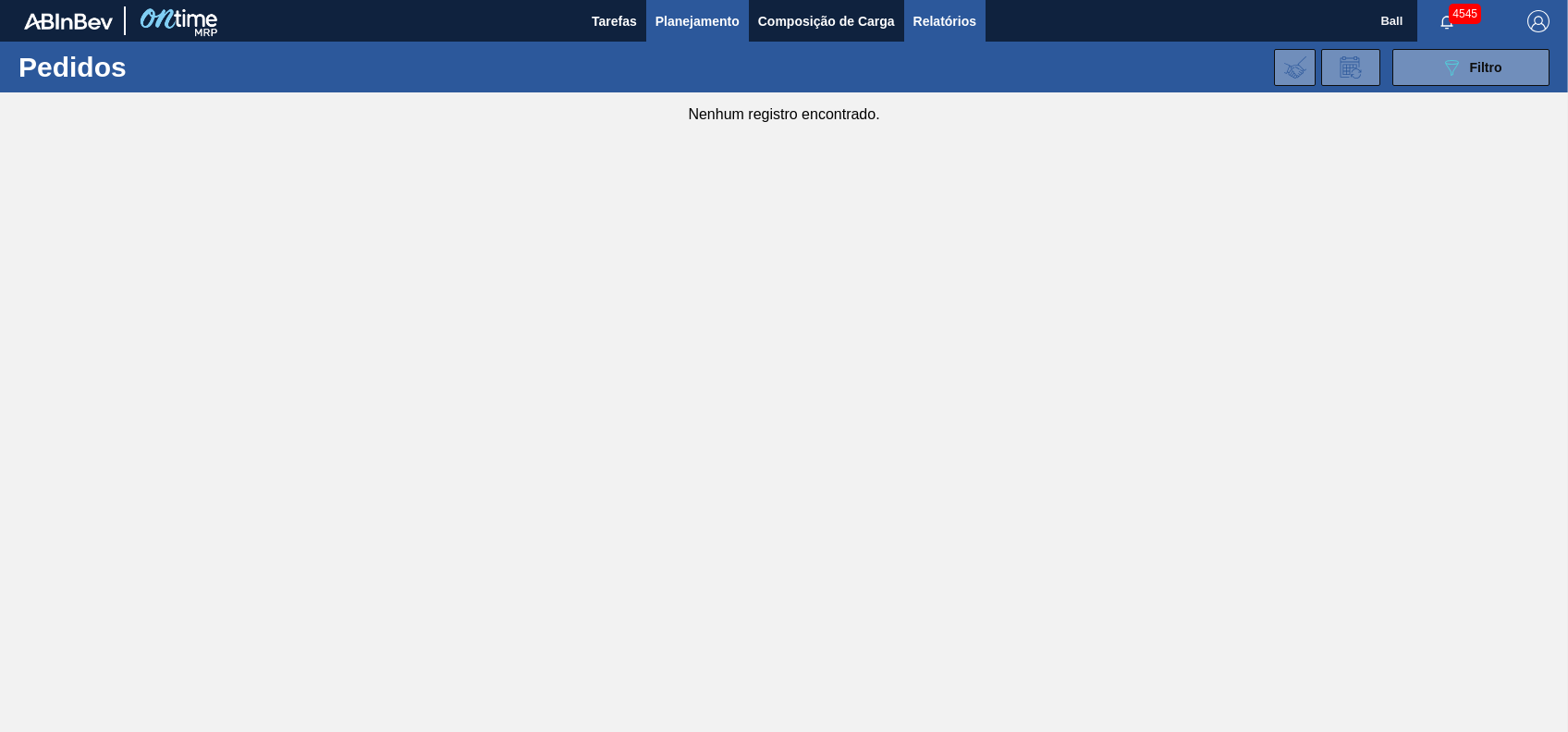
click at [956, 34] on button "Relatórios" at bounding box center [944, 21] width 81 height 42
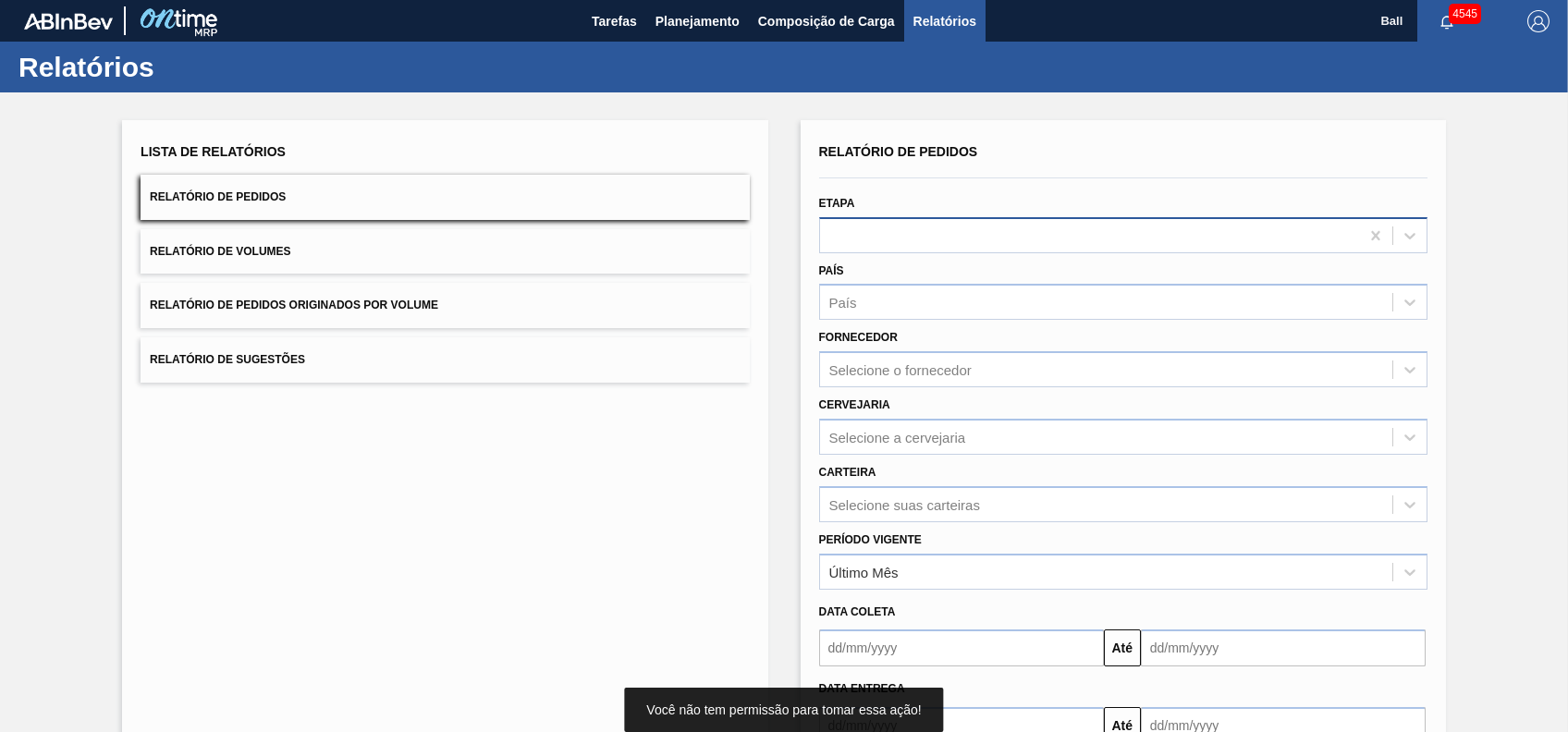
click at [1040, 249] on div at bounding box center [1123, 235] width 608 height 36
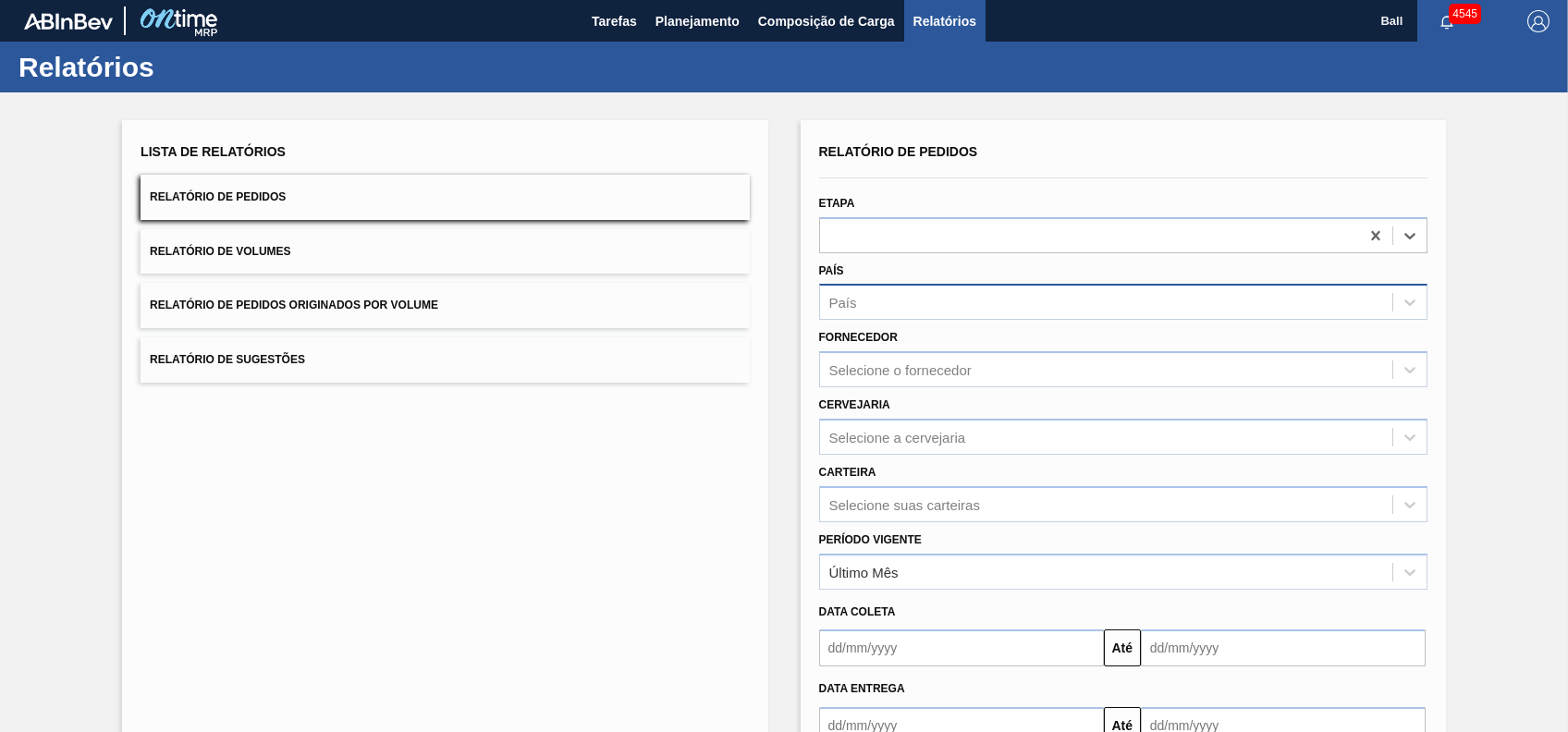
click at [983, 296] on div "País" at bounding box center [1106, 302] width 572 height 26
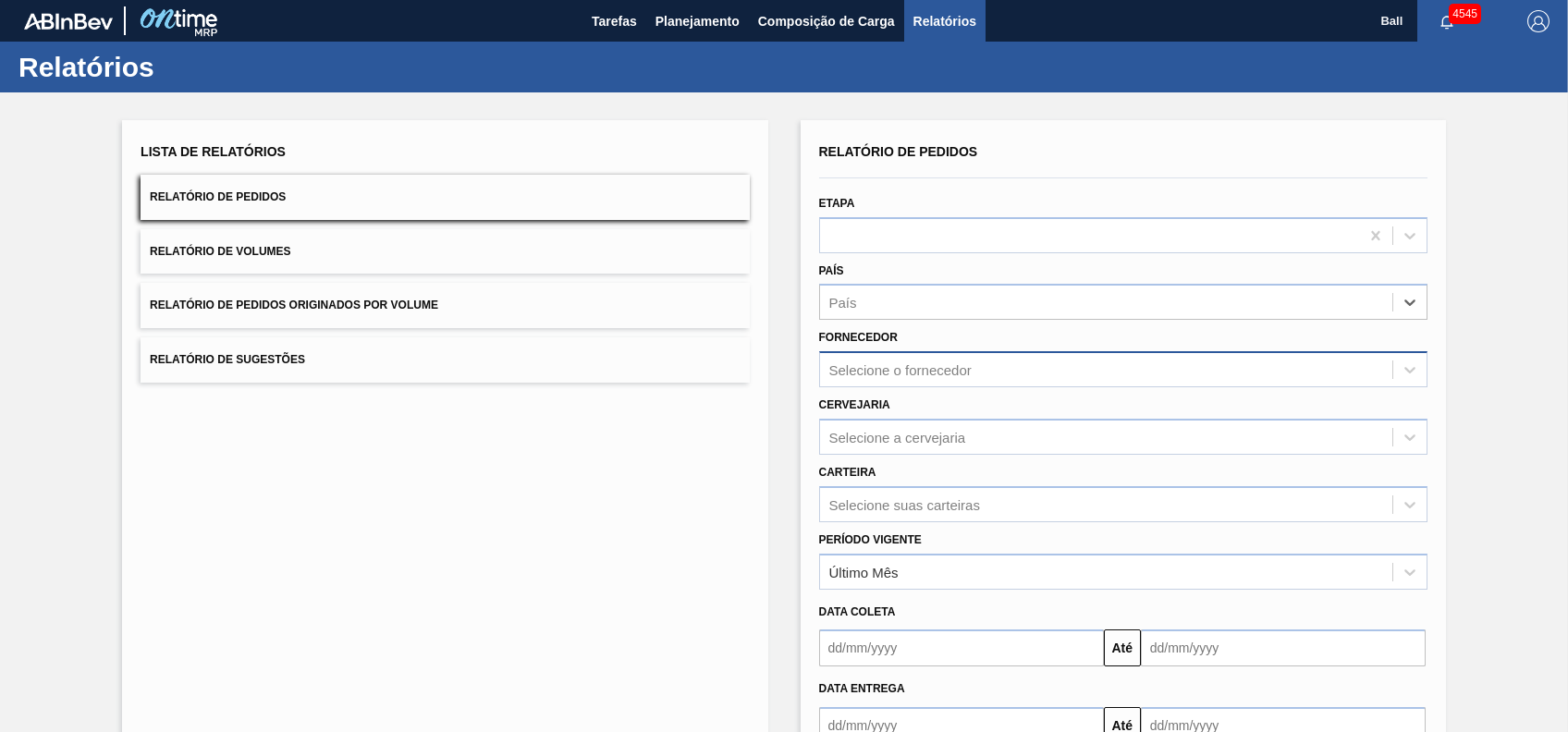
click at [939, 370] on div "Selecione o fornecedor" at bounding box center [900, 370] width 143 height 16
type input "i"
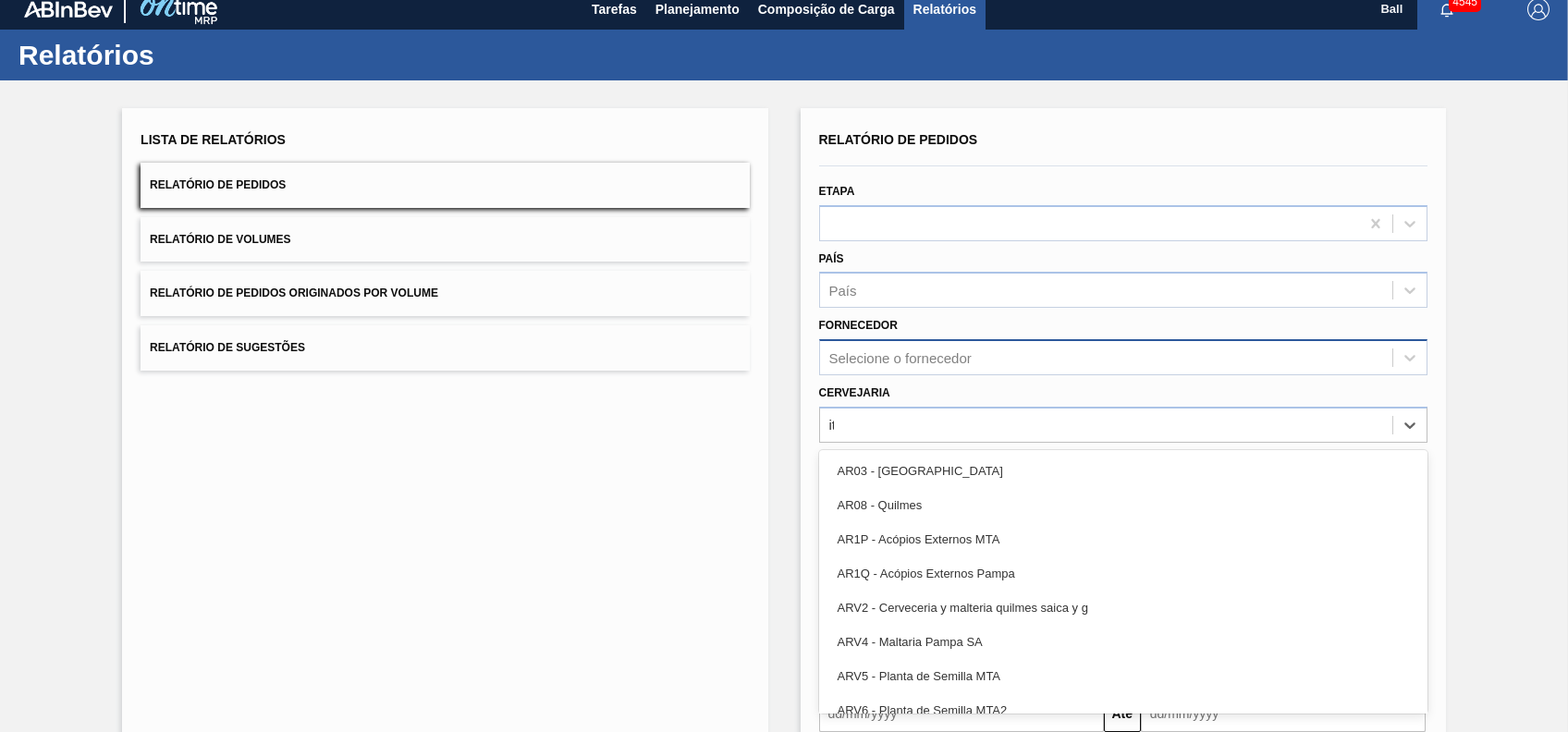
scroll to position [14, 0]
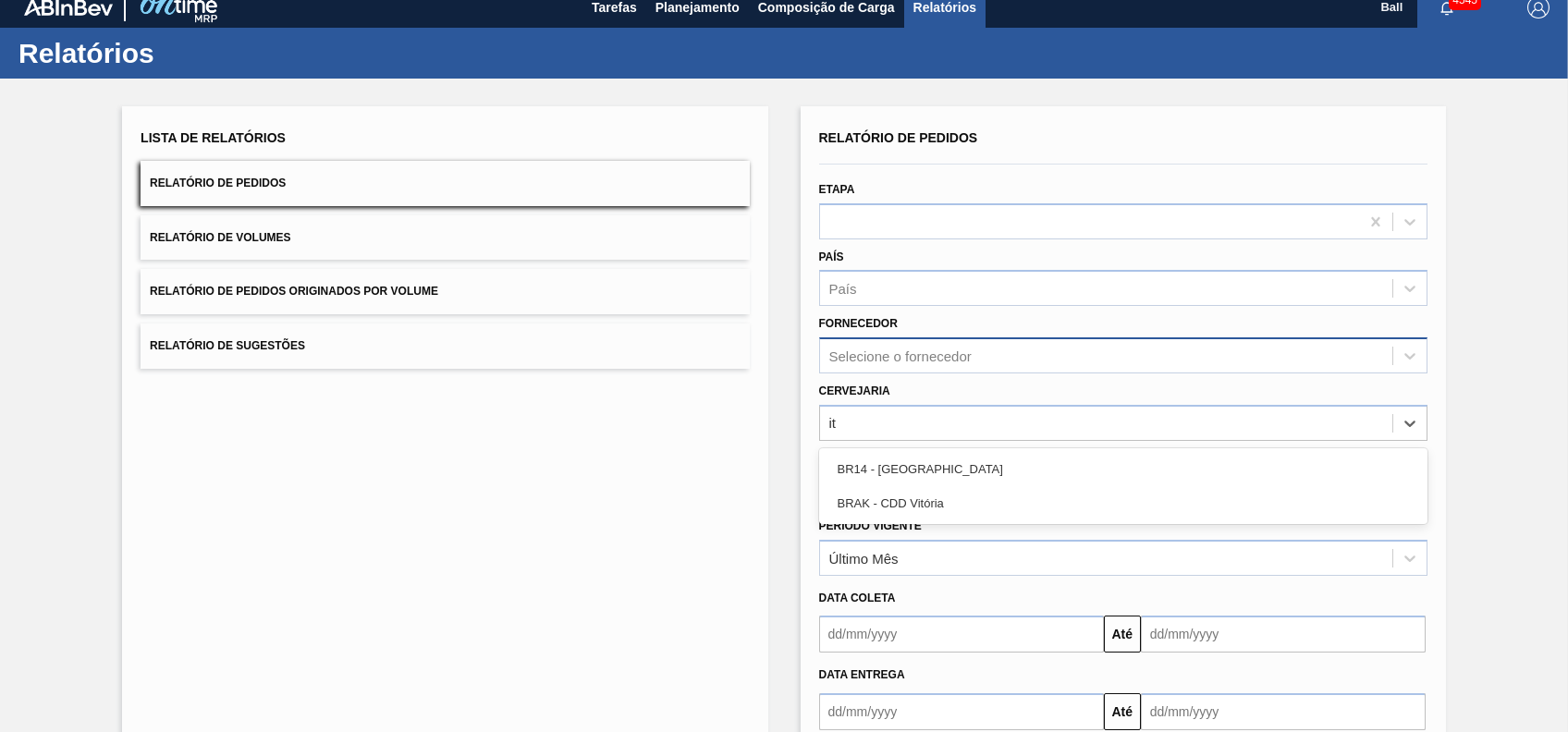
type input "it"
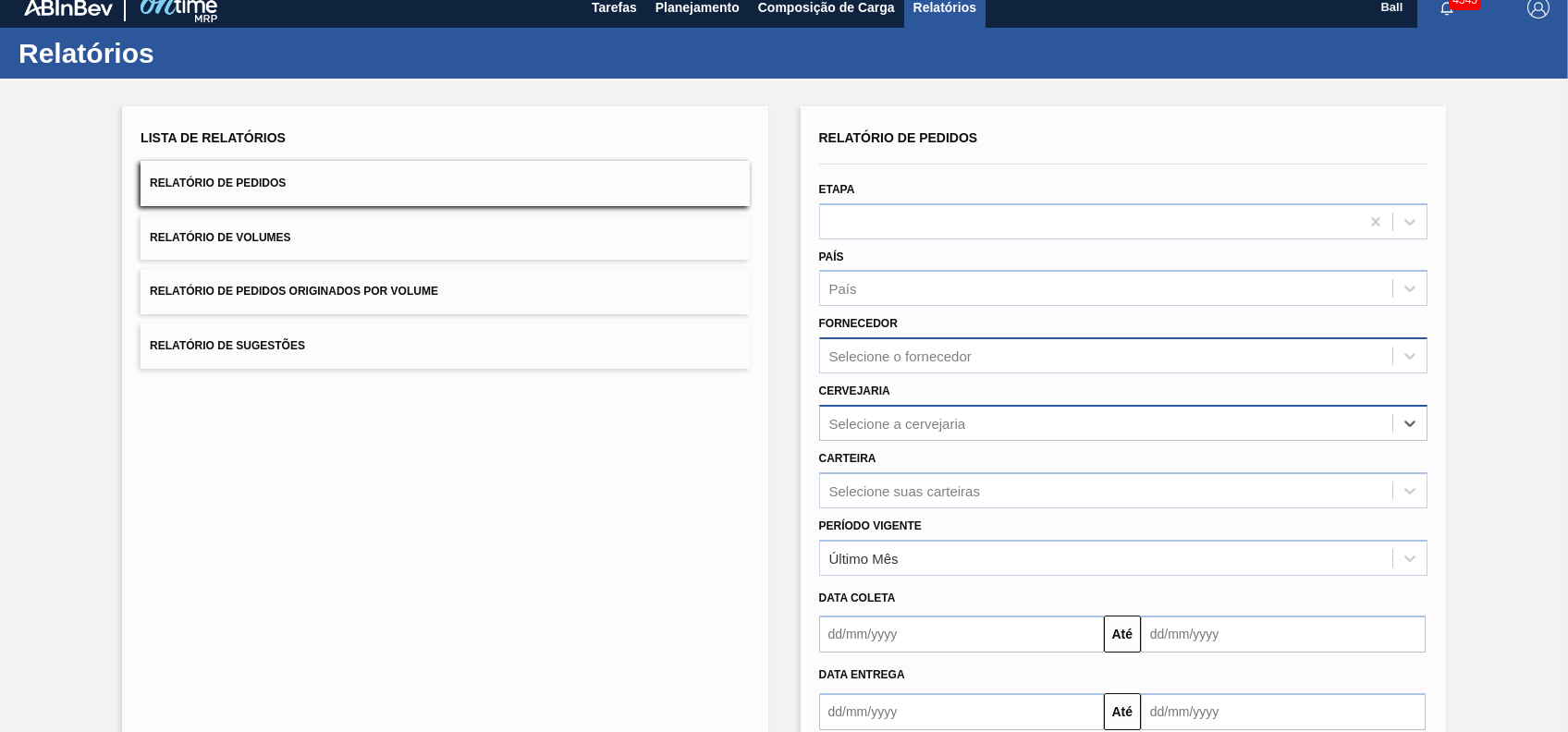
click at [983, 433] on div "Selecione a cervejaria" at bounding box center [1106, 422] width 572 height 26
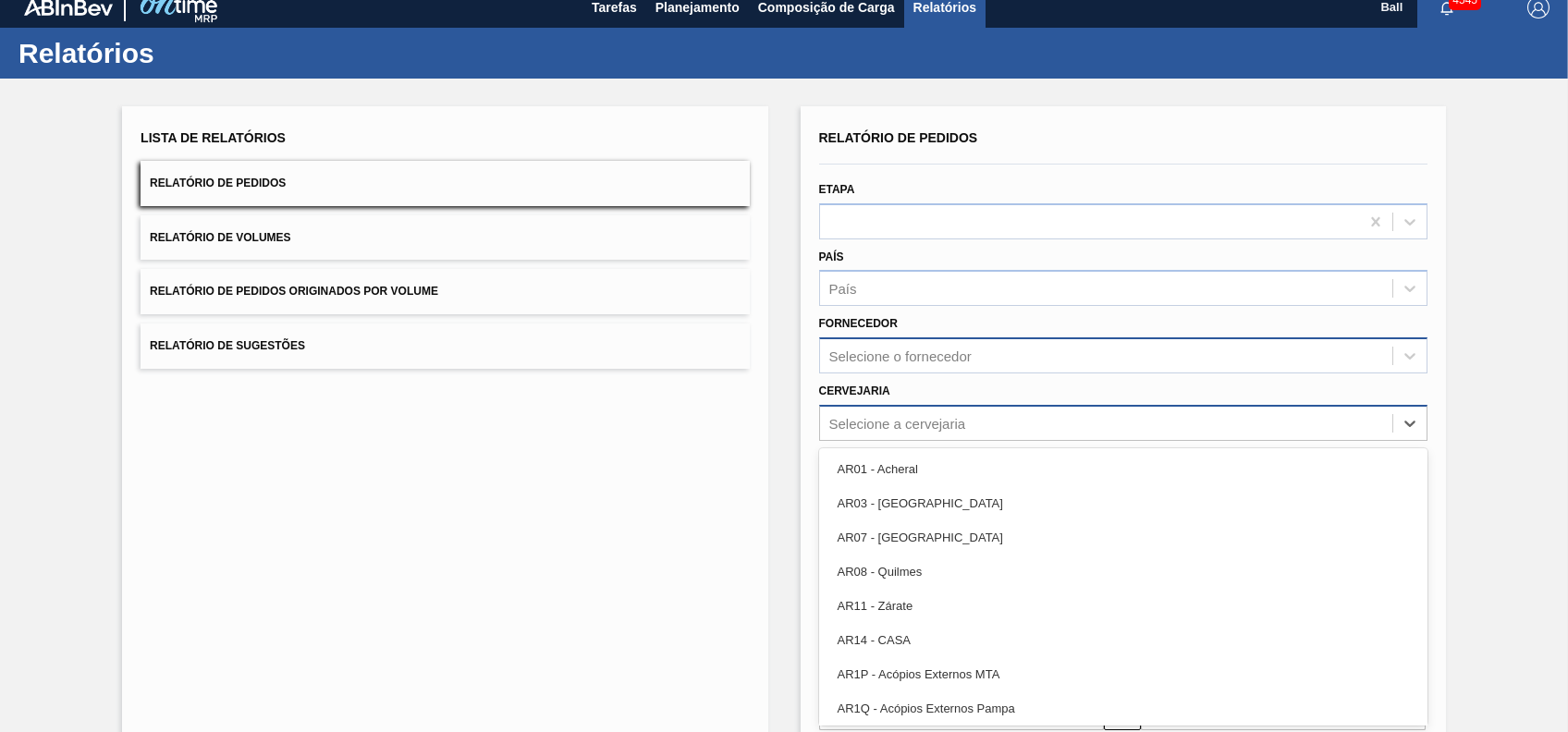
click at [976, 423] on div "Selecione a cervejaria" at bounding box center [1106, 422] width 572 height 26
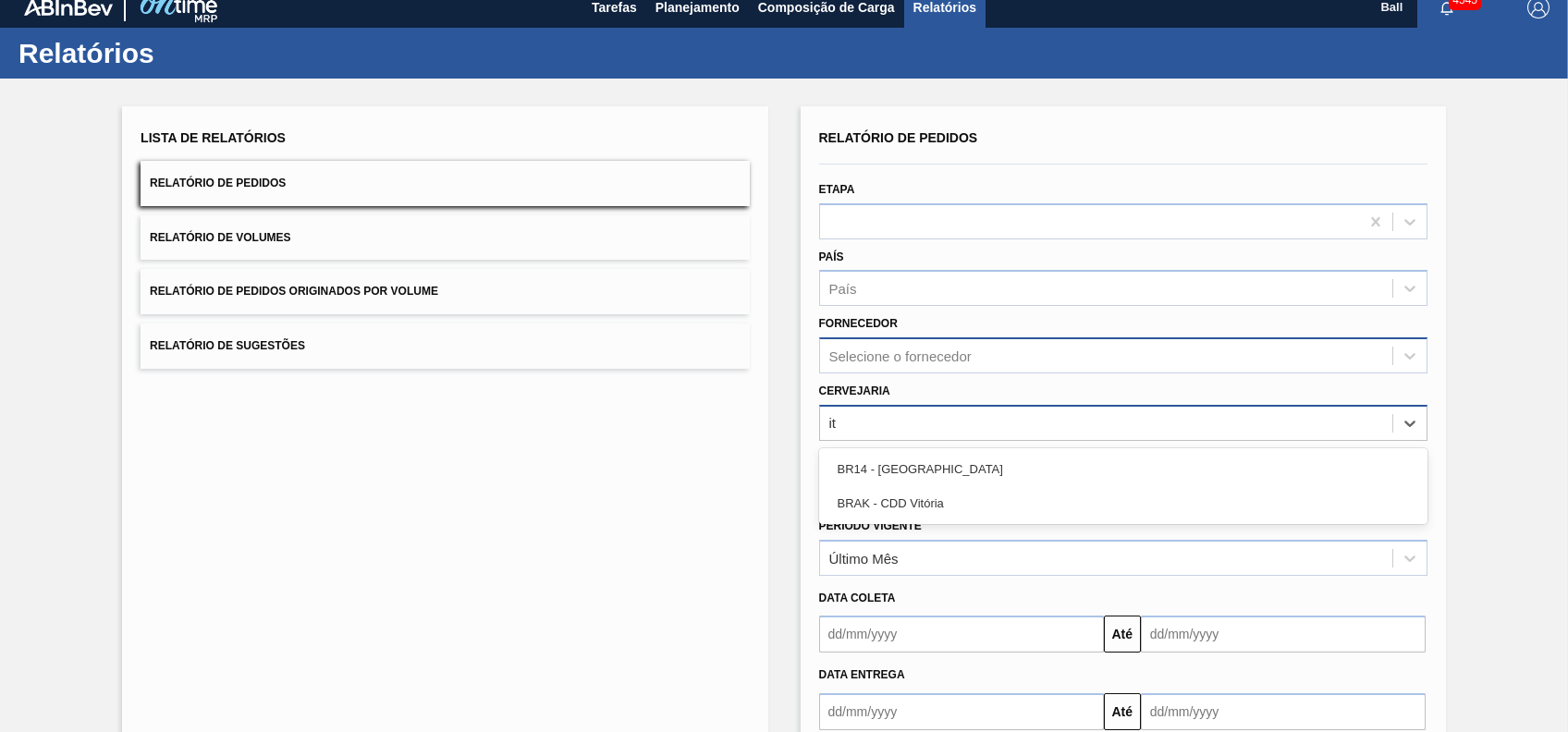
type input "i"
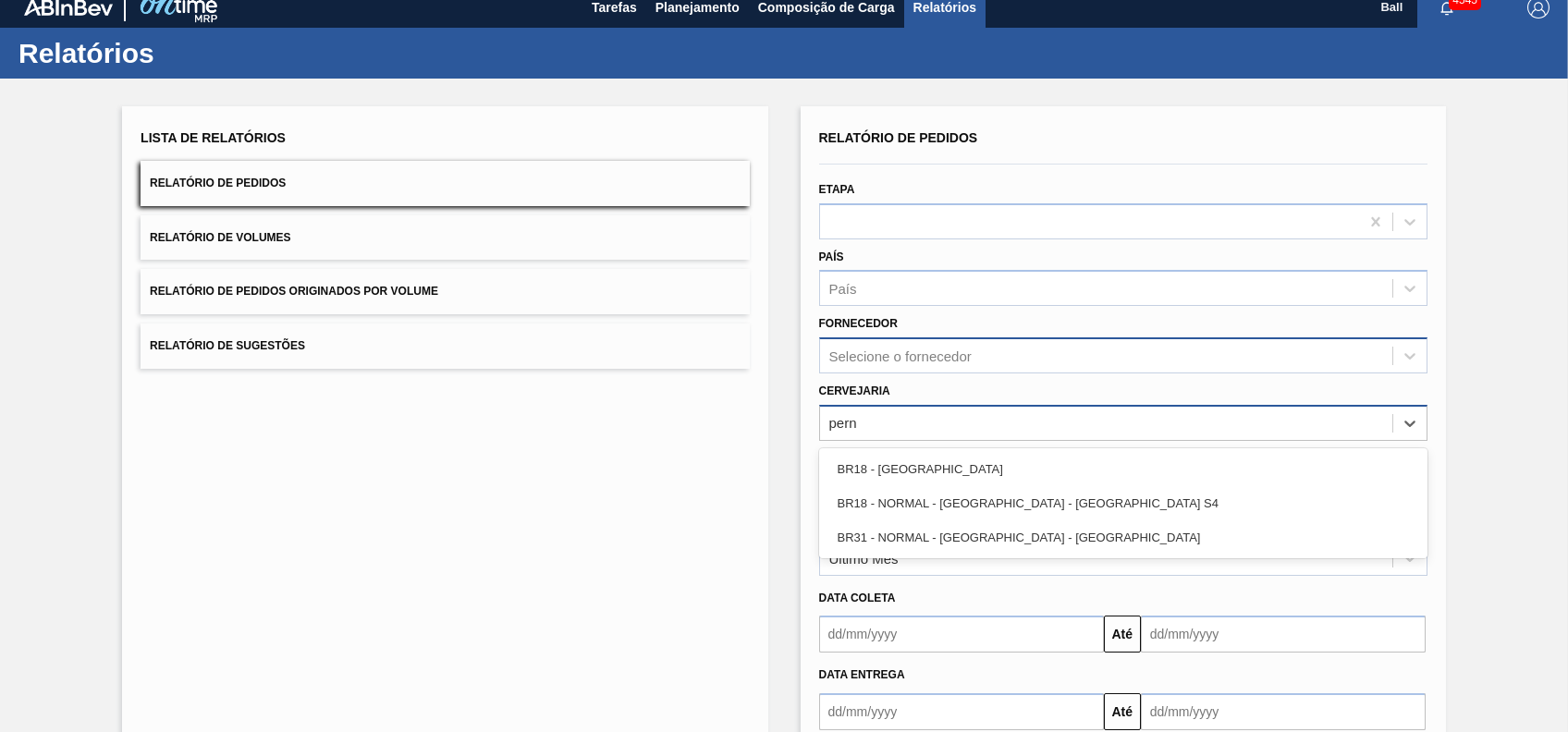
type input "perna"
click at [937, 452] on div "BR18 - Pernambuco" at bounding box center [1123, 468] width 608 height 34
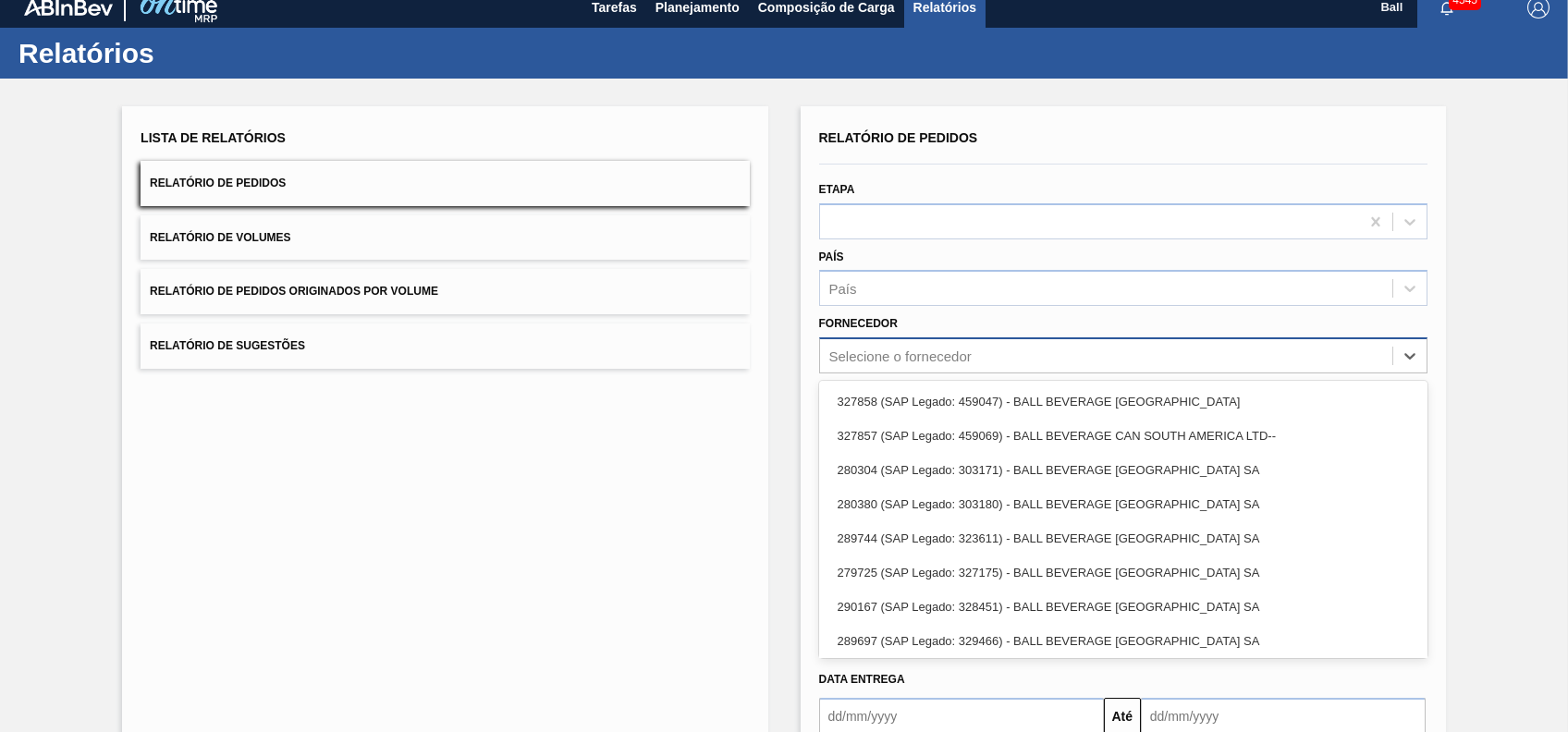
click at [919, 353] on div "Selecione o fornecedor" at bounding box center [900, 357] width 143 height 16
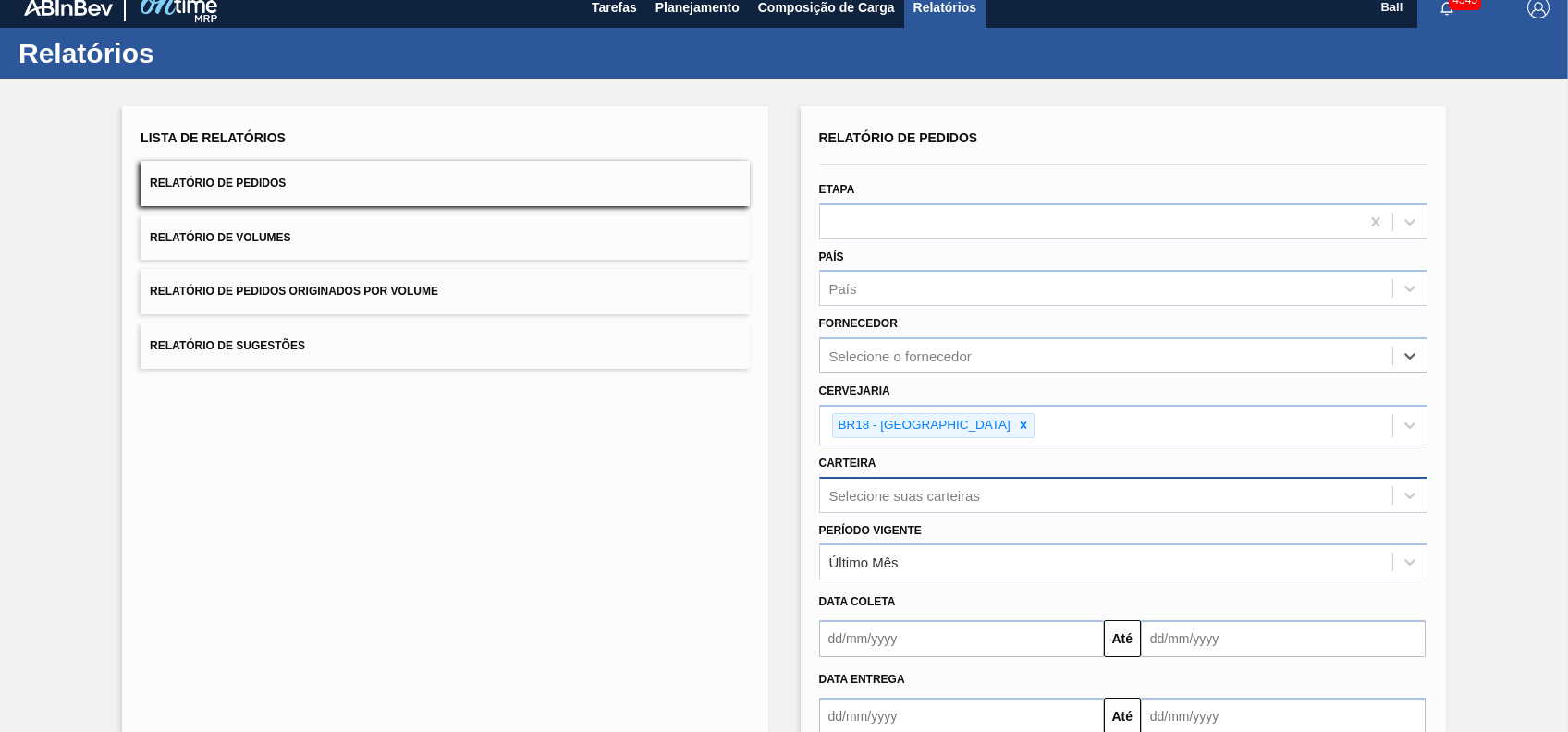
click at [915, 507] on div "Selecione suas carteiras" at bounding box center [1123, 495] width 608 height 36
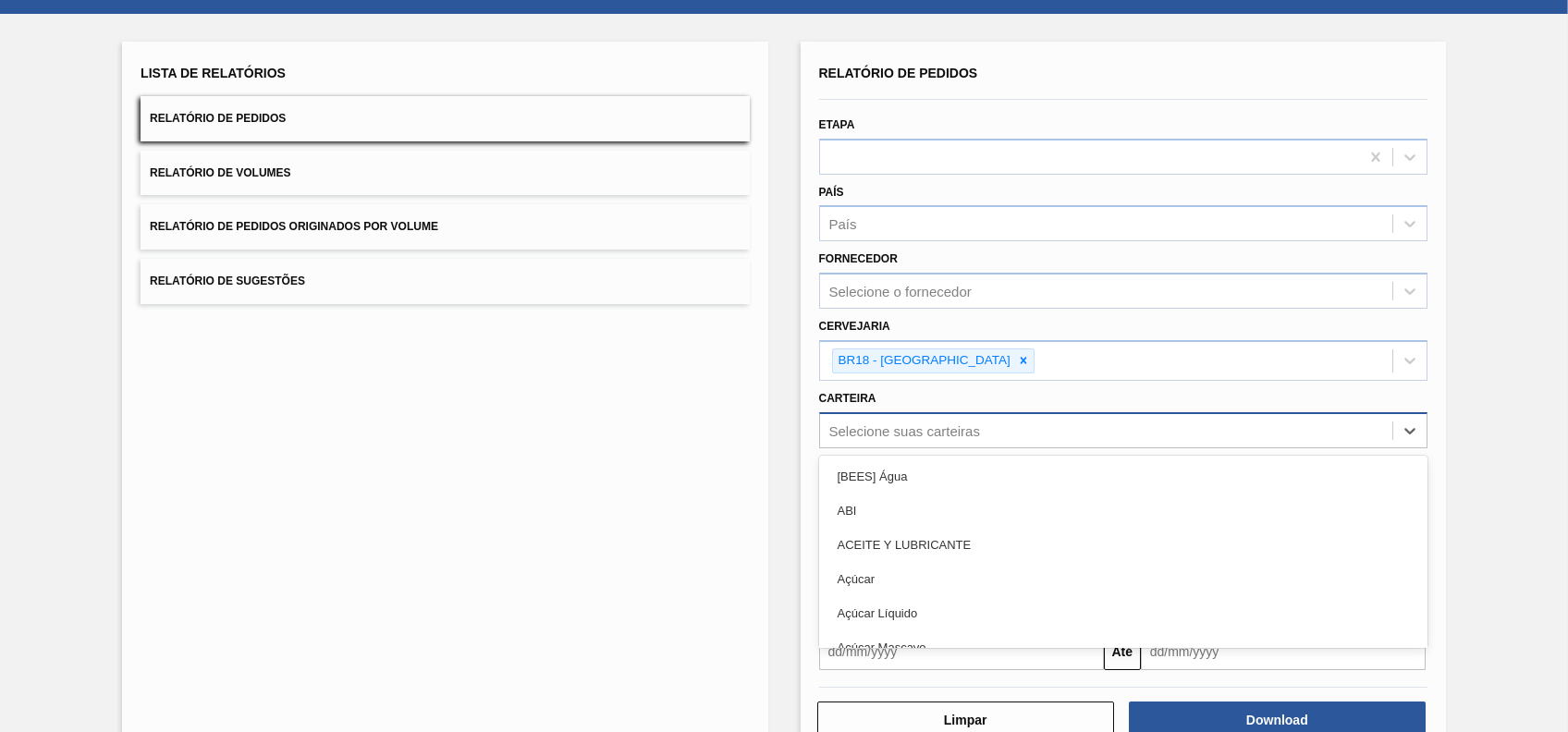
scroll to position [84, 0]
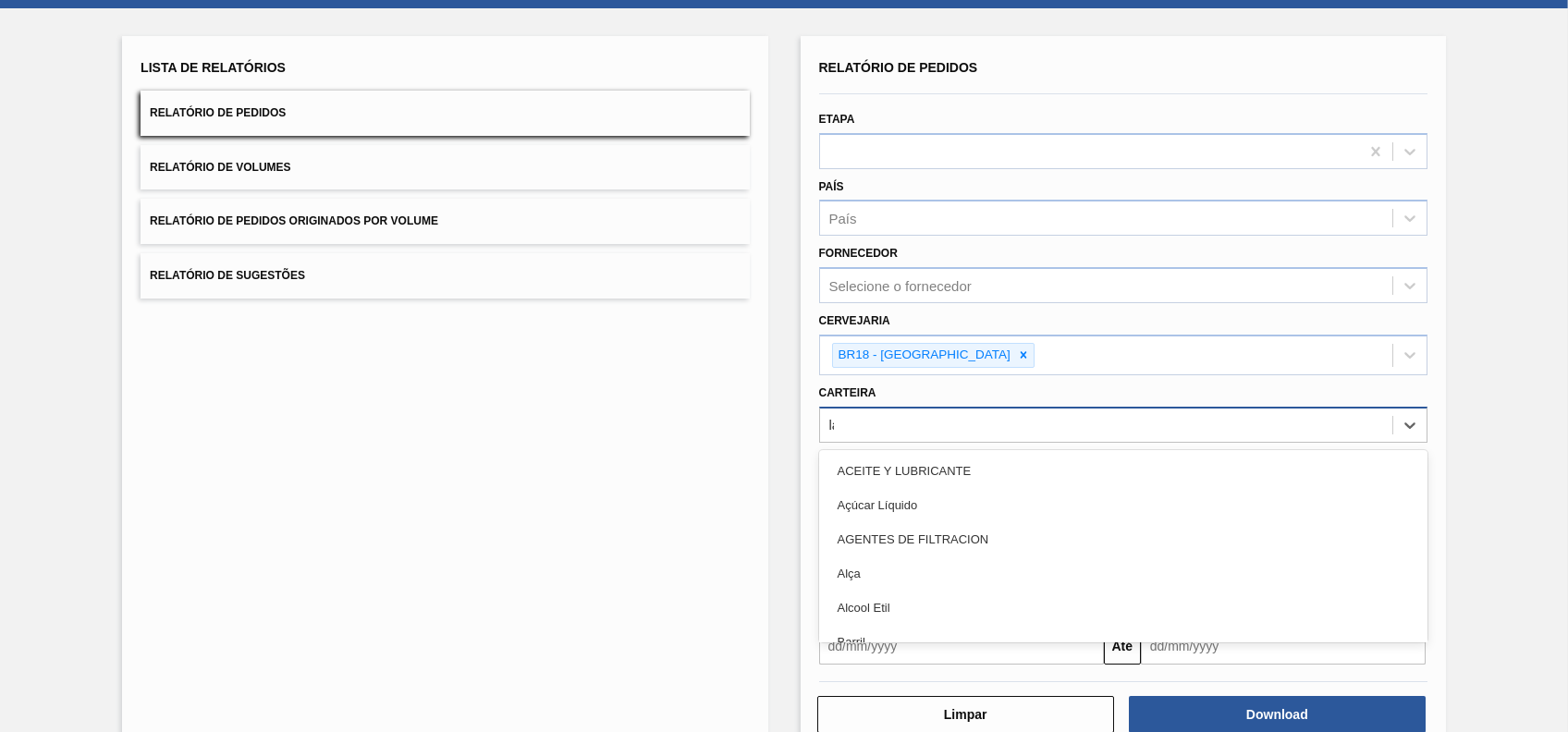
type input "lat"
click at [915, 507] on div "Lata" at bounding box center [1123, 504] width 608 height 34
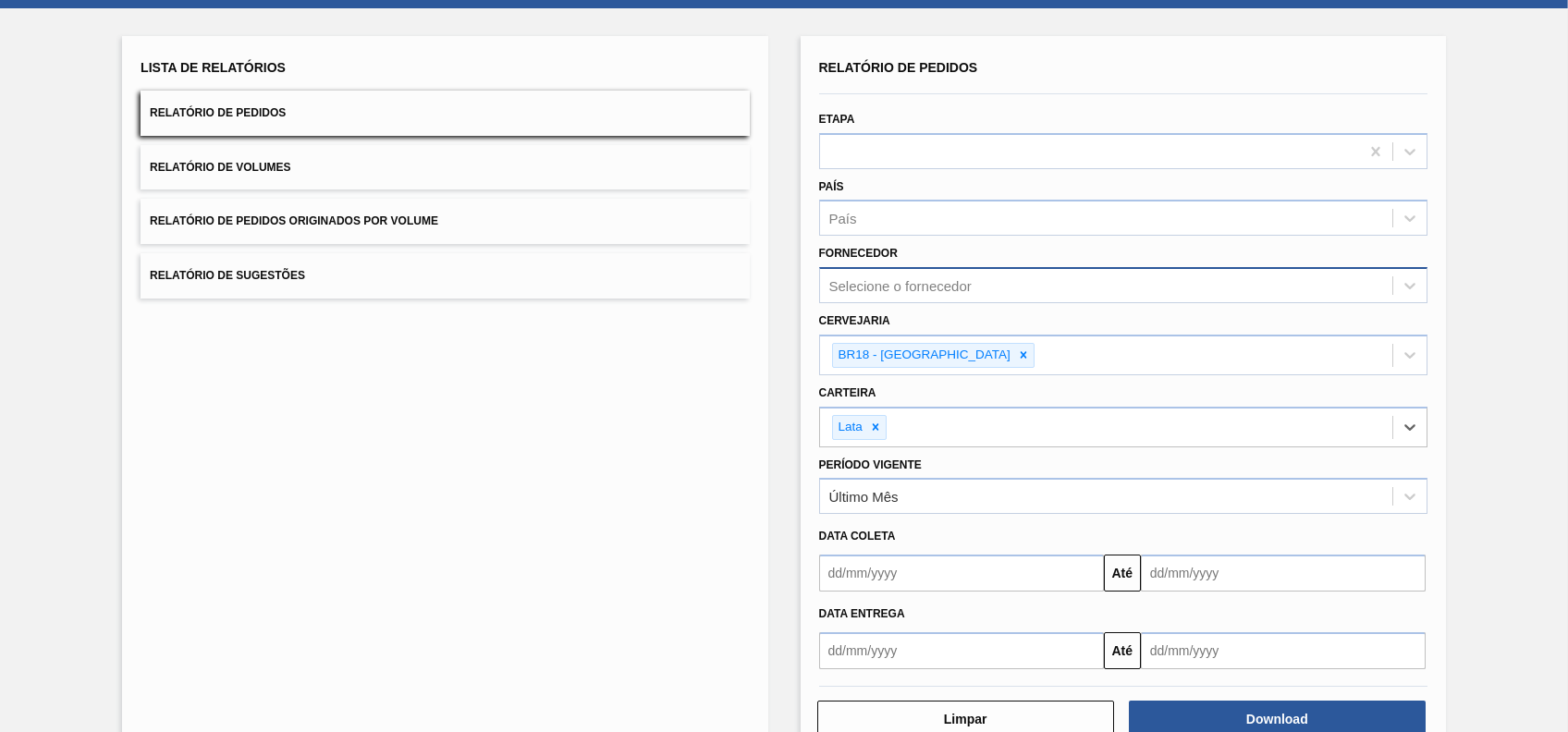
click at [877, 273] on div "Selecione o fornecedor" at bounding box center [1106, 285] width 572 height 26
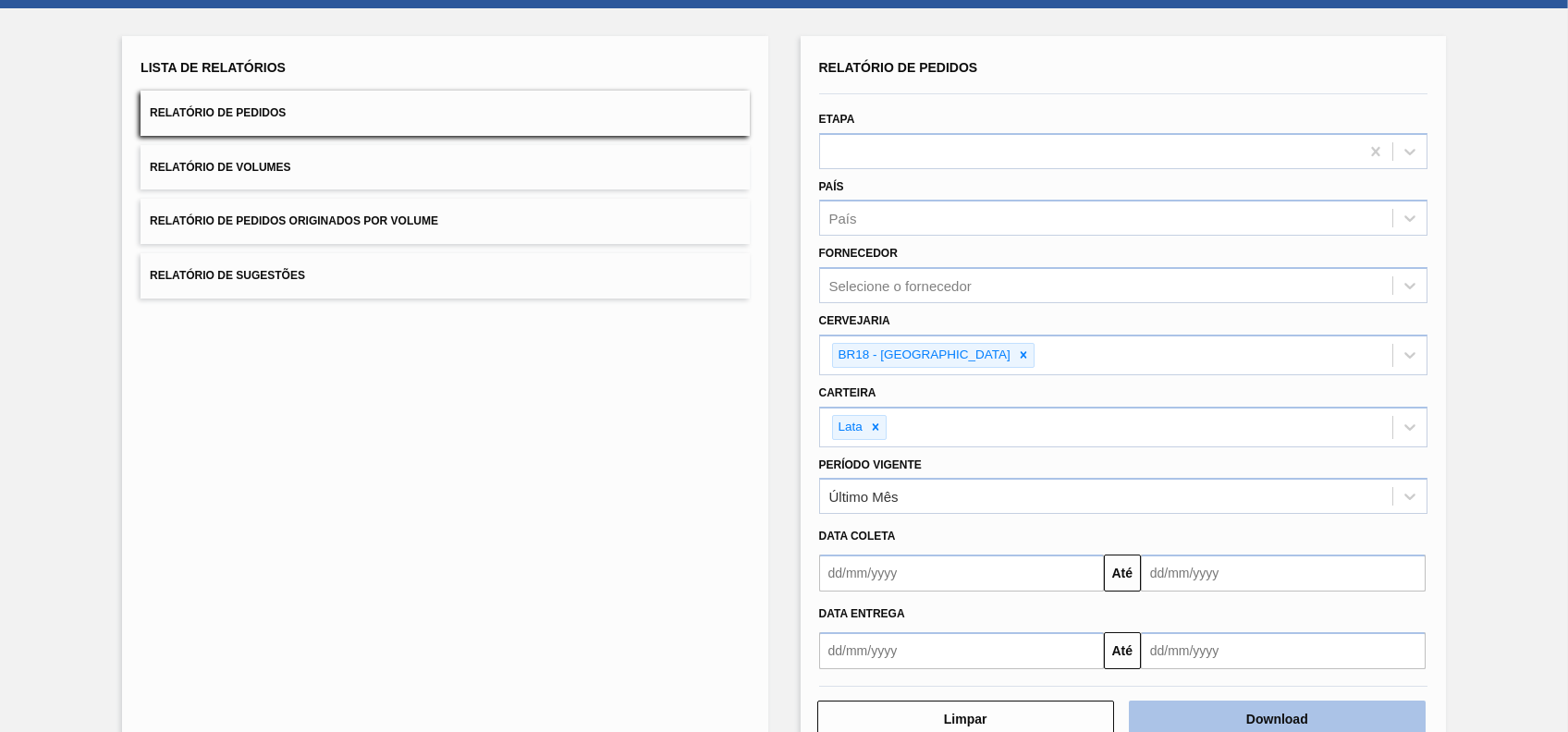
click at [1271, 720] on button "Download" at bounding box center [1278, 719] width 297 height 37
click at [450, 110] on button "Relatório de Pedidos" at bounding box center [445, 113] width 608 height 45
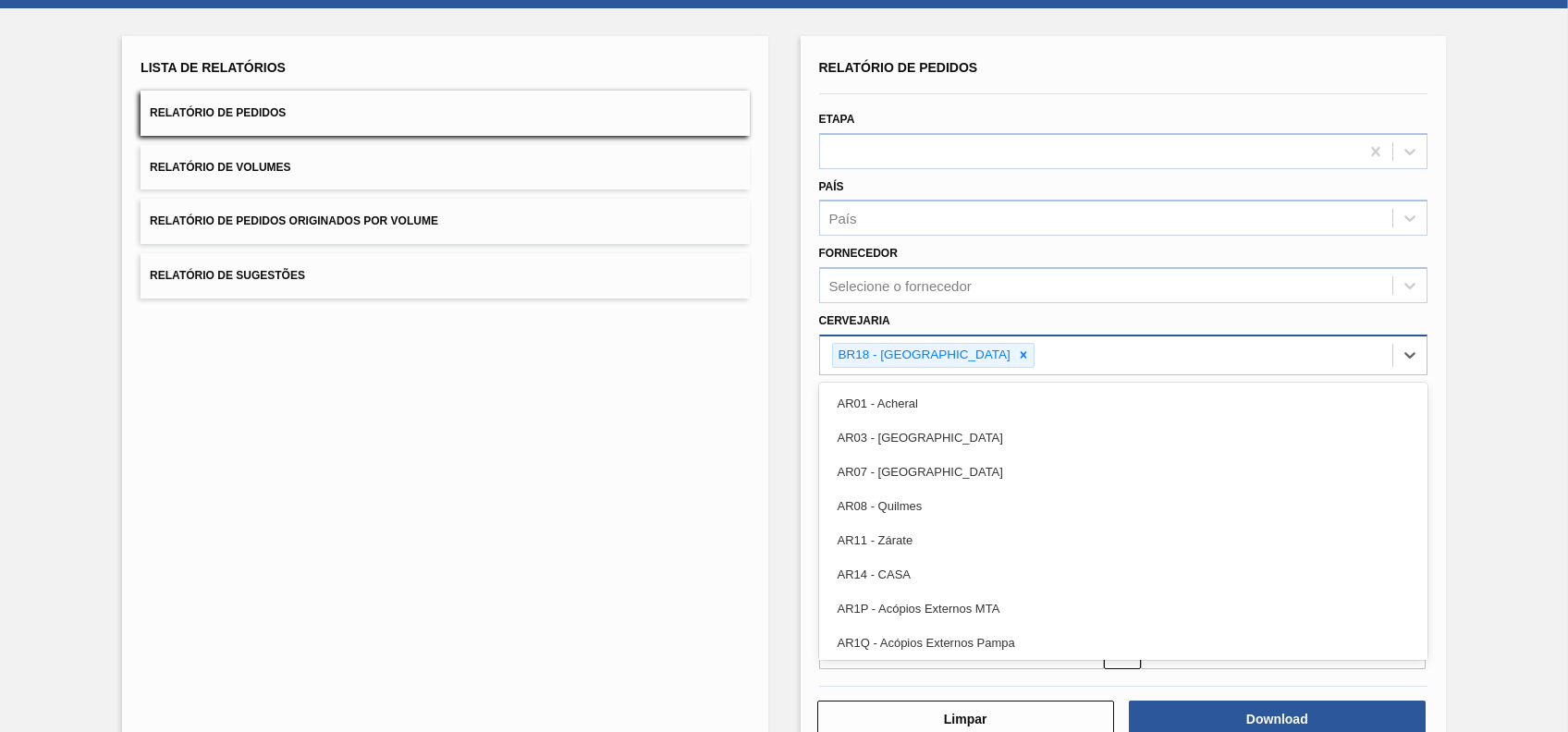
click at [1062, 355] on div "BR18 - Pernambuco" at bounding box center [1106, 355] width 572 height 38
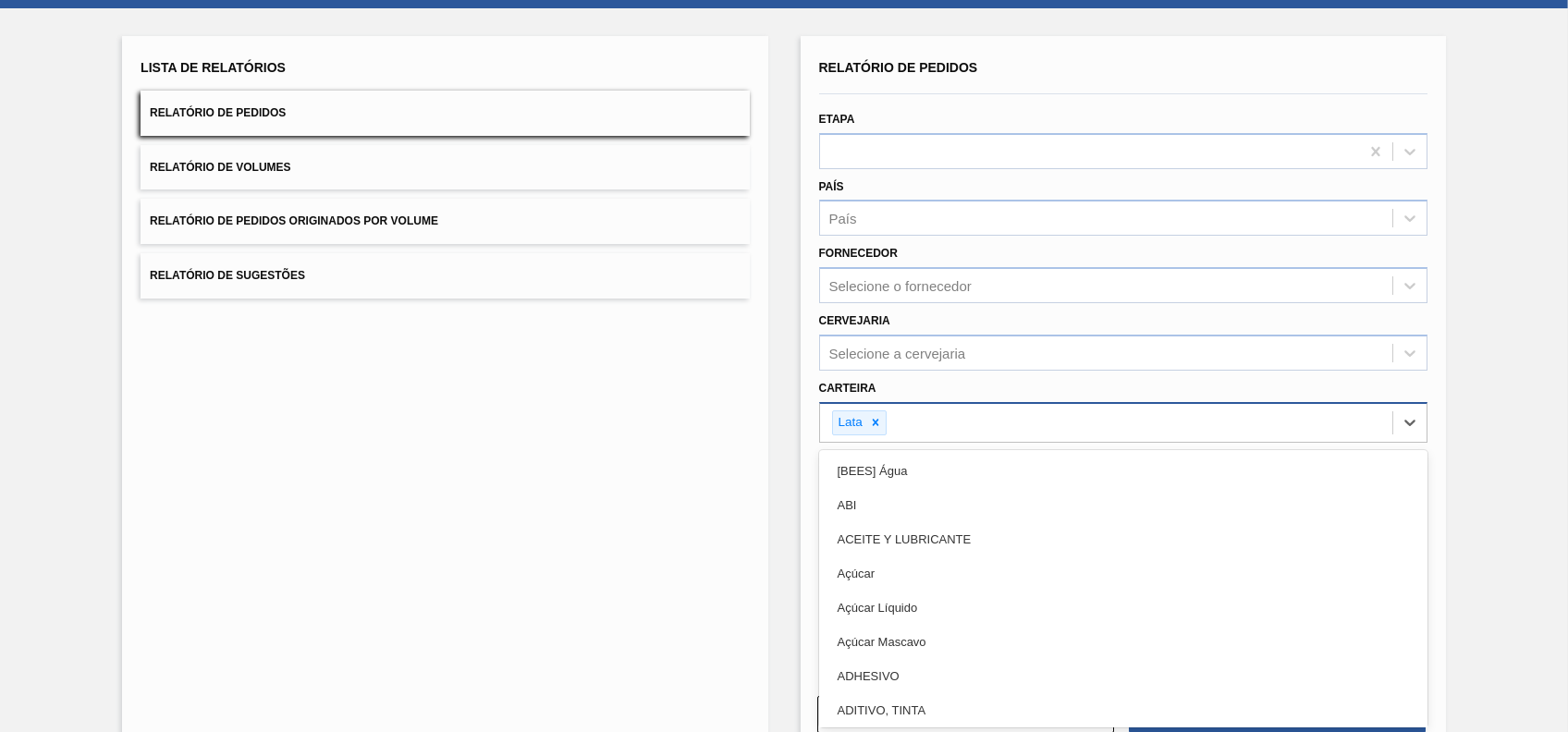
click at [961, 429] on div "Lata" at bounding box center [1106, 422] width 572 height 38
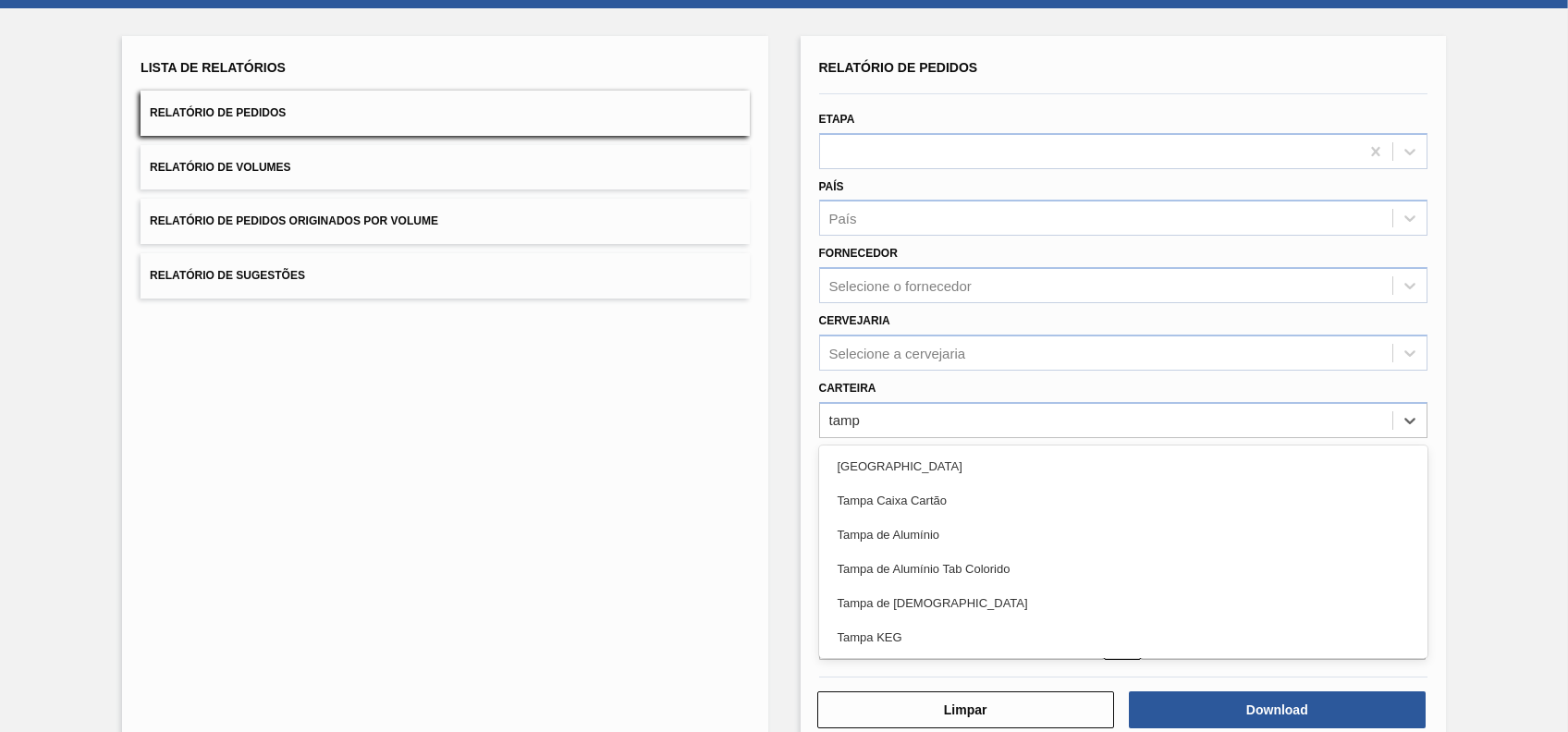
type input "tampa"
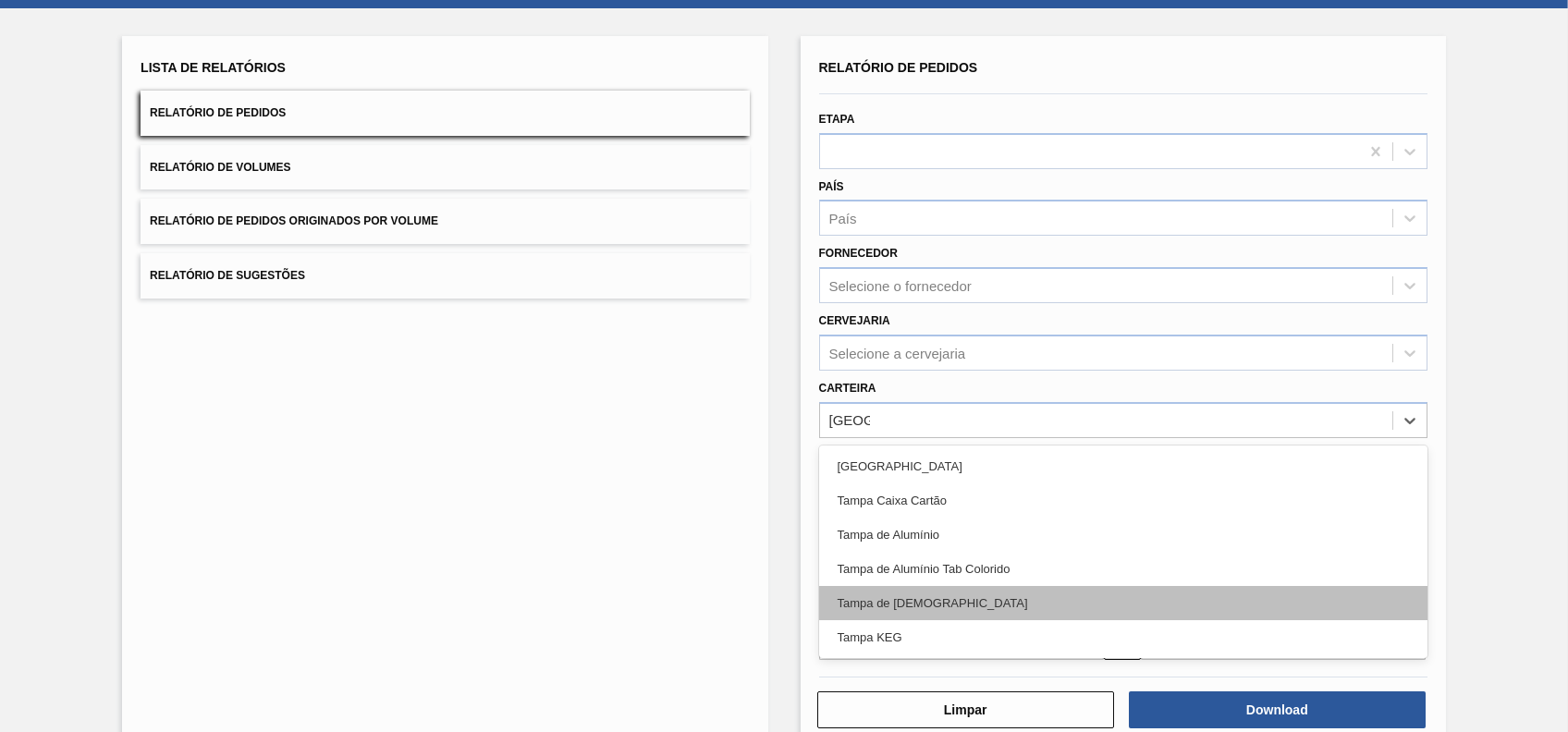
click at [961, 603] on div "Tampa de Lata" at bounding box center [1123, 603] width 608 height 34
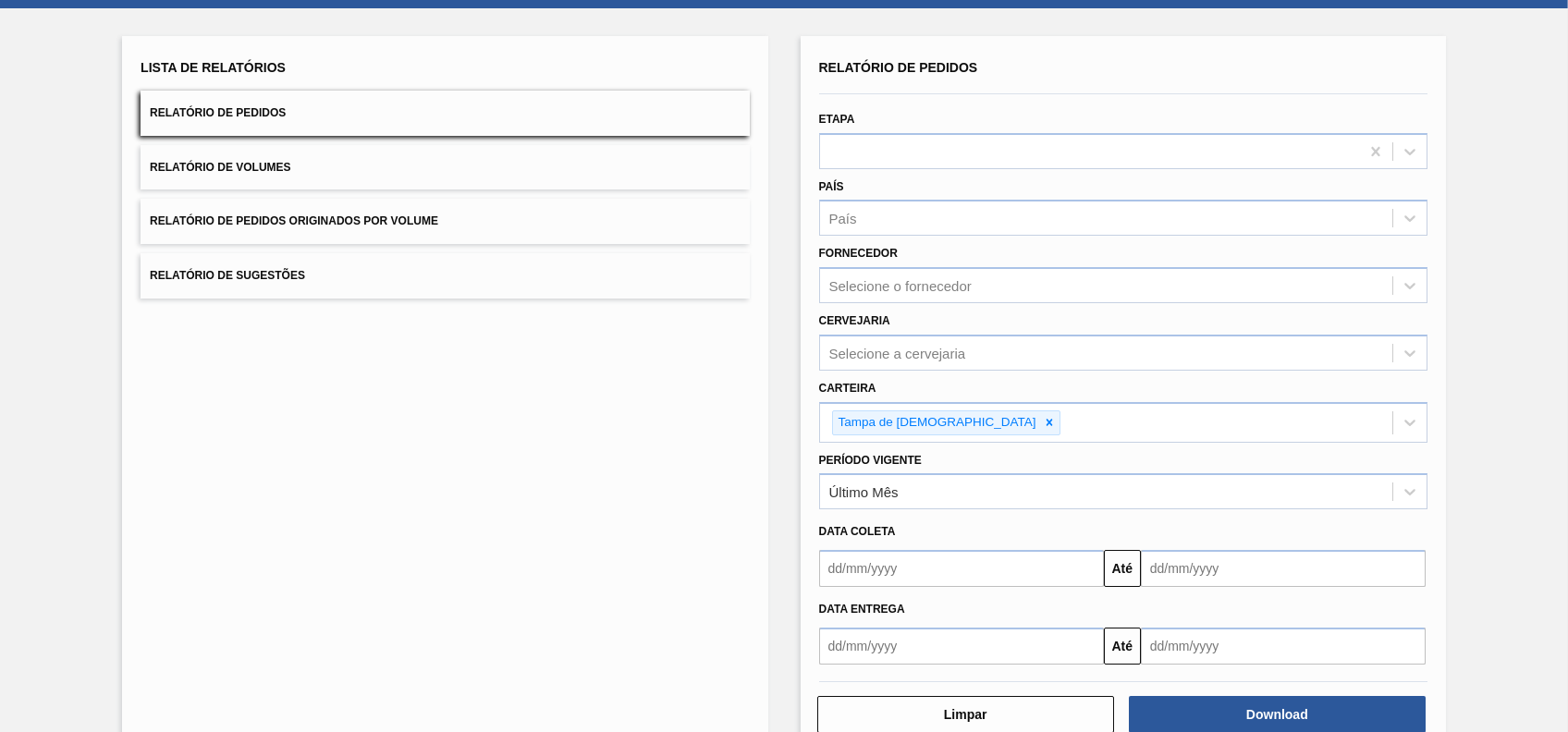
click at [984, 330] on div "Cervejaria Selecione a cervejaria" at bounding box center [1123, 339] width 608 height 63
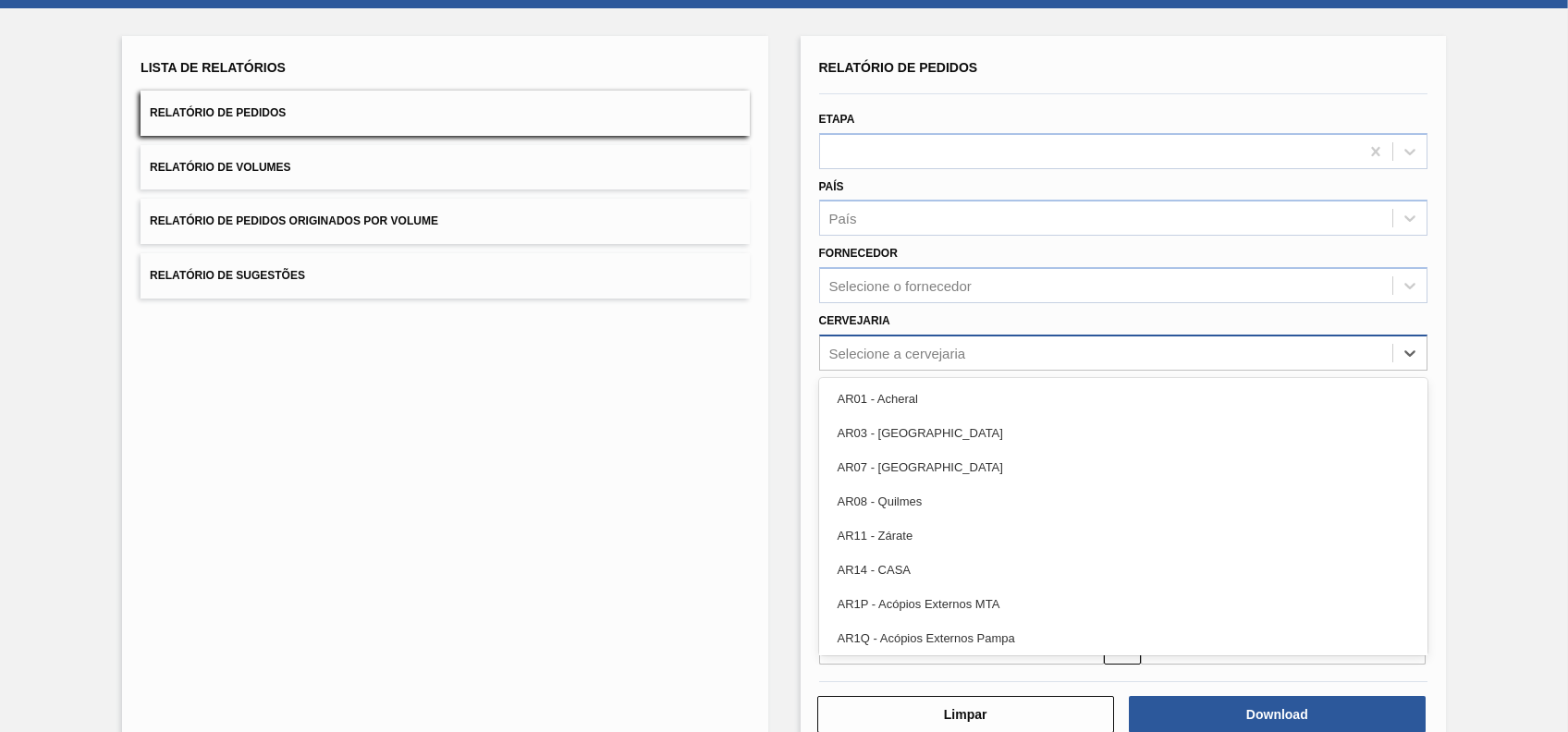
click at [984, 364] on div "Selecione a cervejaria" at bounding box center [1106, 352] width 572 height 26
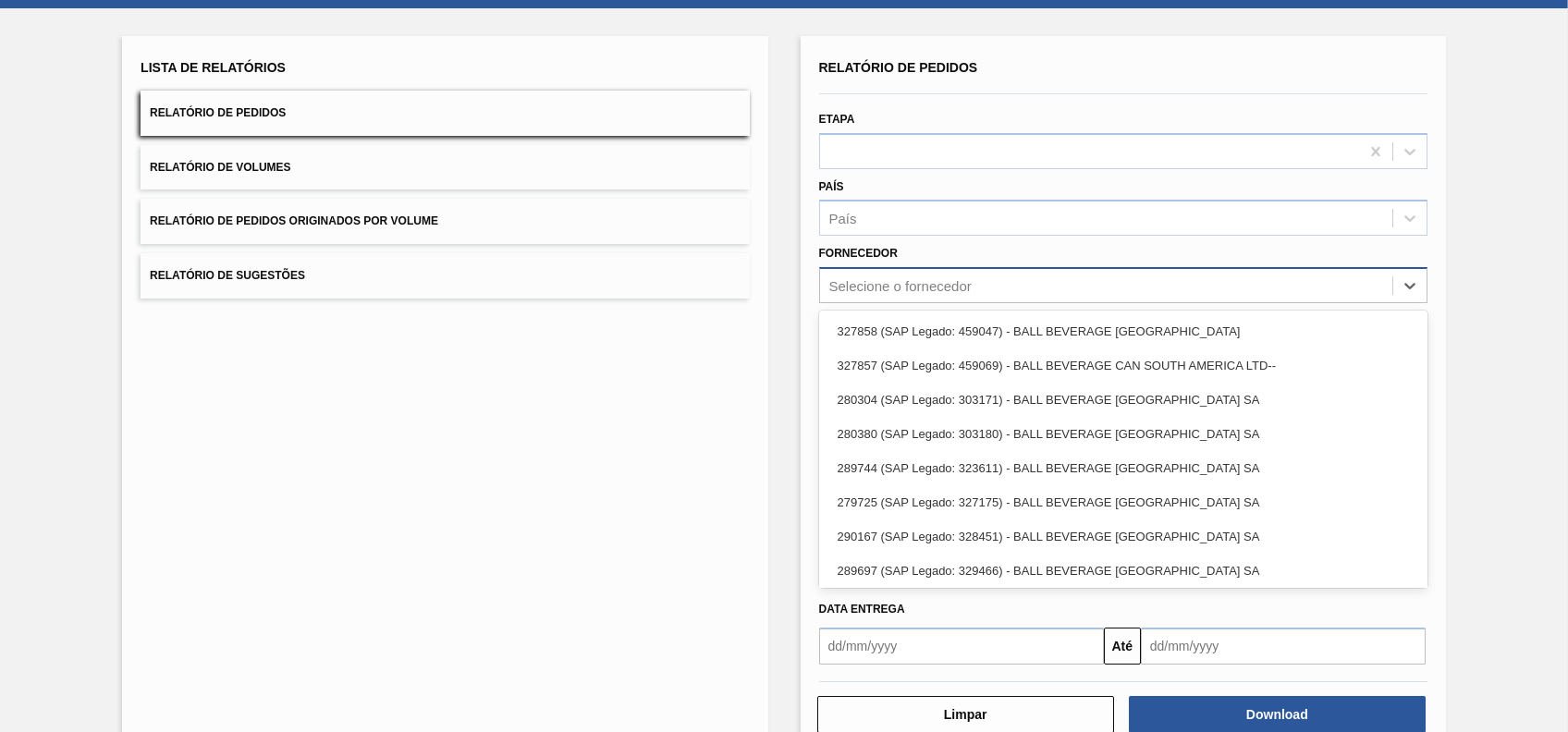
click at [983, 299] on div "Selecione o fornecedor" at bounding box center [1123, 284] width 608 height 36
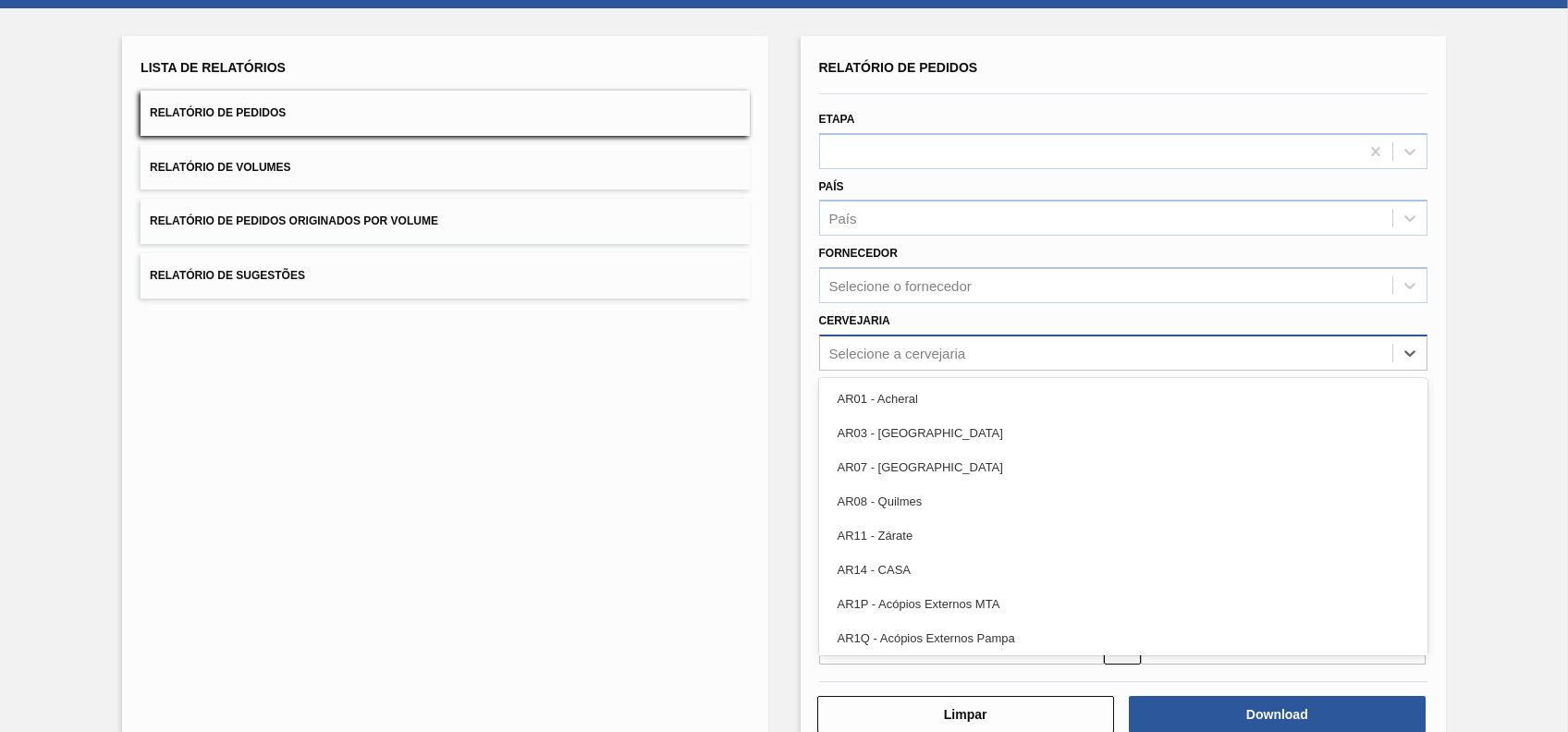
click at [939, 361] on div "Selecione a cervejaria" at bounding box center [1106, 352] width 572 height 26
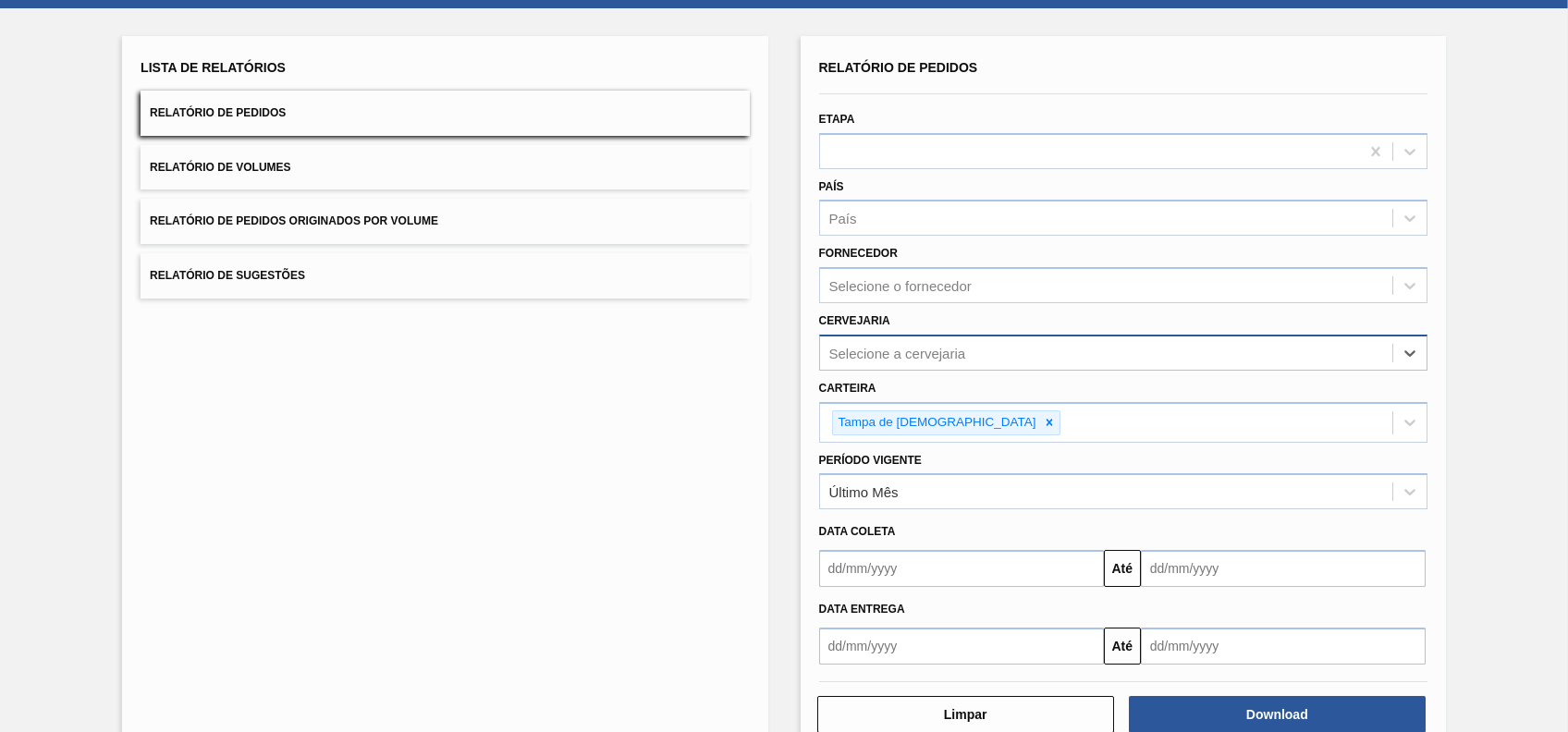
click at [939, 361] on div "Selecione a cervejaria" at bounding box center [1106, 352] width 572 height 26
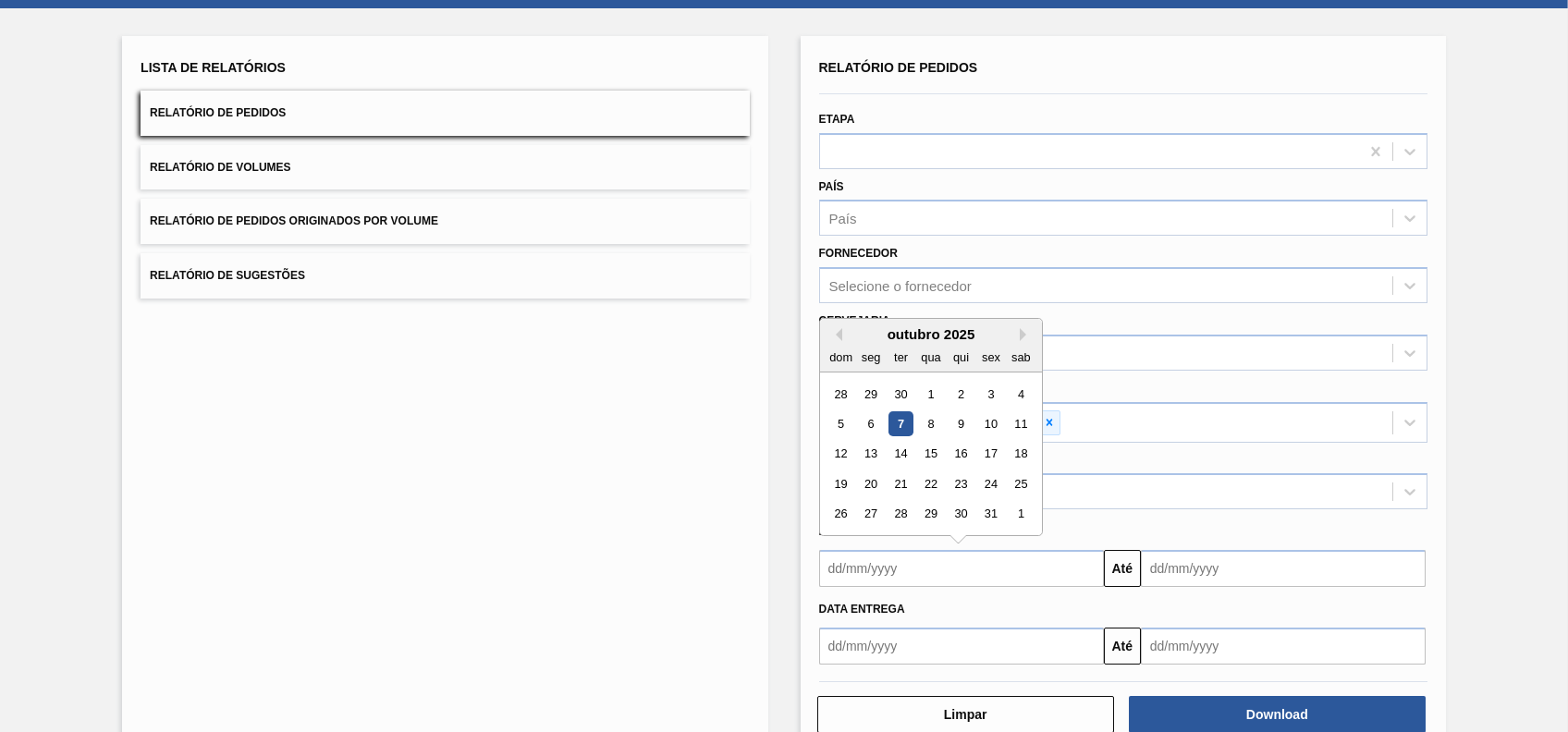
click at [993, 568] on input "text" at bounding box center [961, 569] width 284 height 37
click at [908, 427] on div "7" at bounding box center [900, 424] width 25 height 25
type input "07/10/2025"
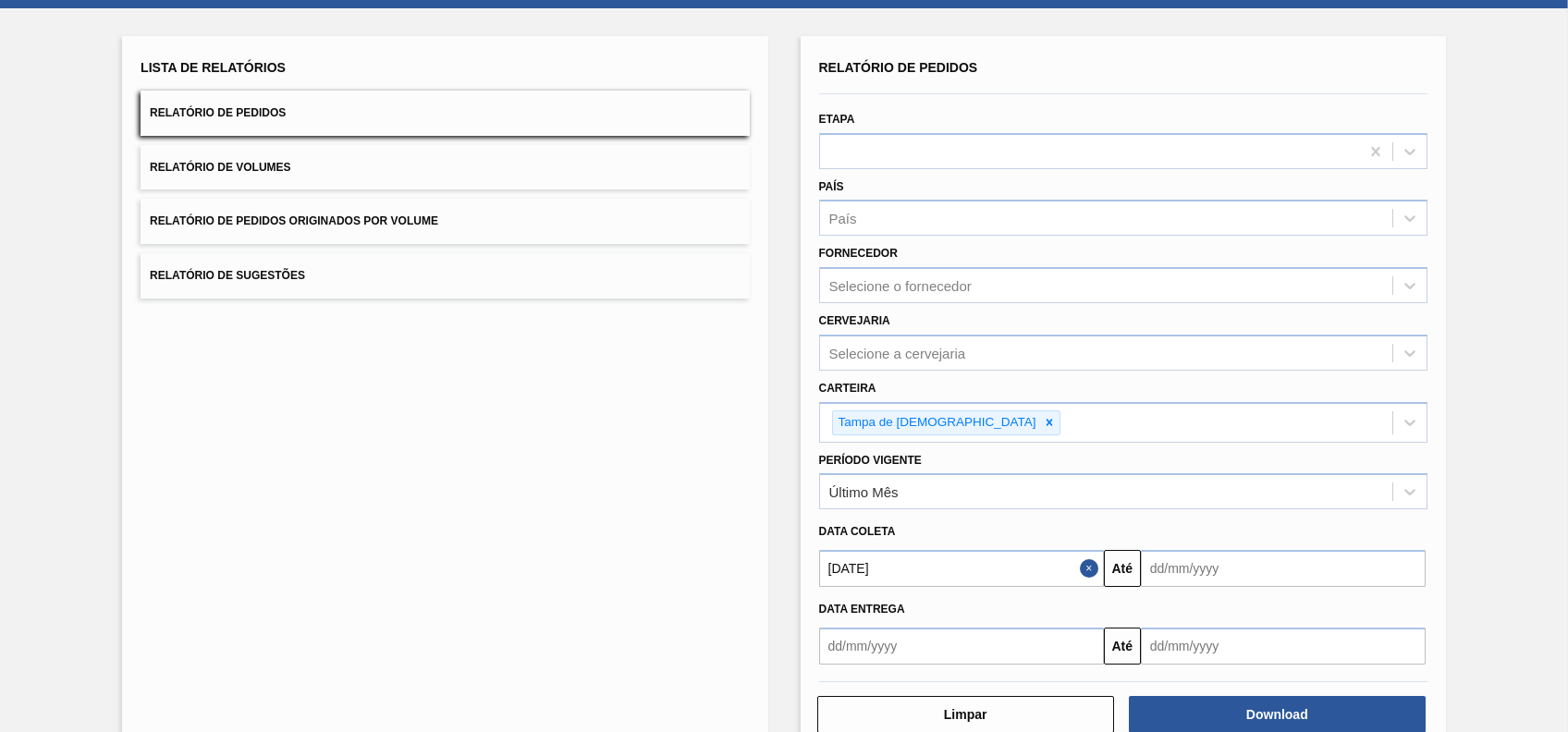
click at [1084, 557] on button "Close" at bounding box center [1092, 569] width 24 height 37
click at [1070, 563] on input "text" at bounding box center [961, 569] width 284 height 37
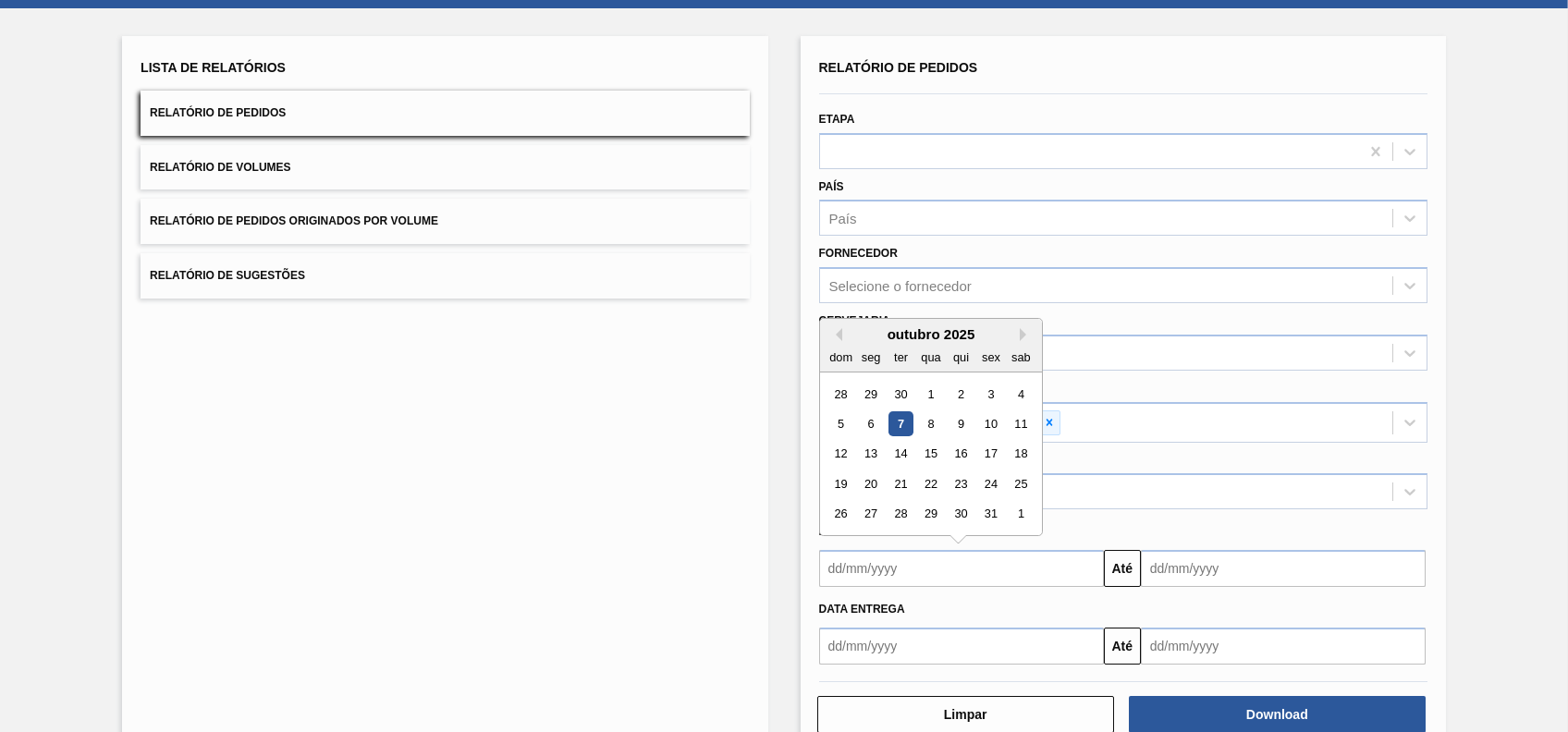
click at [893, 413] on div "7" at bounding box center [900, 424] width 25 height 25
type input "07/10/2025"
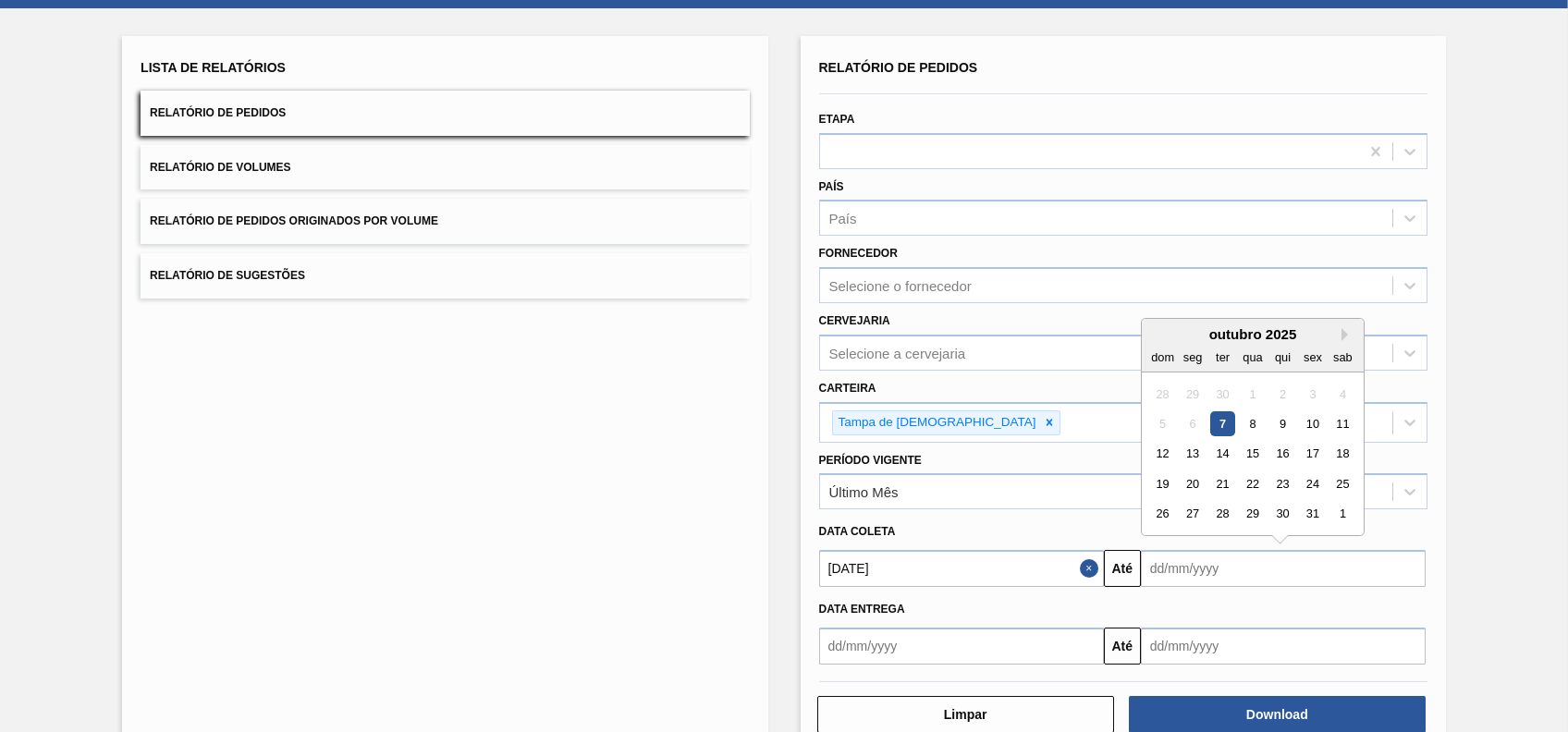
click at [1309, 578] on input "text" at bounding box center [1283, 569] width 284 height 37
click at [1099, 560] on button "Close" at bounding box center [1092, 569] width 24 height 37
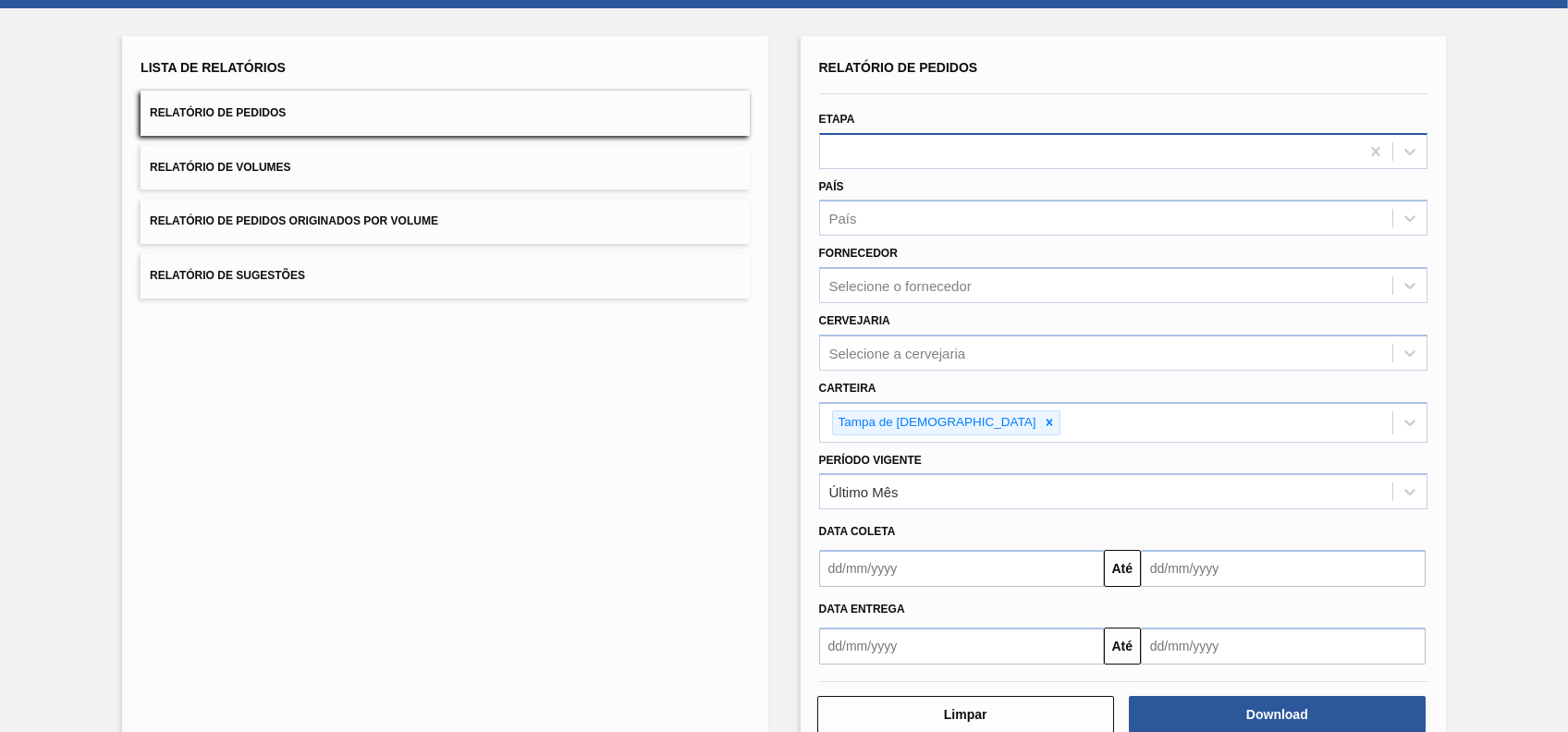
click at [1012, 163] on div at bounding box center [1123, 151] width 608 height 36
click at [1027, 145] on div at bounding box center [1089, 151] width 539 height 26
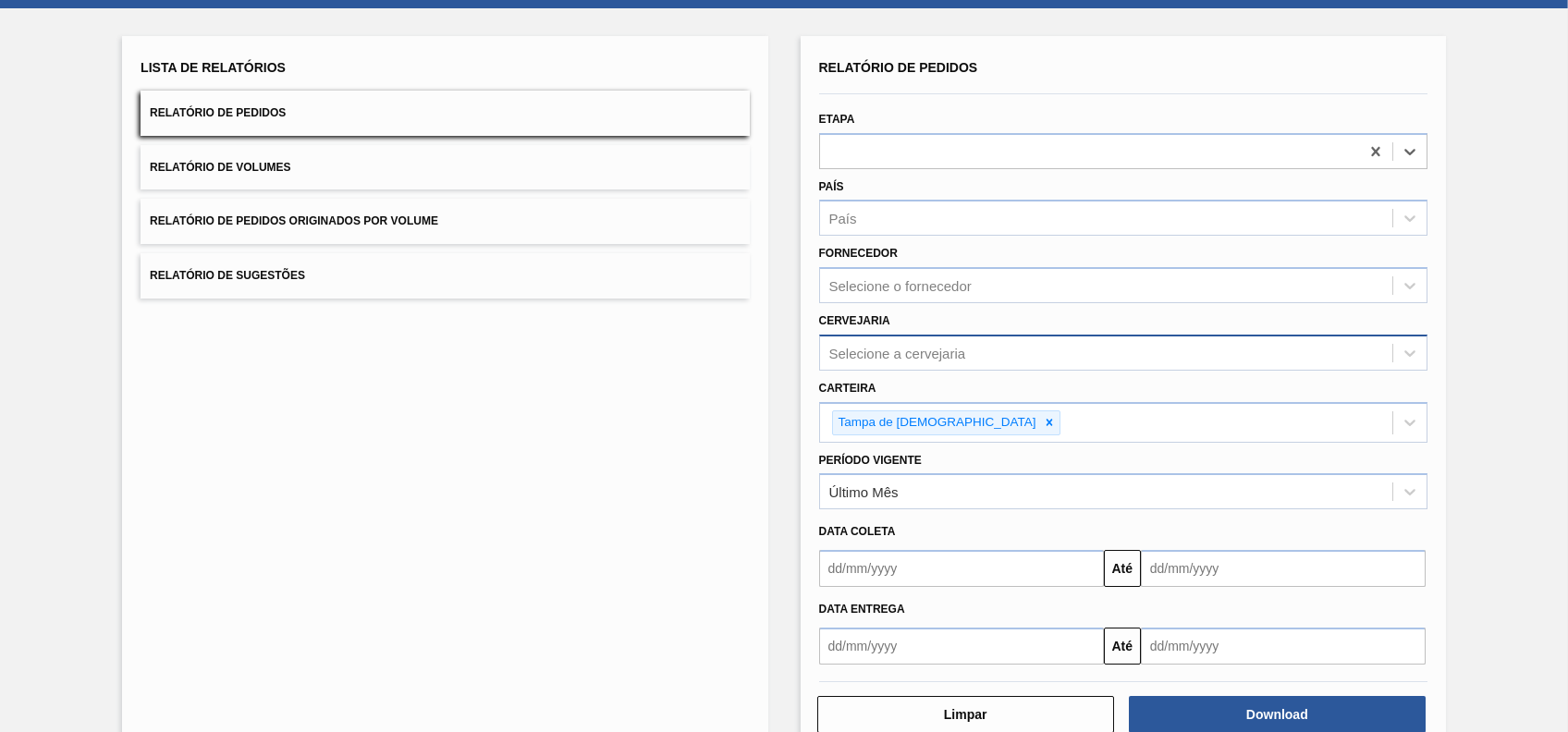
click at [1086, 349] on div "Selecione a cervejaria" at bounding box center [1106, 352] width 572 height 26
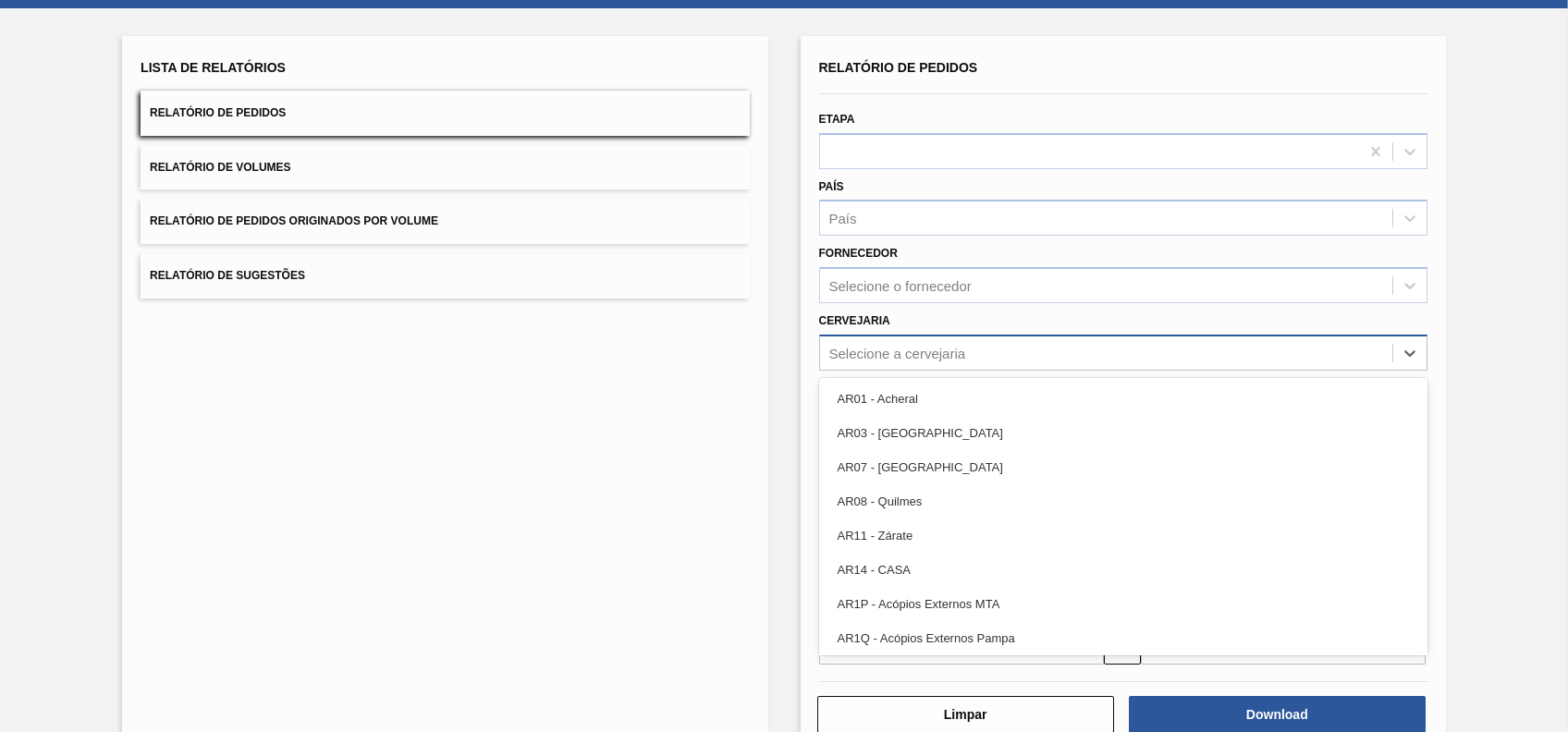
click at [1086, 349] on div "Selecione a cervejaria" at bounding box center [1106, 352] width 572 height 26
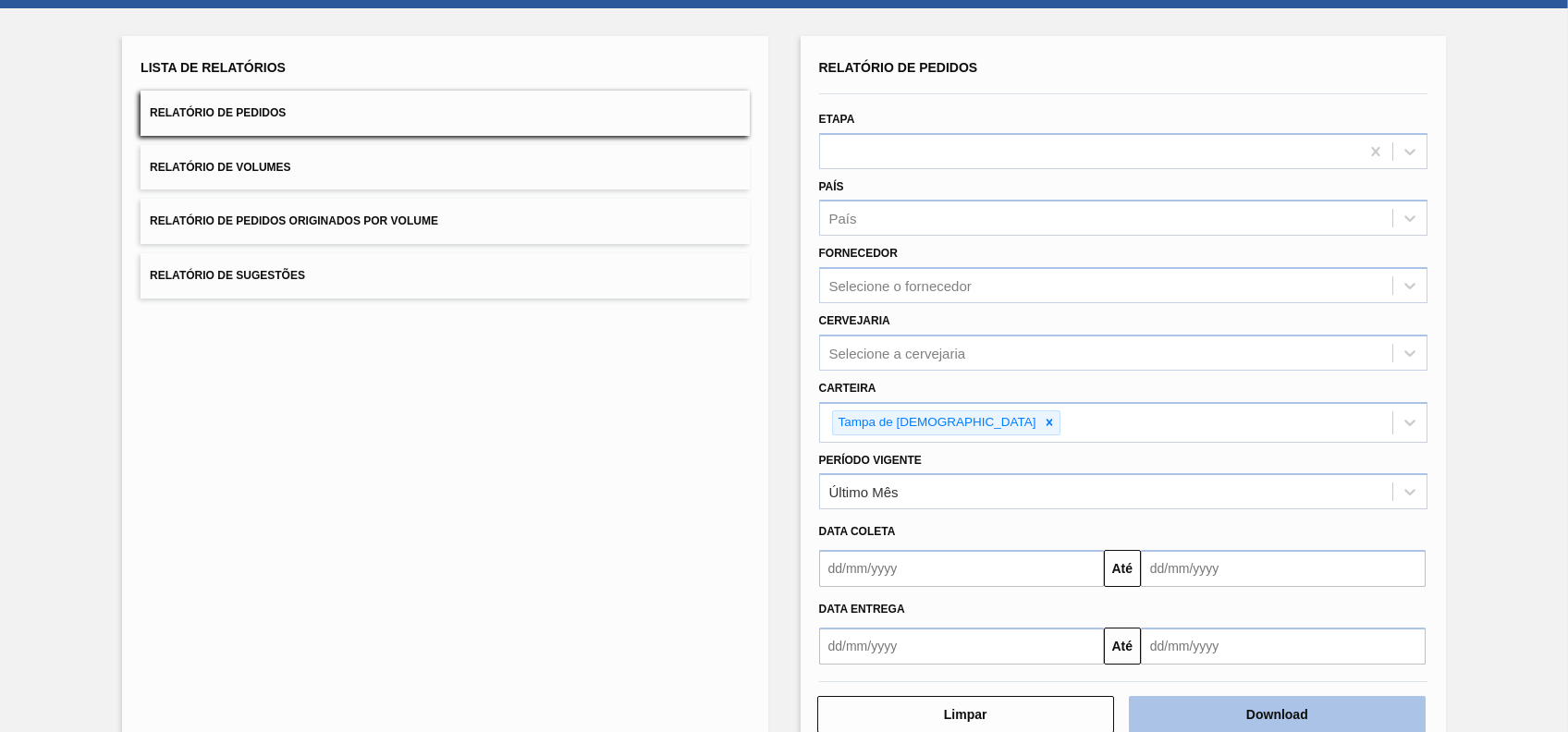
click at [1192, 702] on button "Download" at bounding box center [1278, 714] width 297 height 37
click at [710, 523] on div "Lista de Relatórios Relatório de Pedidos Relatório de Volumes Relatório de Pedi…" at bounding box center [445, 395] width 645 height 717
click at [279, 169] on span "Relatório de Volumes" at bounding box center [220, 167] width 141 height 13
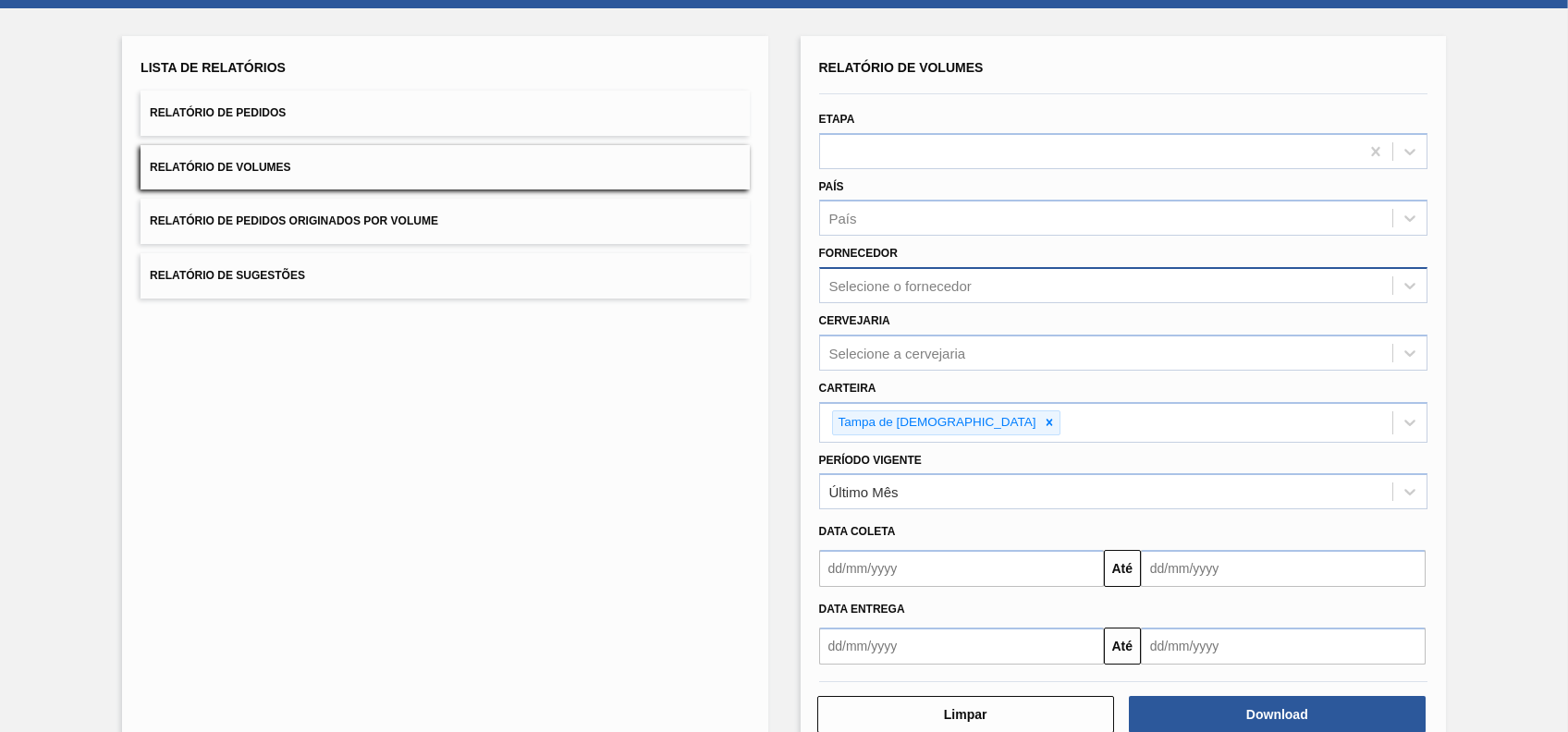
click at [913, 299] on div "Selecione o fornecedor" at bounding box center [1123, 284] width 608 height 36
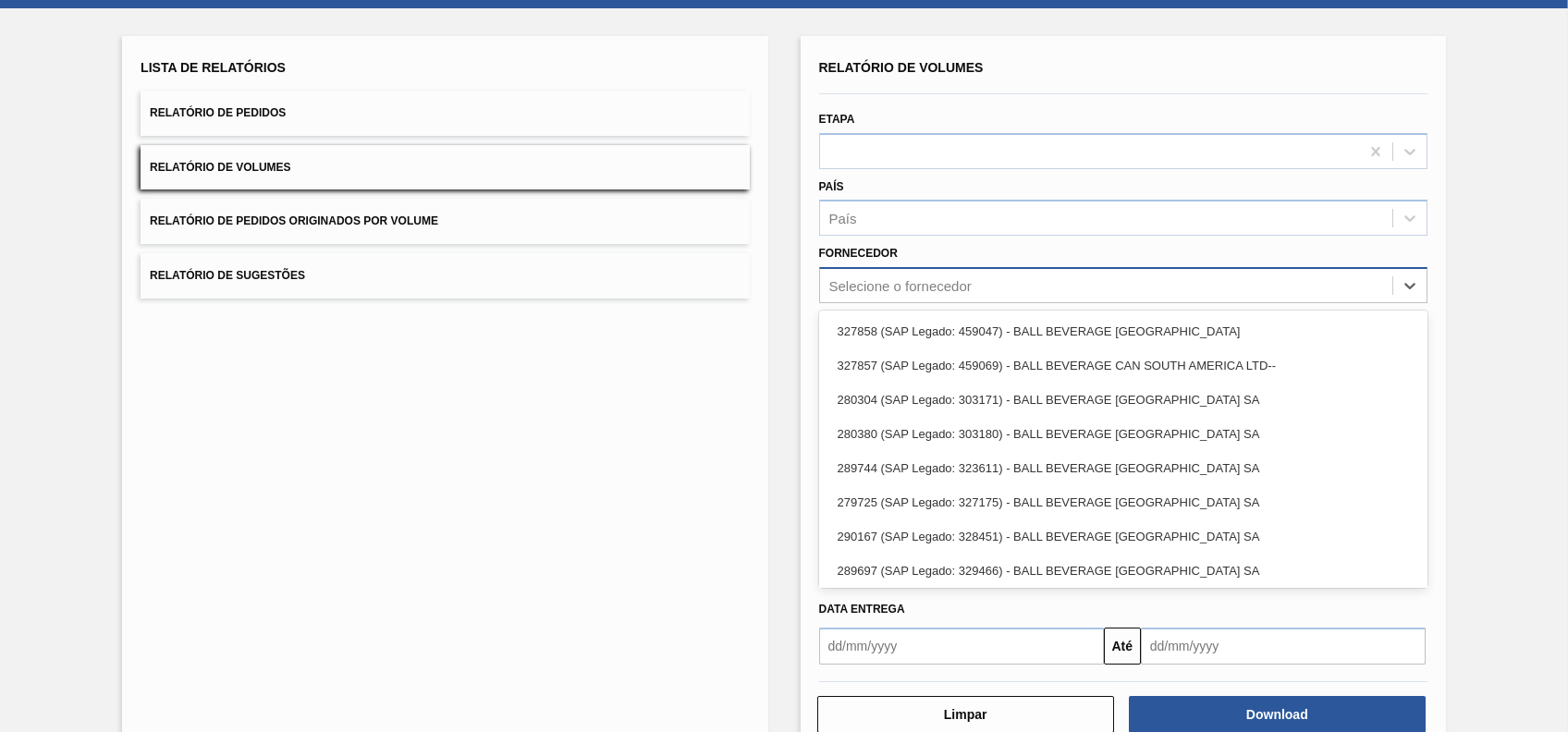
click at [913, 299] on div "Selecione o fornecedor" at bounding box center [1123, 284] width 608 height 36
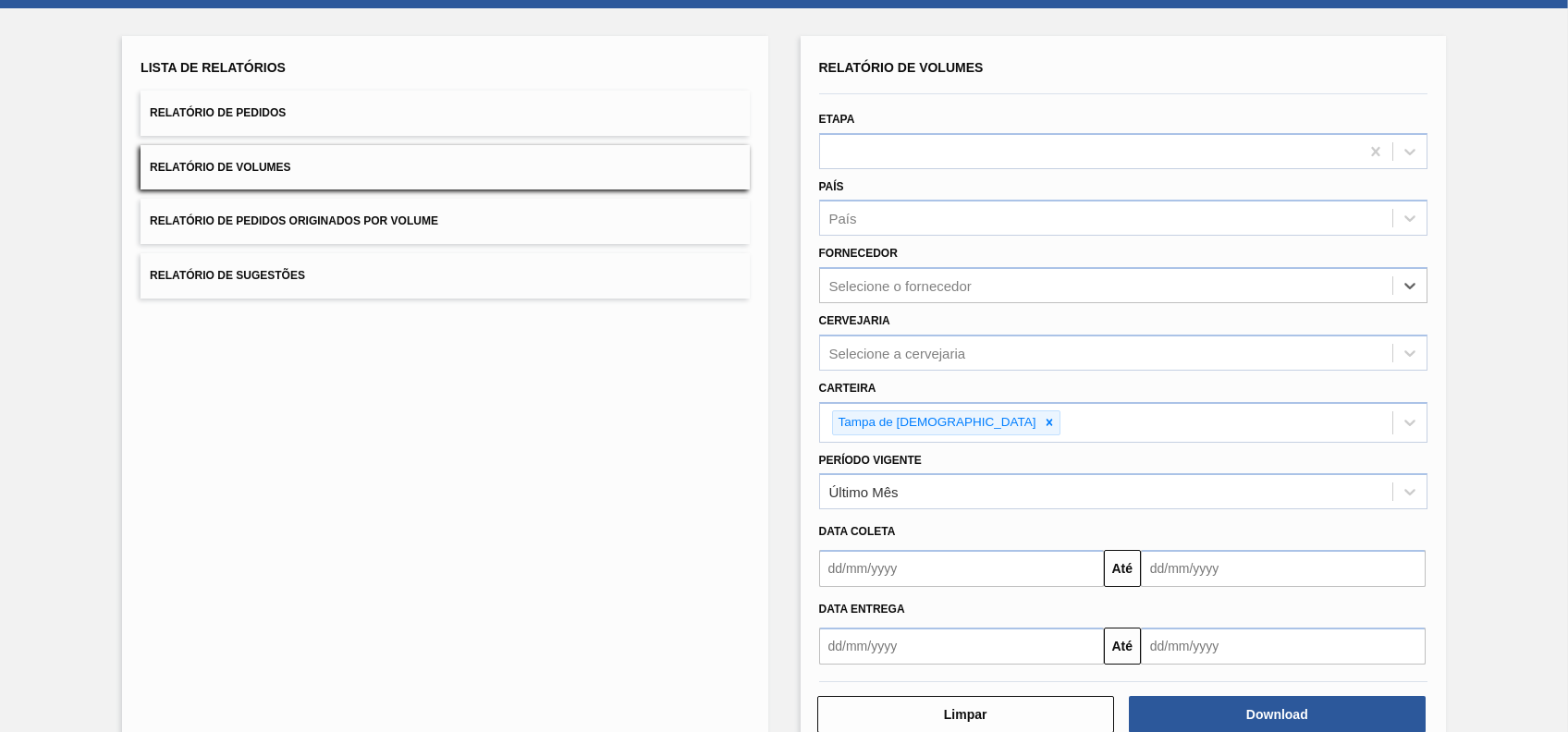
click at [923, 330] on div "Cervejaria Selecione a cervejaria" at bounding box center [1123, 339] width 608 height 63
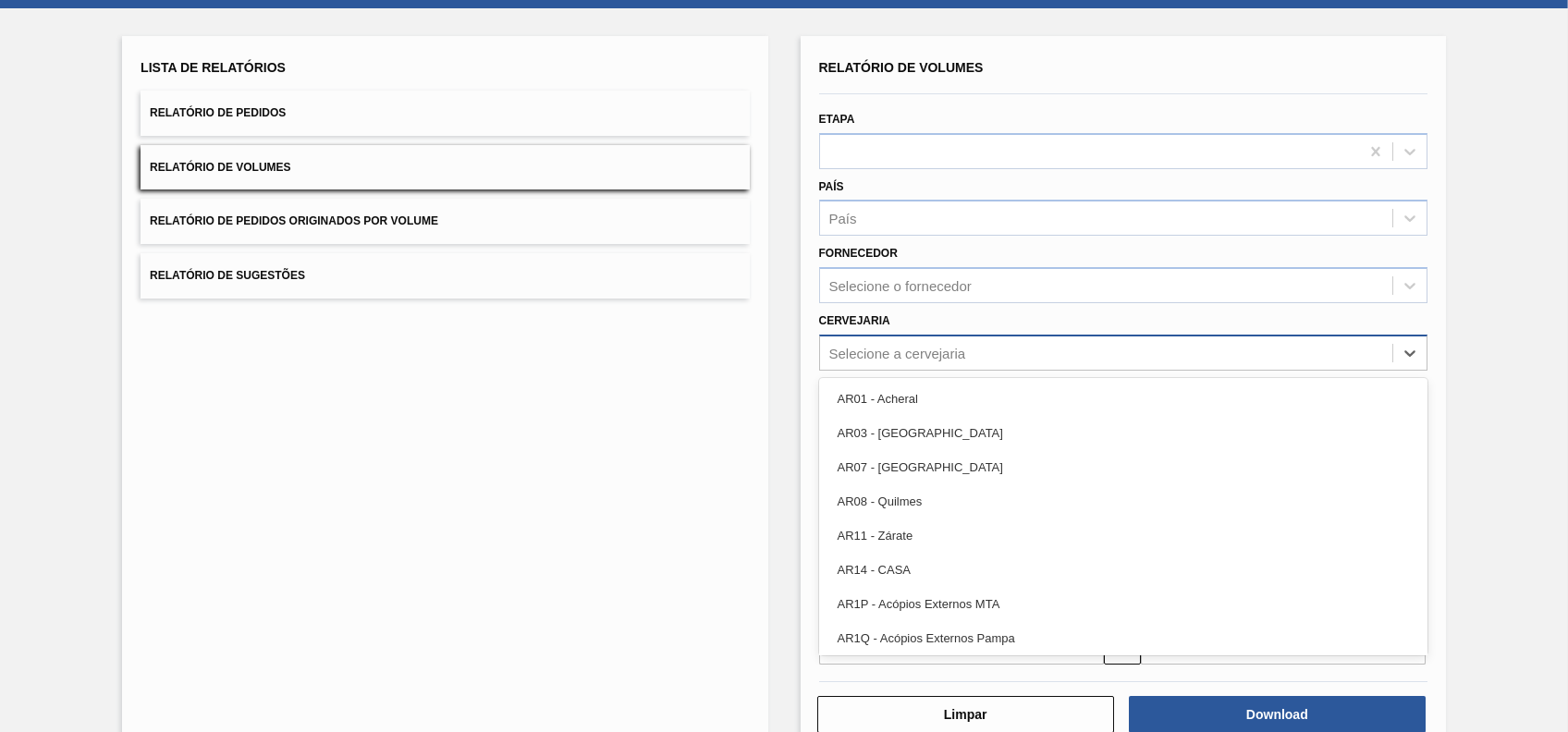
click at [914, 348] on div "Selecione a cervejaria" at bounding box center [897, 353] width 137 height 16
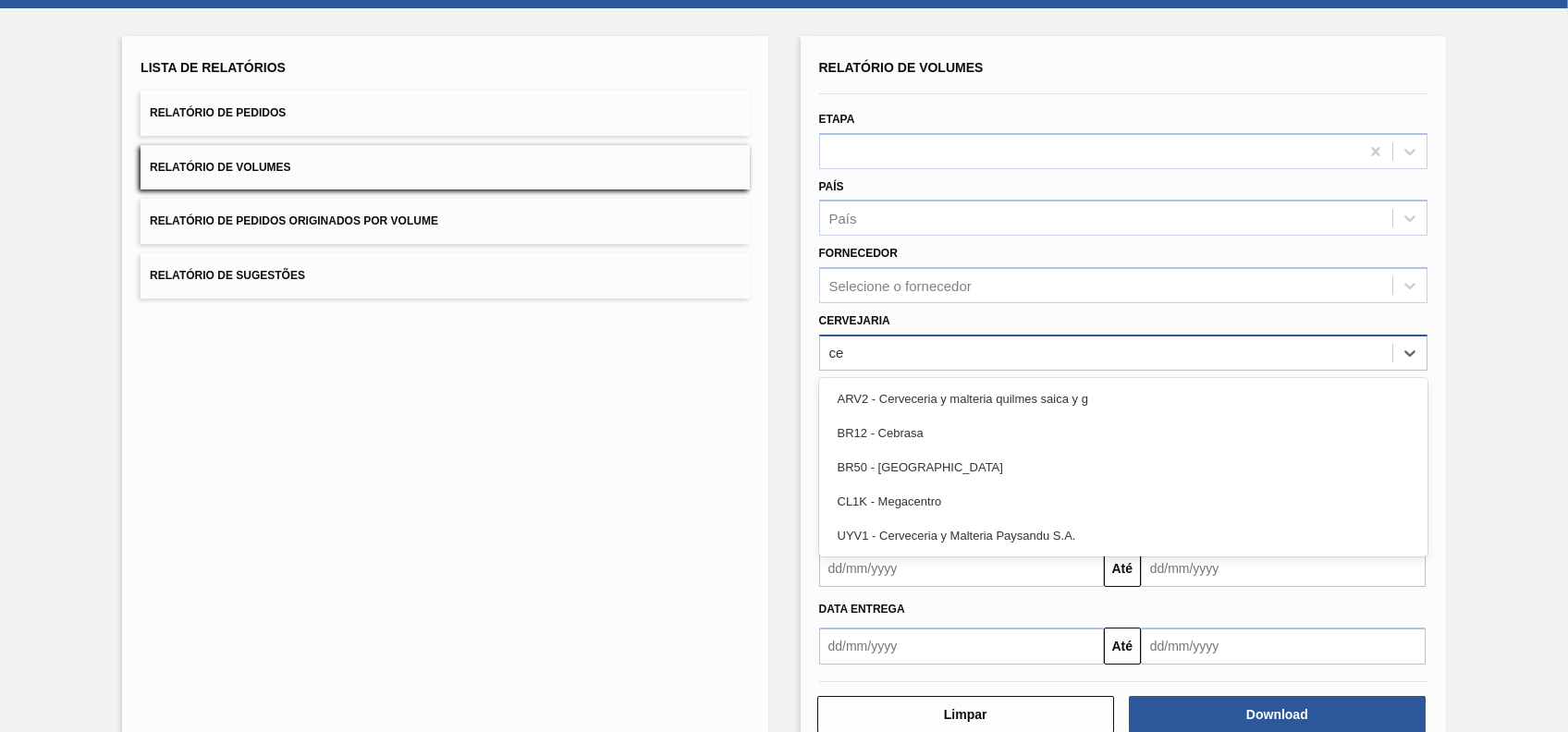
type input "c"
type input "v"
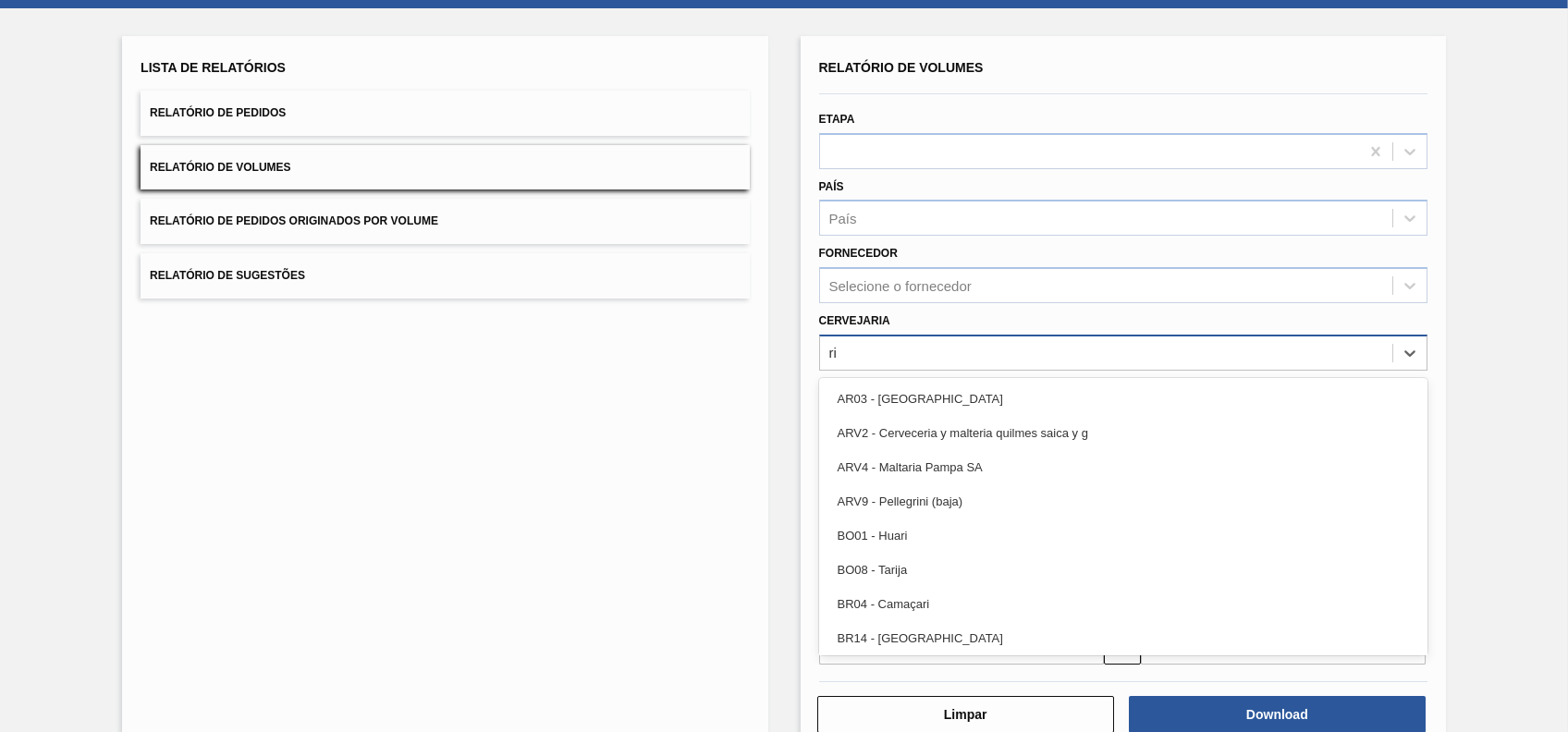
type input "rio"
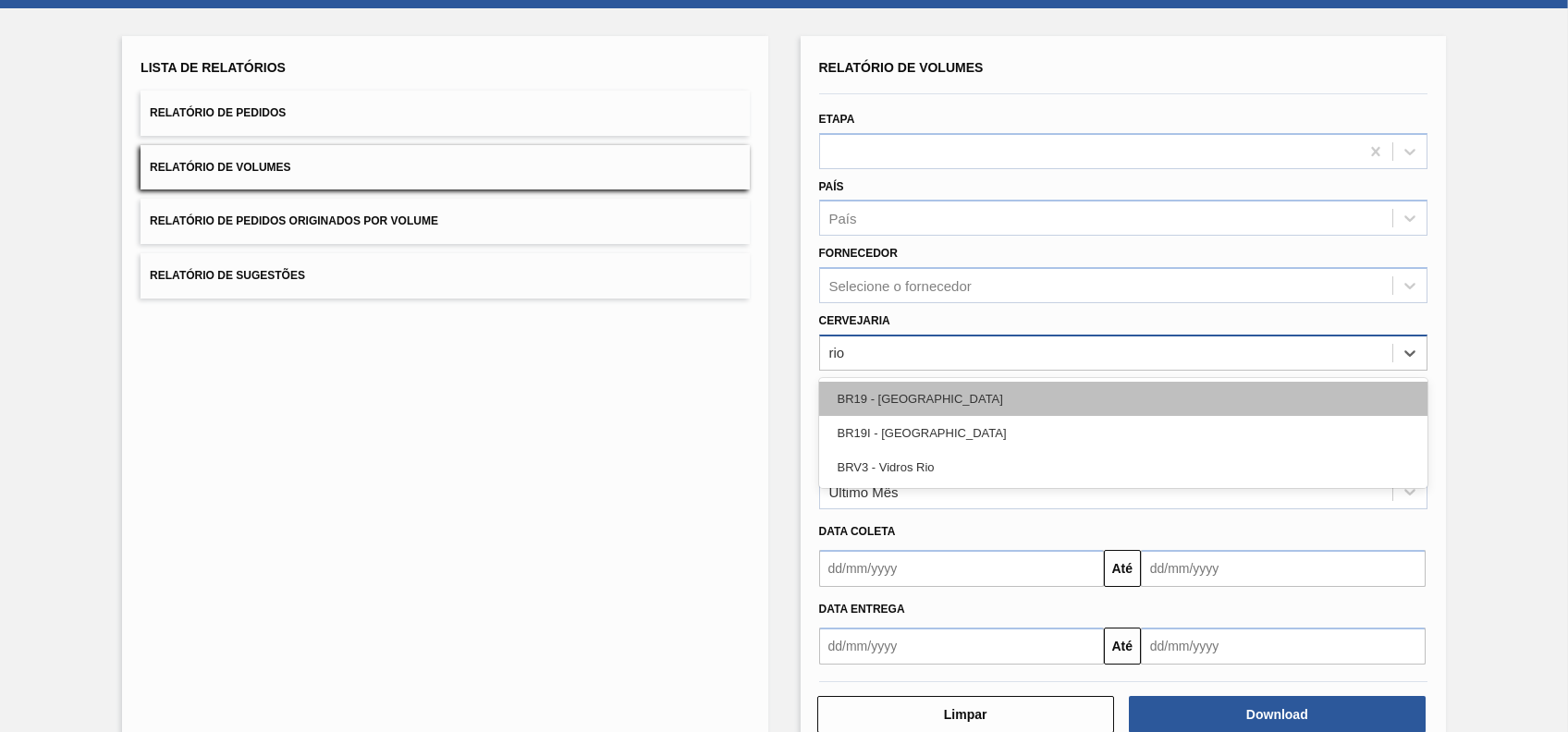
click at [926, 382] on div "BR19 - [GEOGRAPHIC_DATA]" at bounding box center [1123, 399] width 608 height 34
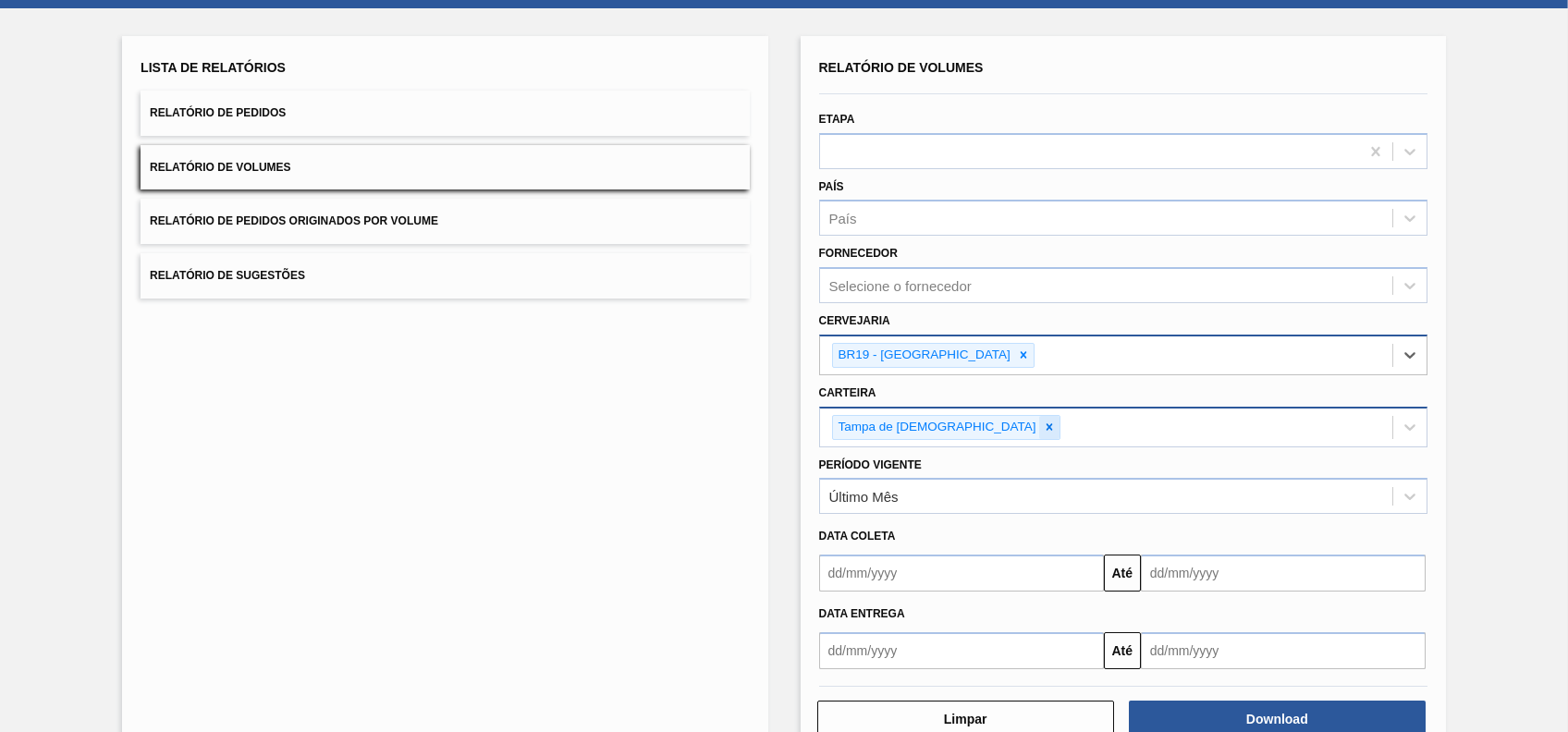
click at [1043, 426] on icon at bounding box center [1049, 426] width 13 height 13
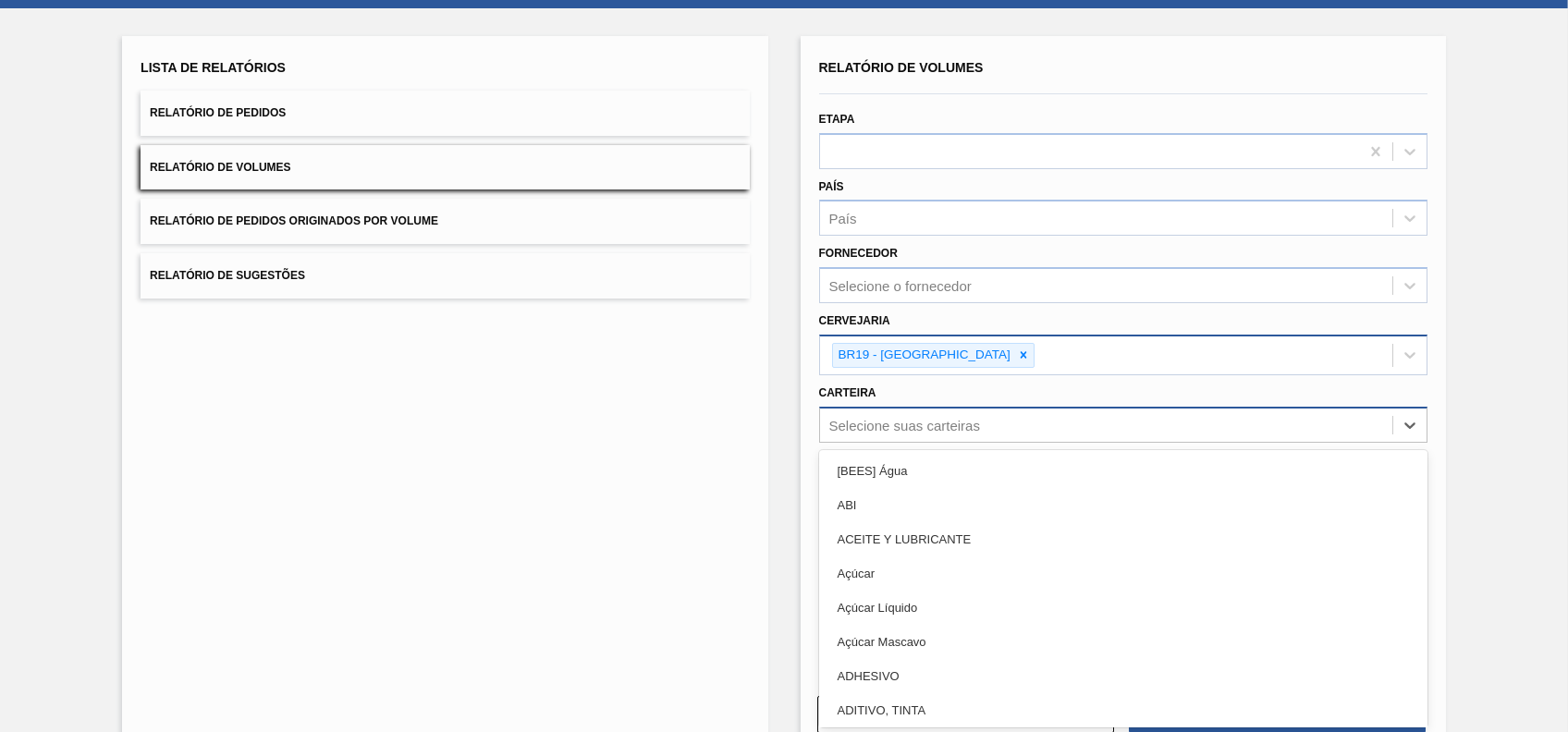
click at [954, 434] on div "Selecione suas carteiras" at bounding box center [1106, 424] width 572 height 26
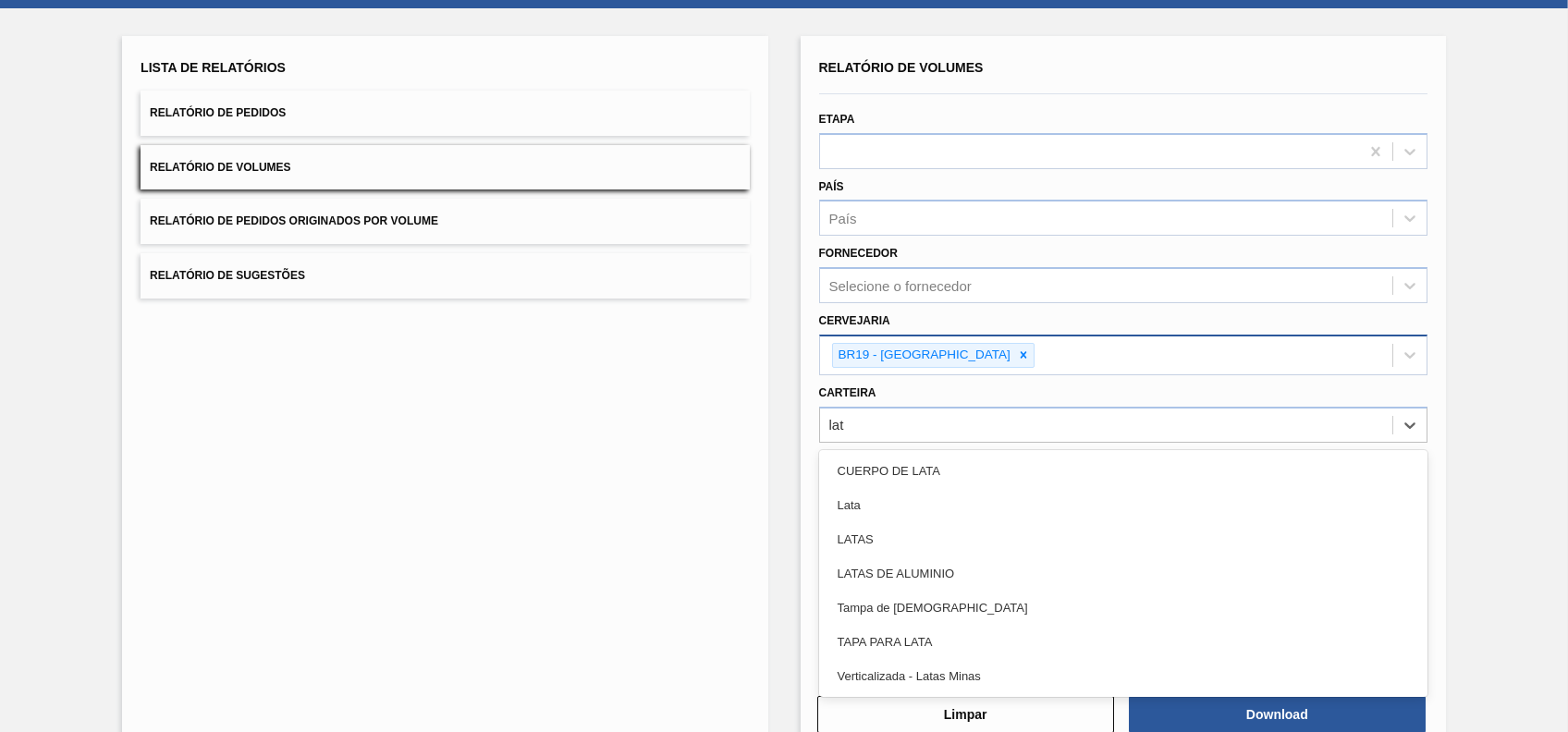
type input "lata"
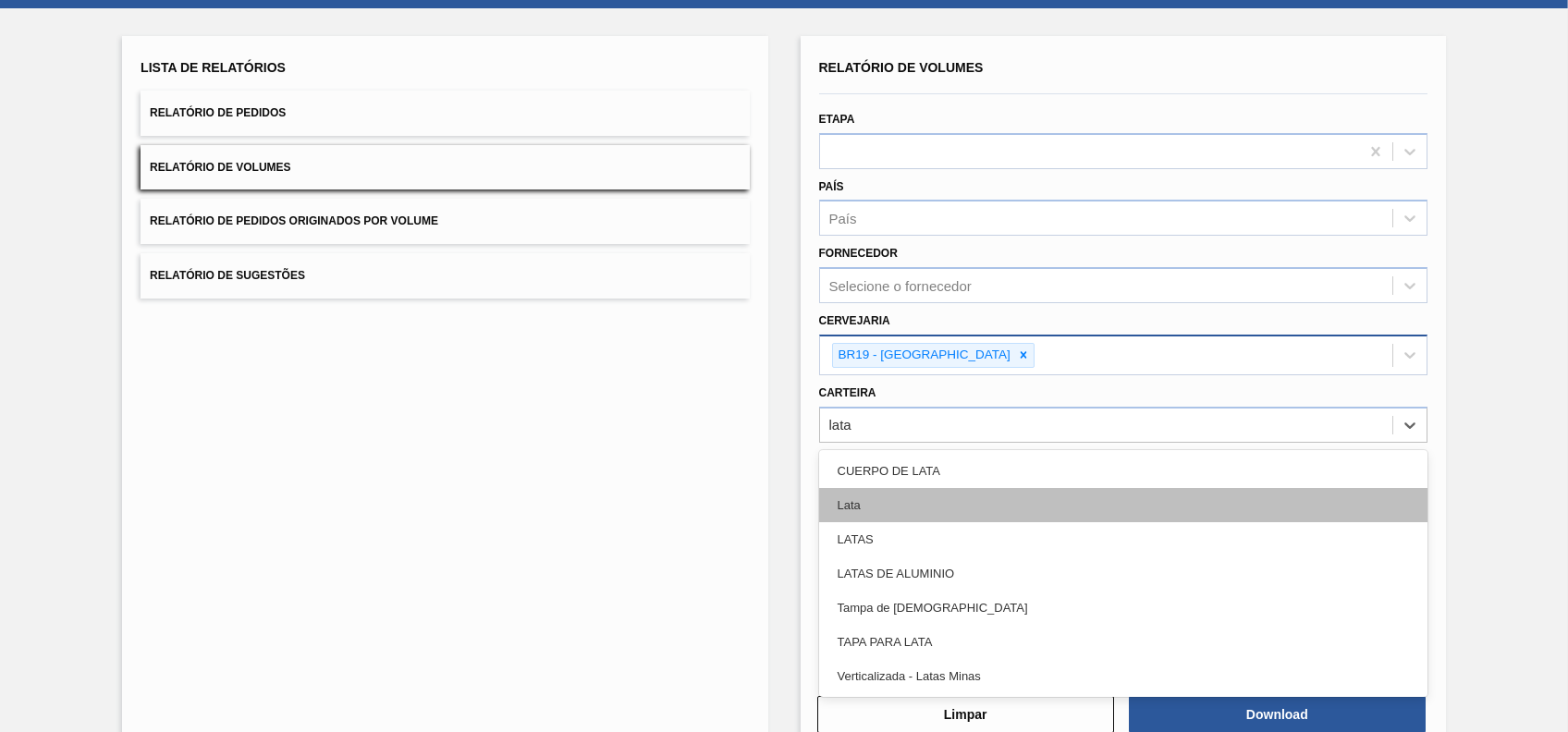
drag, startPoint x: 874, startPoint y: 480, endPoint x: 872, endPoint y: 500, distance: 20.1
click at [872, 500] on div "CUERPO DE LATA Lata LATAS LATAS DE ALUMINIO Tampa de Lata TAPA PARA LATA Vertic…" at bounding box center [1123, 574] width 608 height 246
click at [872, 500] on div "Lata" at bounding box center [1123, 504] width 608 height 34
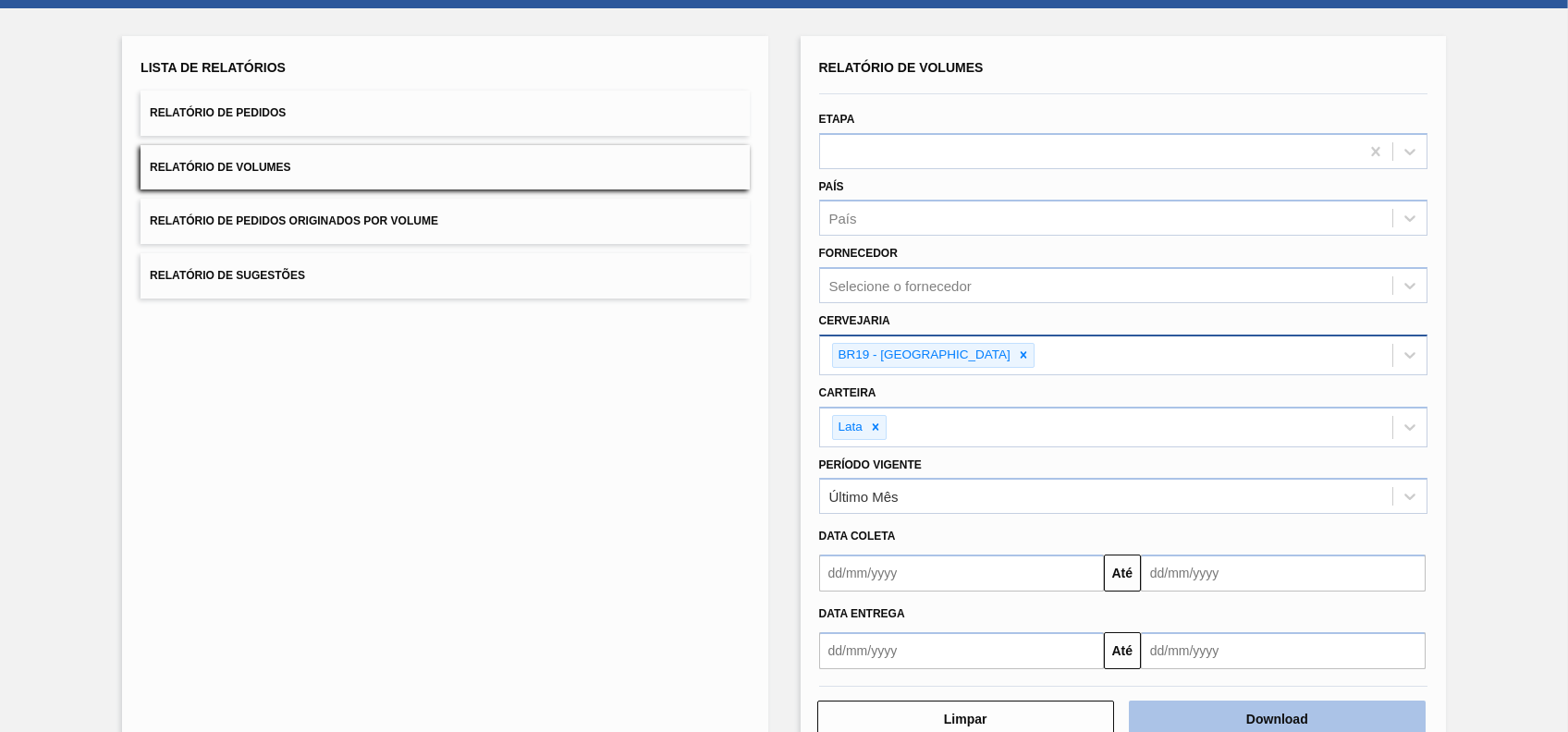
click at [1272, 725] on button "Download" at bounding box center [1278, 719] width 297 height 37
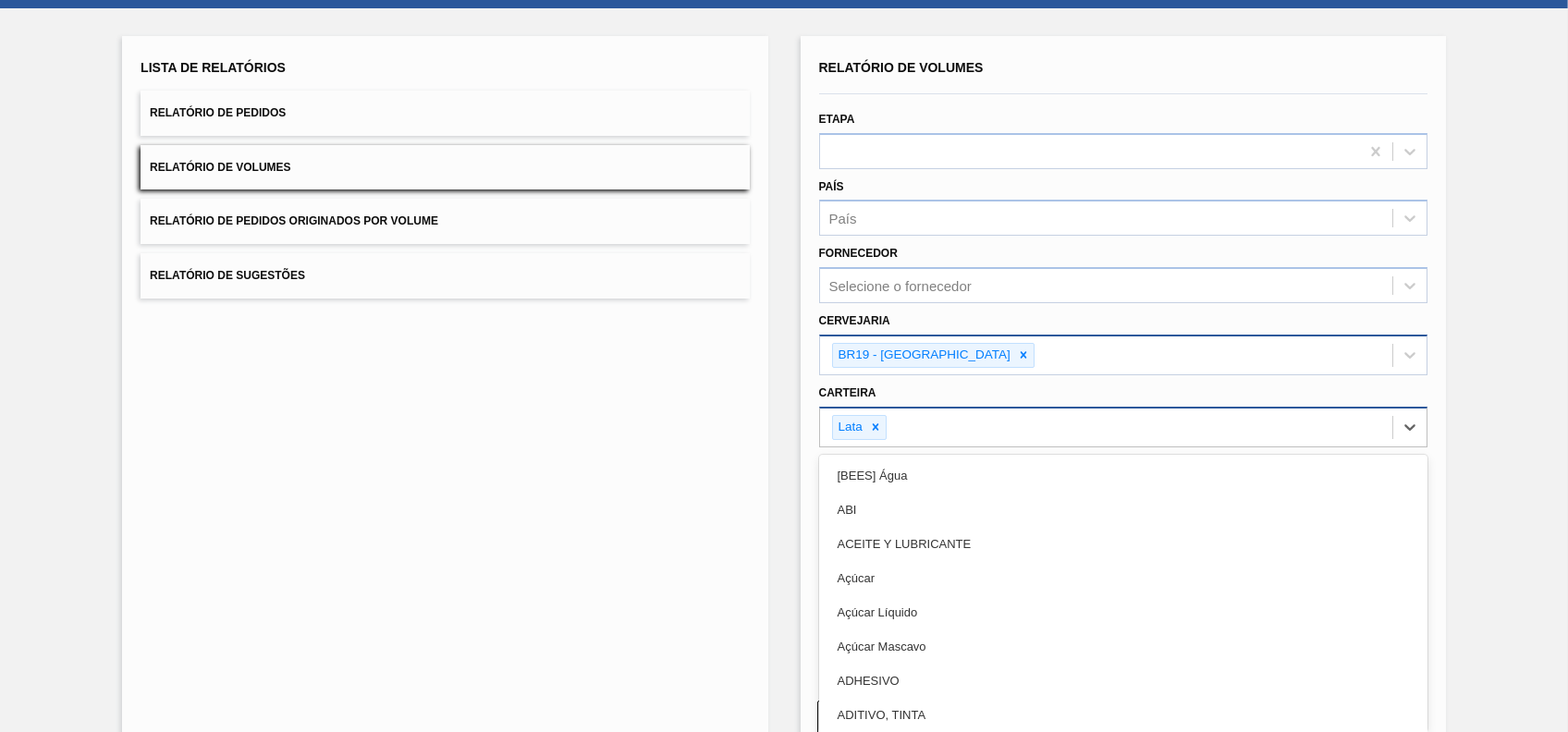
click at [897, 431] on div "Lata" at bounding box center [1106, 427] width 572 height 38
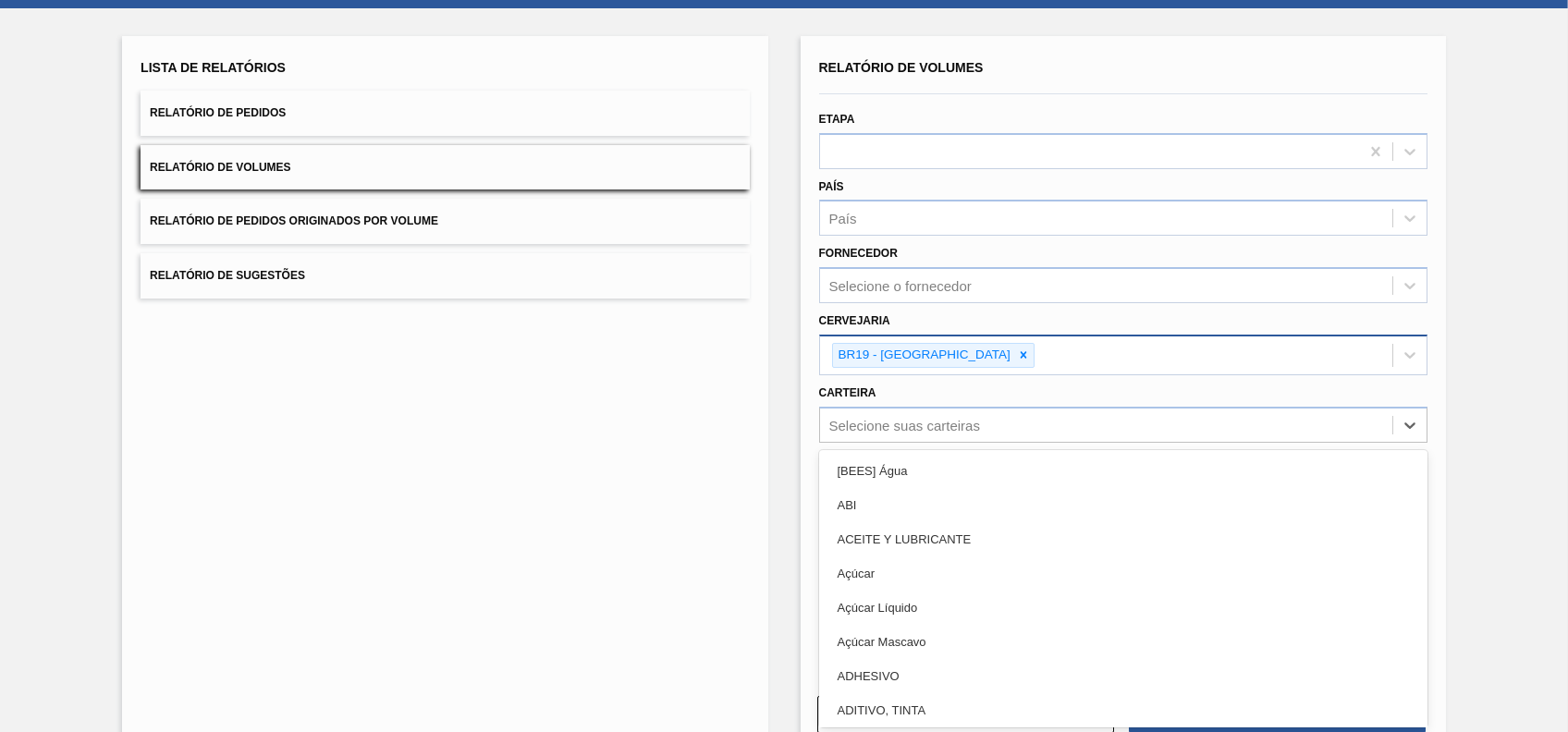
click at [1131, 349] on div "BR19 - [GEOGRAPHIC_DATA]" at bounding box center [1106, 355] width 572 height 38
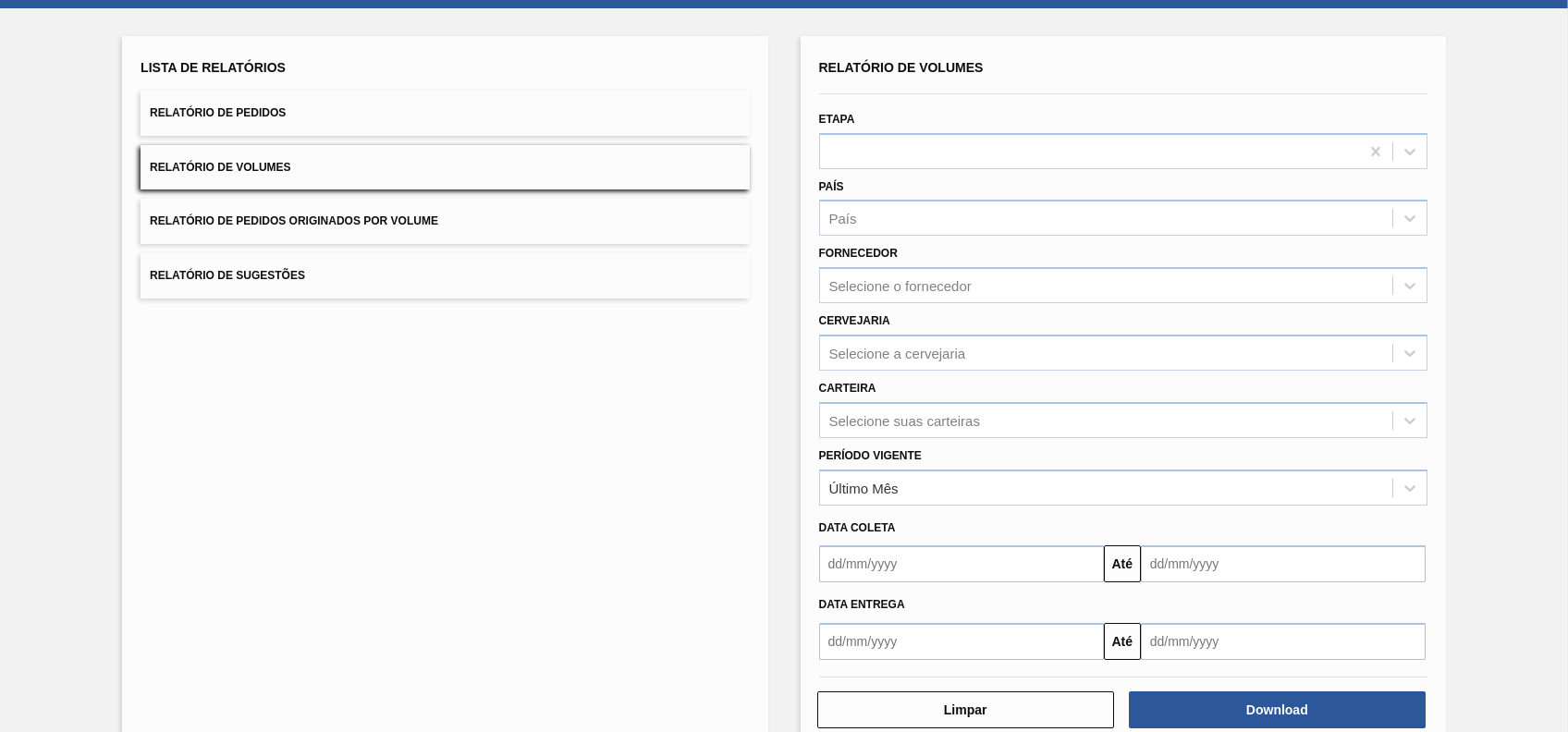
click at [507, 544] on div "Lista de Relatórios Relatório de Pedidos Relatório de Volumes Relatório de Pedi…" at bounding box center [445, 392] width 645 height 712
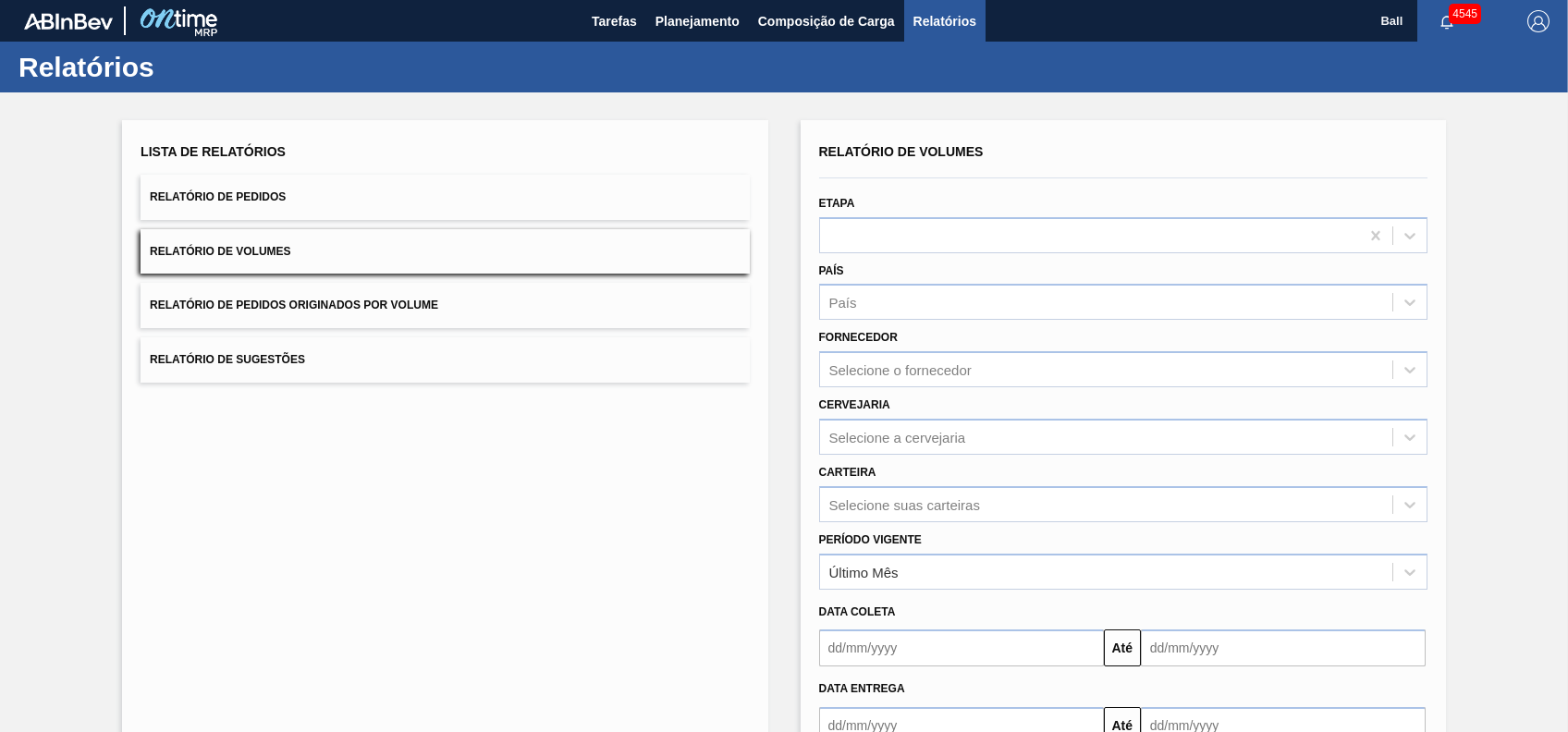
scroll to position [122, 0]
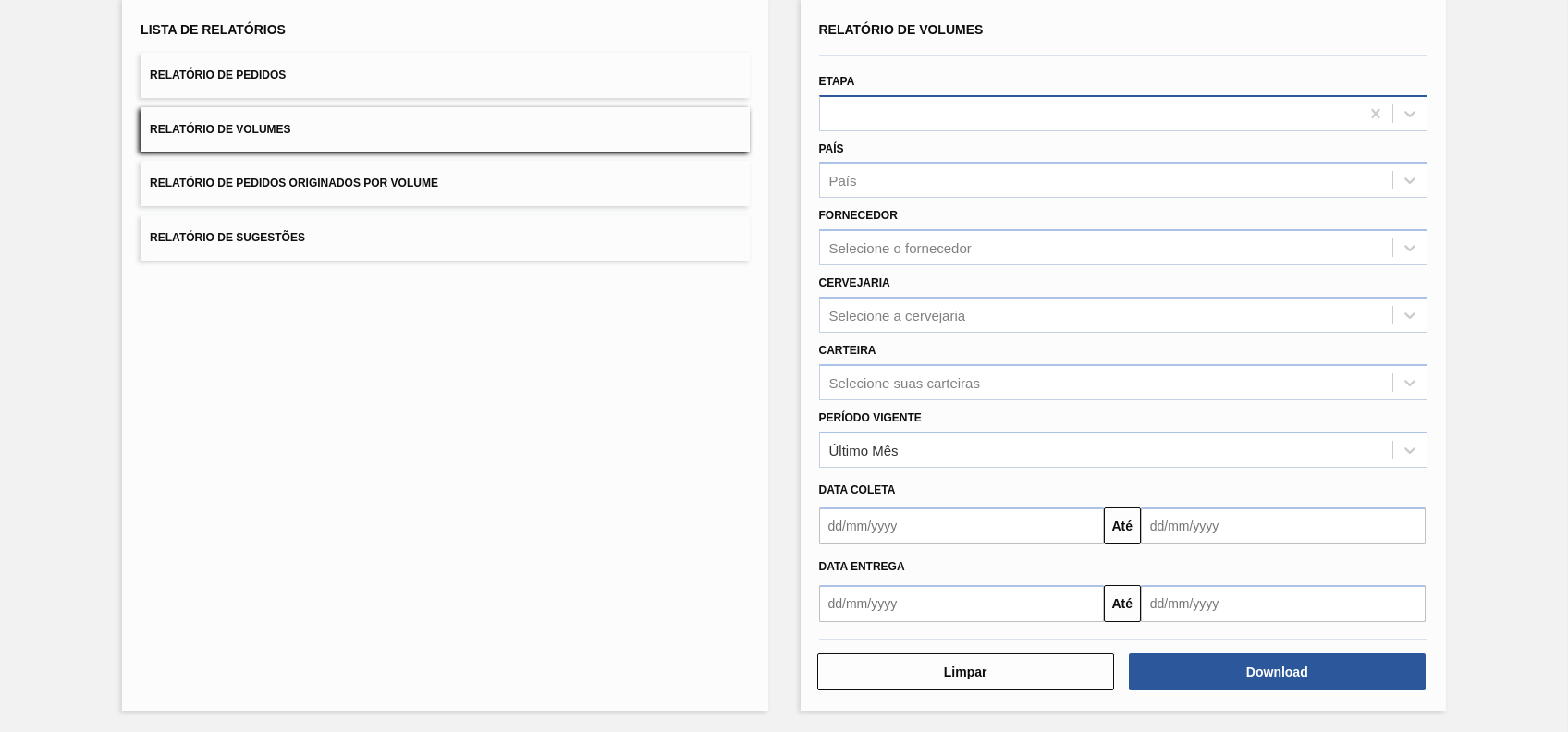
click at [889, 102] on div at bounding box center [1089, 112] width 539 height 26
click at [465, 94] on button "Relatório de Pedidos" at bounding box center [445, 75] width 608 height 45
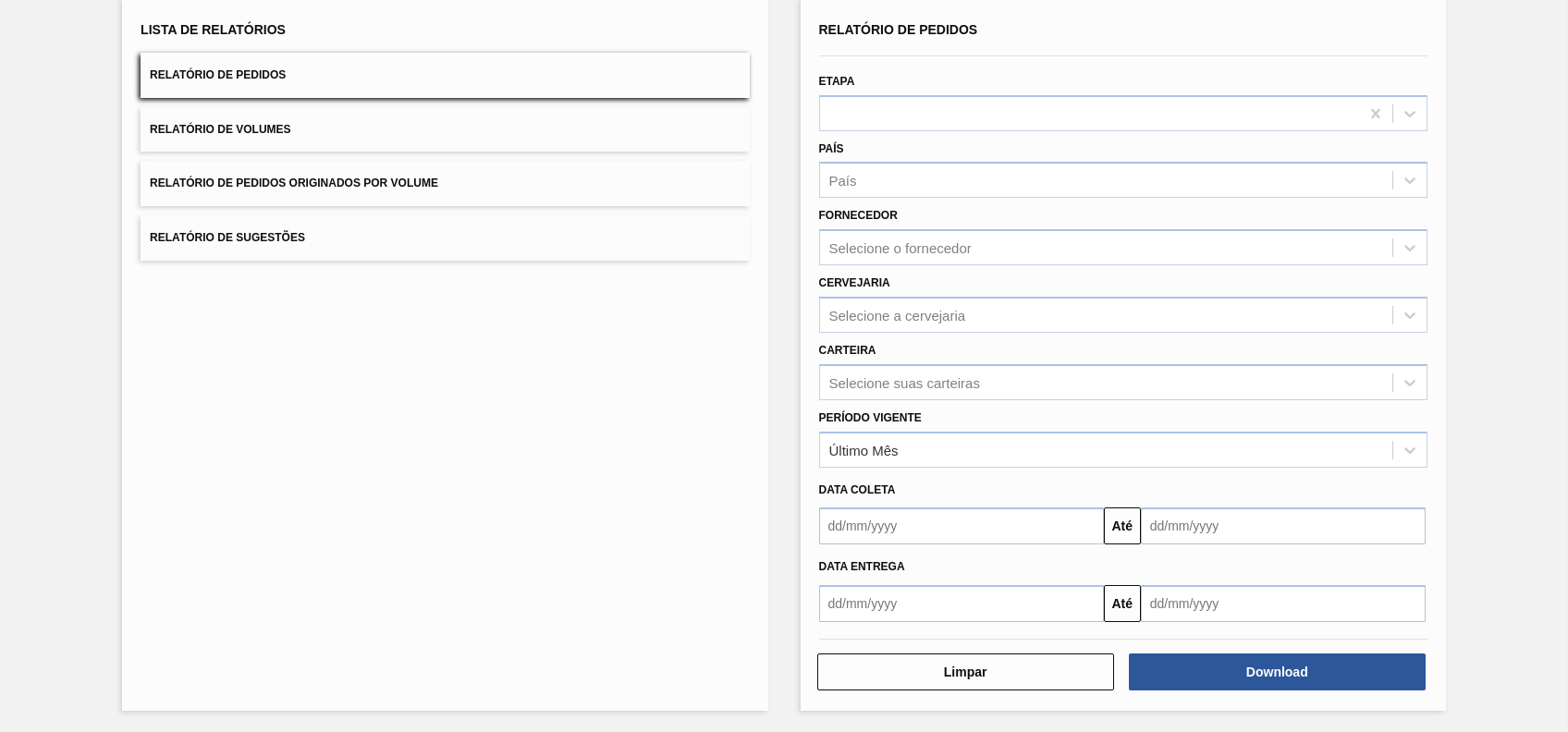
click at [465, 69] on button "Relatório de Pedidos" at bounding box center [445, 75] width 608 height 45
click at [907, 168] on div "País" at bounding box center [1106, 180] width 572 height 26
click at [927, 251] on div "Selecione o fornecedor" at bounding box center [900, 248] width 143 height 16
click at [930, 311] on div "Selecione a cervejaria" at bounding box center [897, 315] width 137 height 16
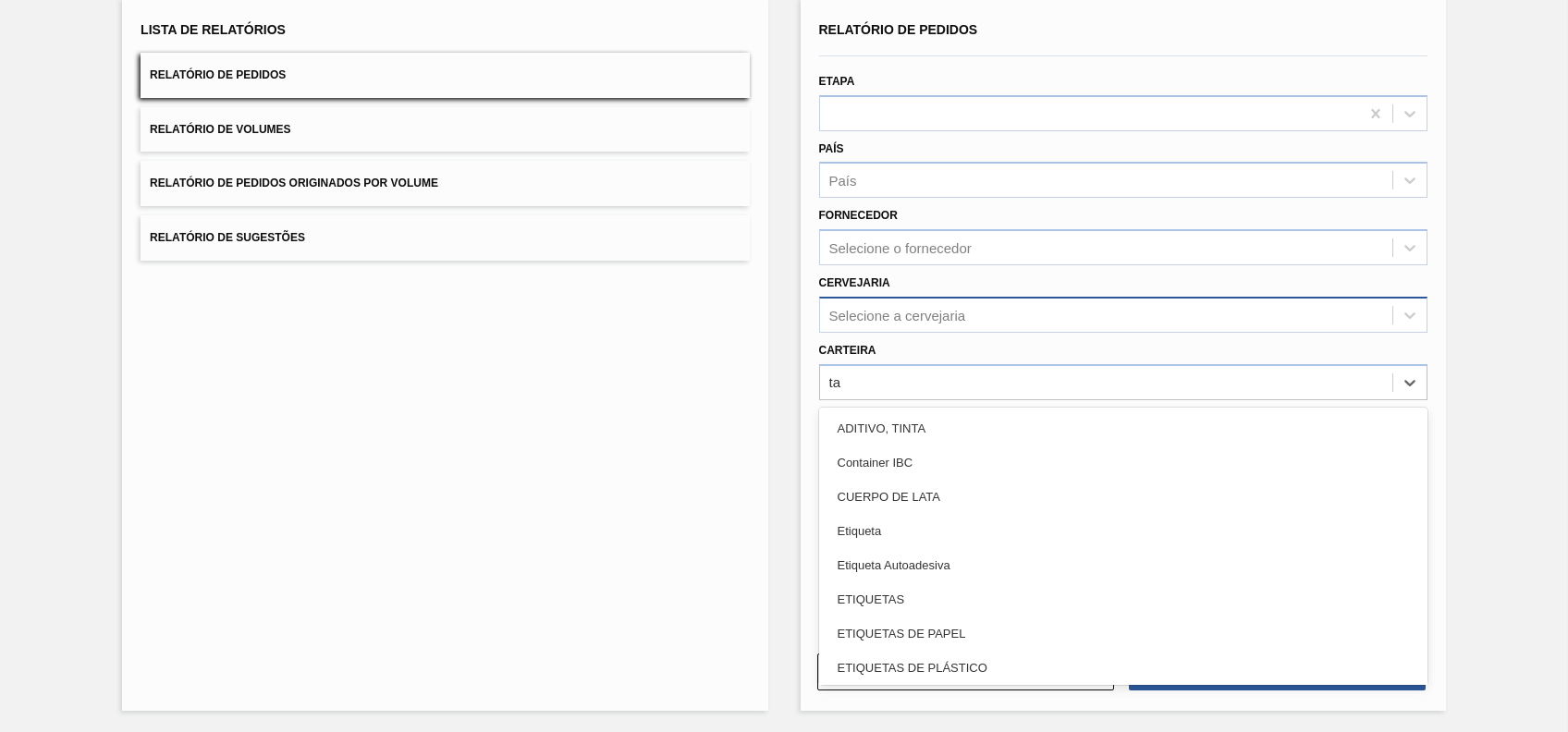
type input "tam"
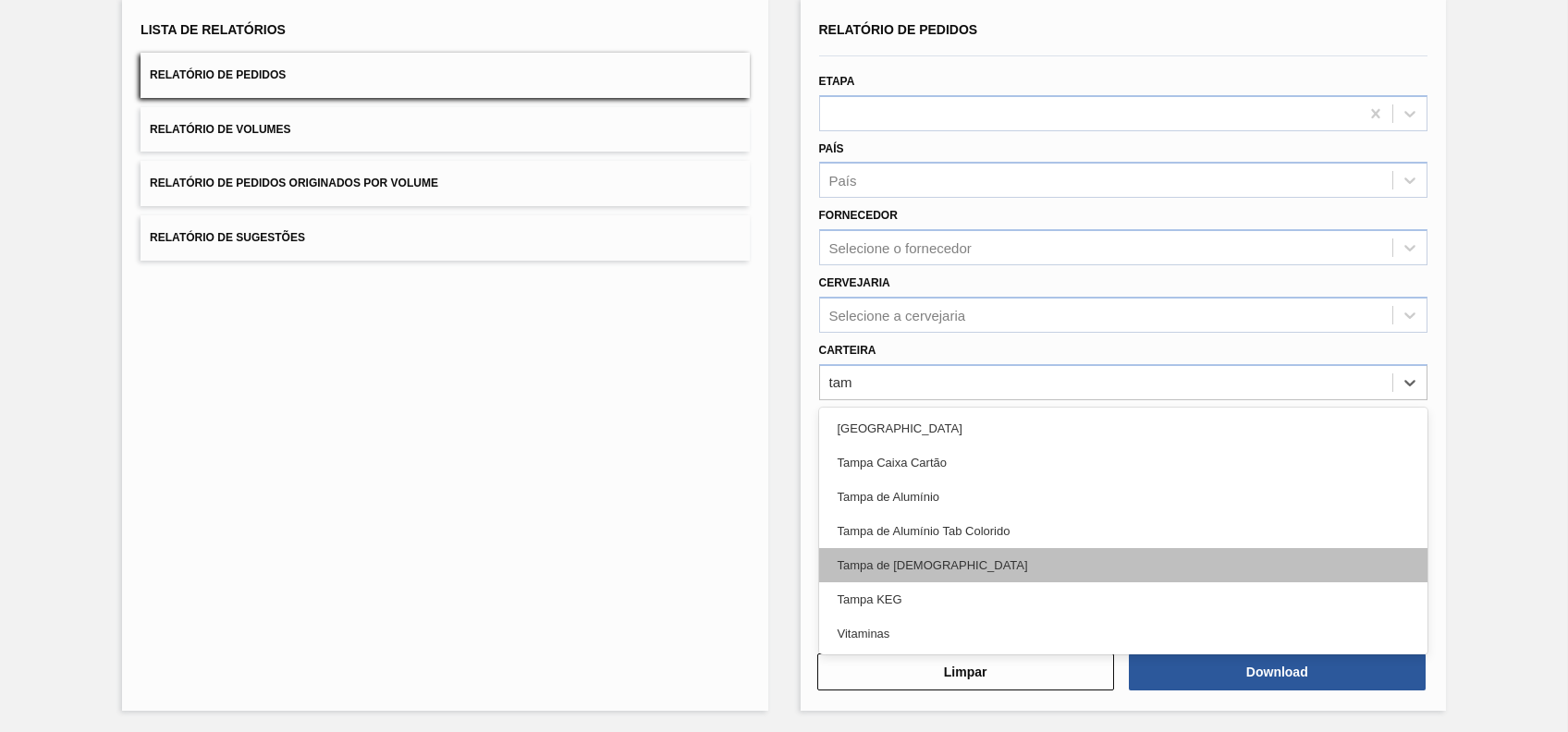
click at [924, 565] on div "Tampa de Lata" at bounding box center [1123, 565] width 608 height 34
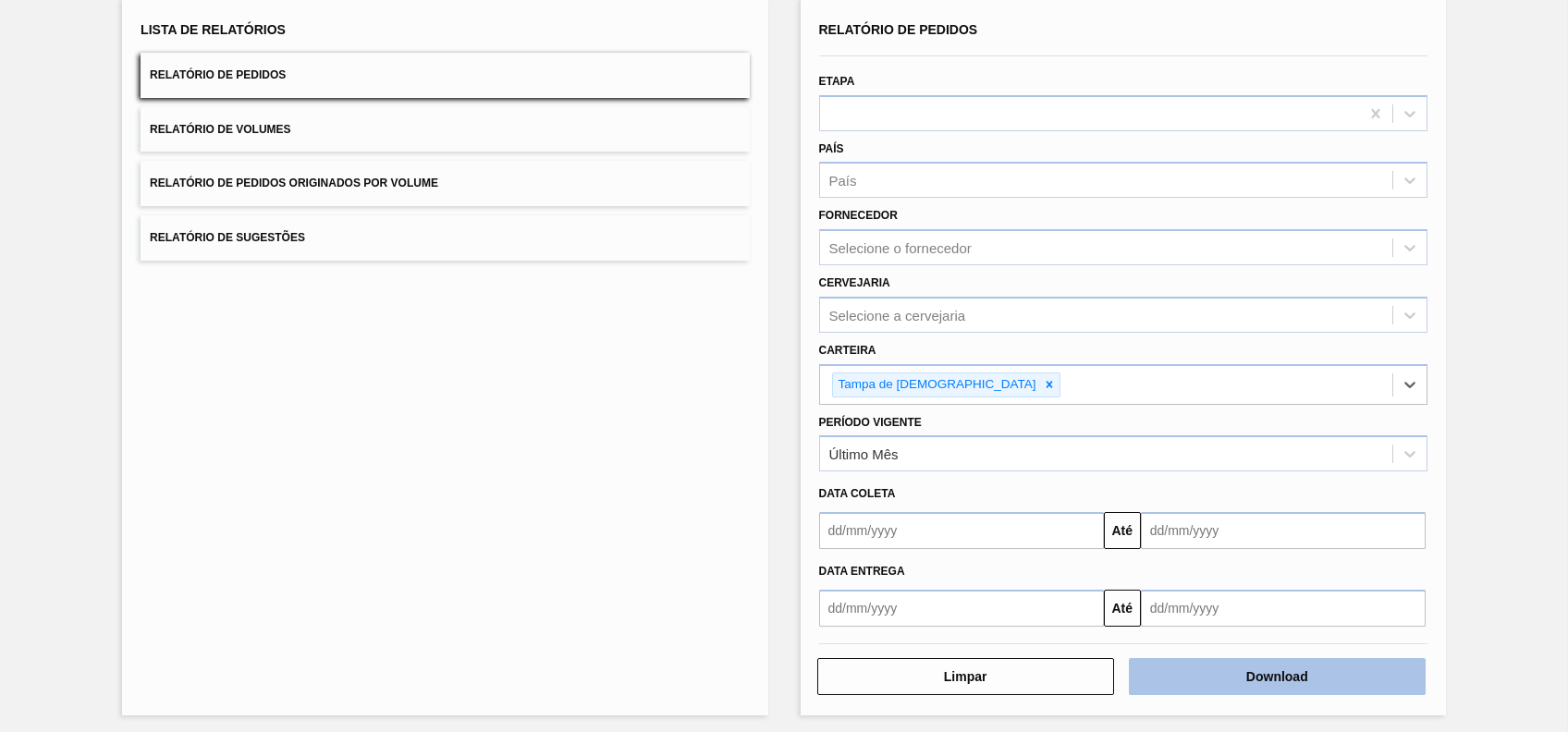
click at [1300, 666] on button "Download" at bounding box center [1278, 676] width 297 height 37
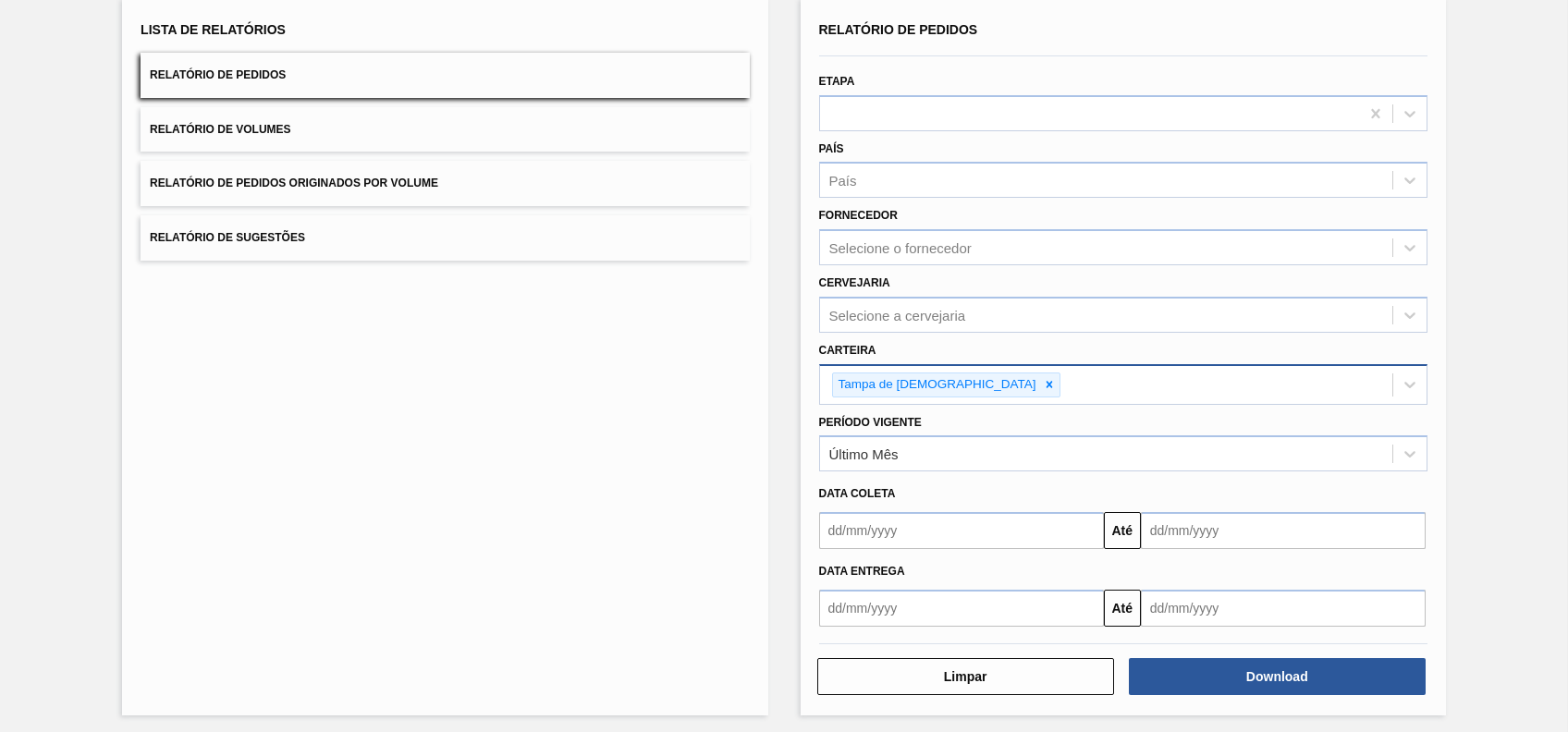
click at [1041, 384] on div "Tampa de Lata" at bounding box center [1106, 384] width 572 height 38
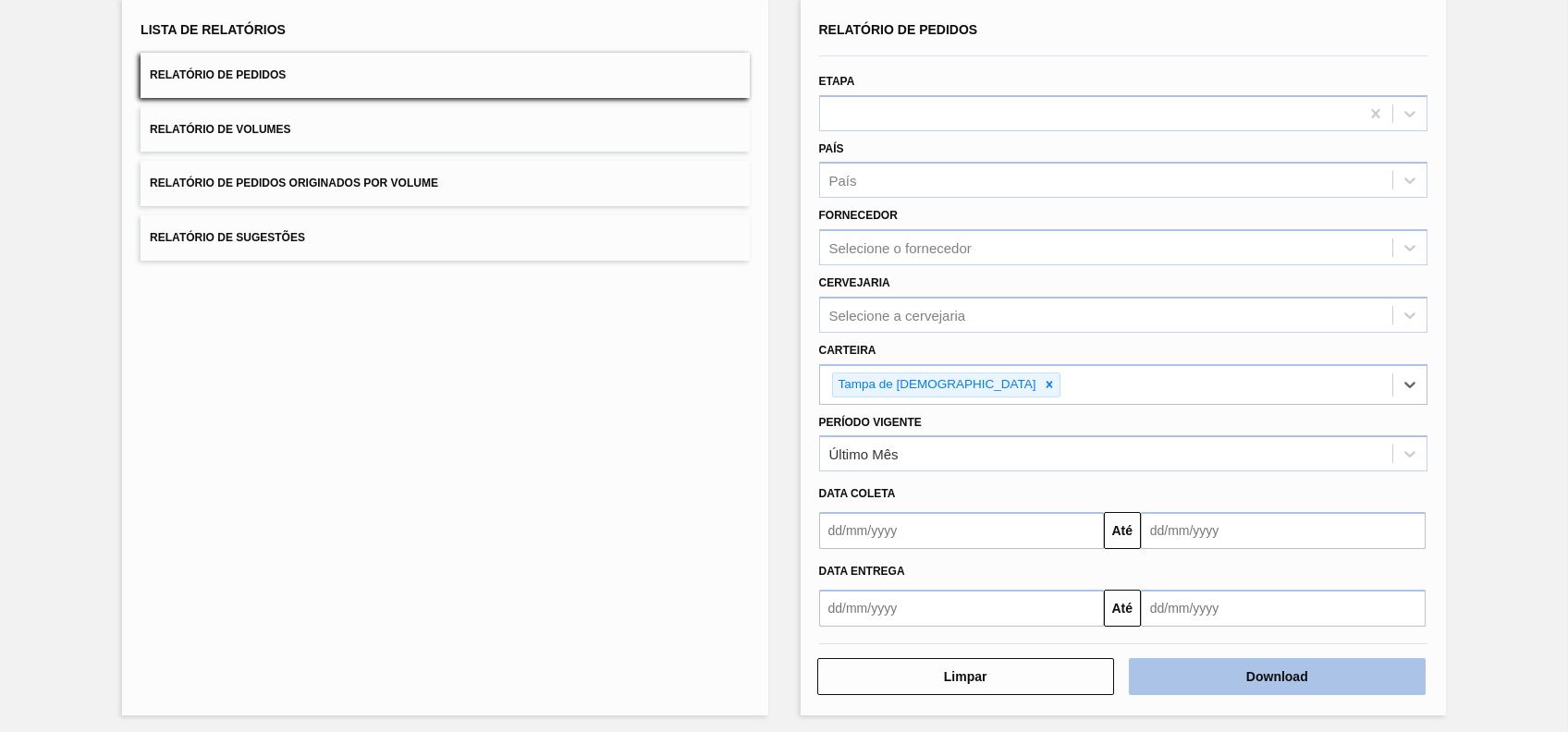
click at [1286, 675] on button "Download" at bounding box center [1278, 676] width 297 height 37
click at [428, 168] on button "Relatório de Pedidos Originados por Volume" at bounding box center [445, 184] width 608 height 45
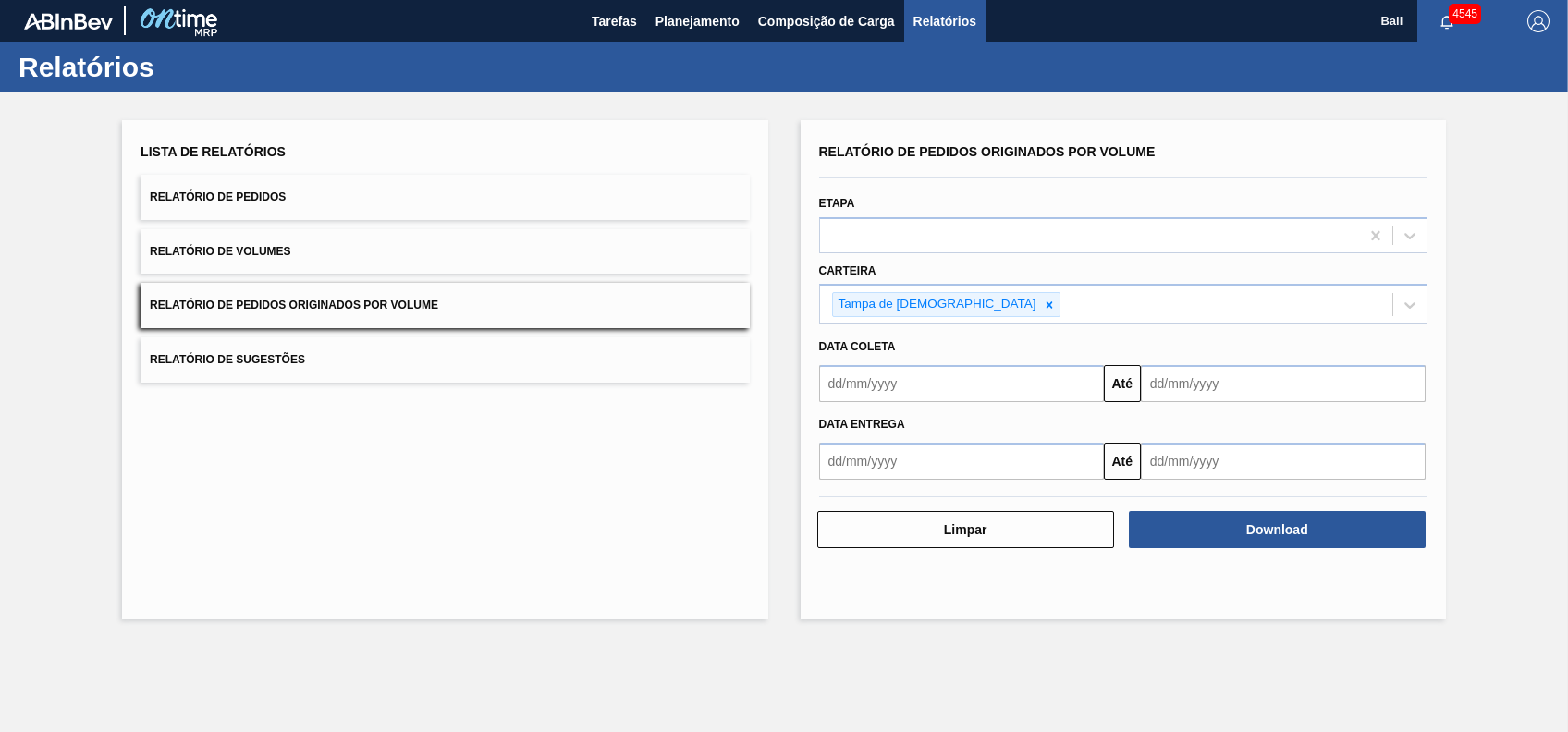
click at [290, 244] on button "Relatório de Volumes" at bounding box center [445, 252] width 608 height 45
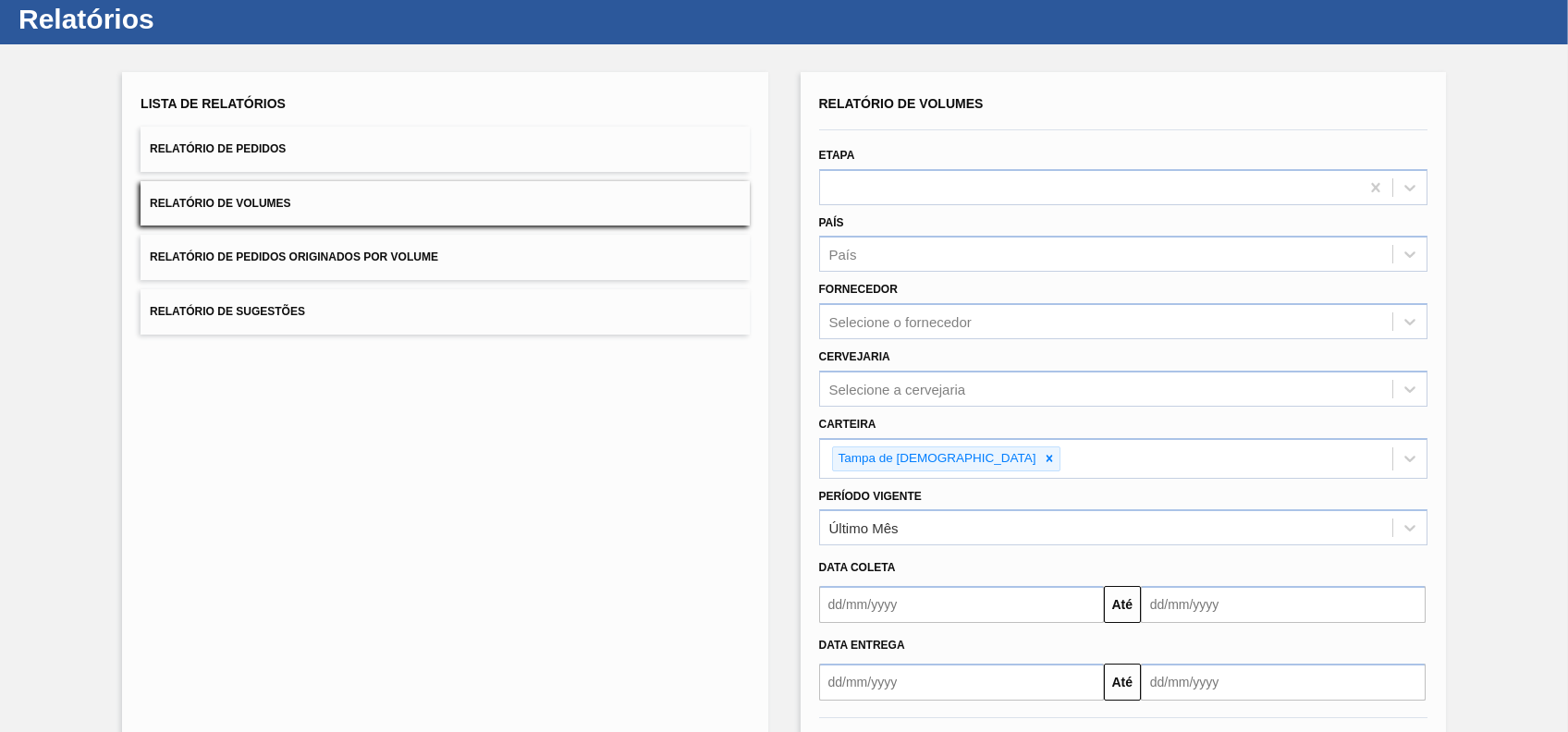
scroll to position [123, 0]
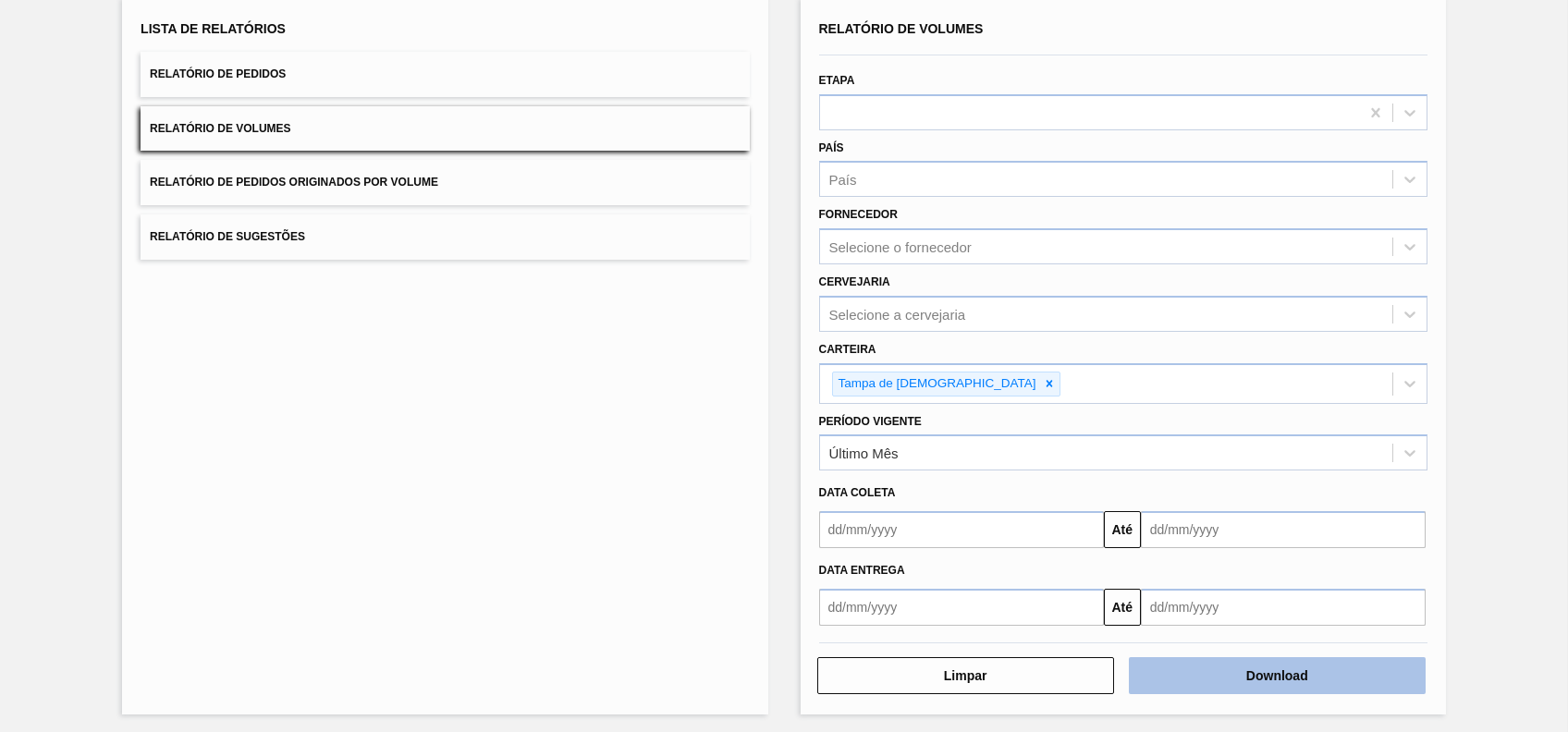
click at [1319, 675] on button "Download" at bounding box center [1278, 675] width 297 height 37
